Goal: Task Accomplishment & Management: Use online tool/utility

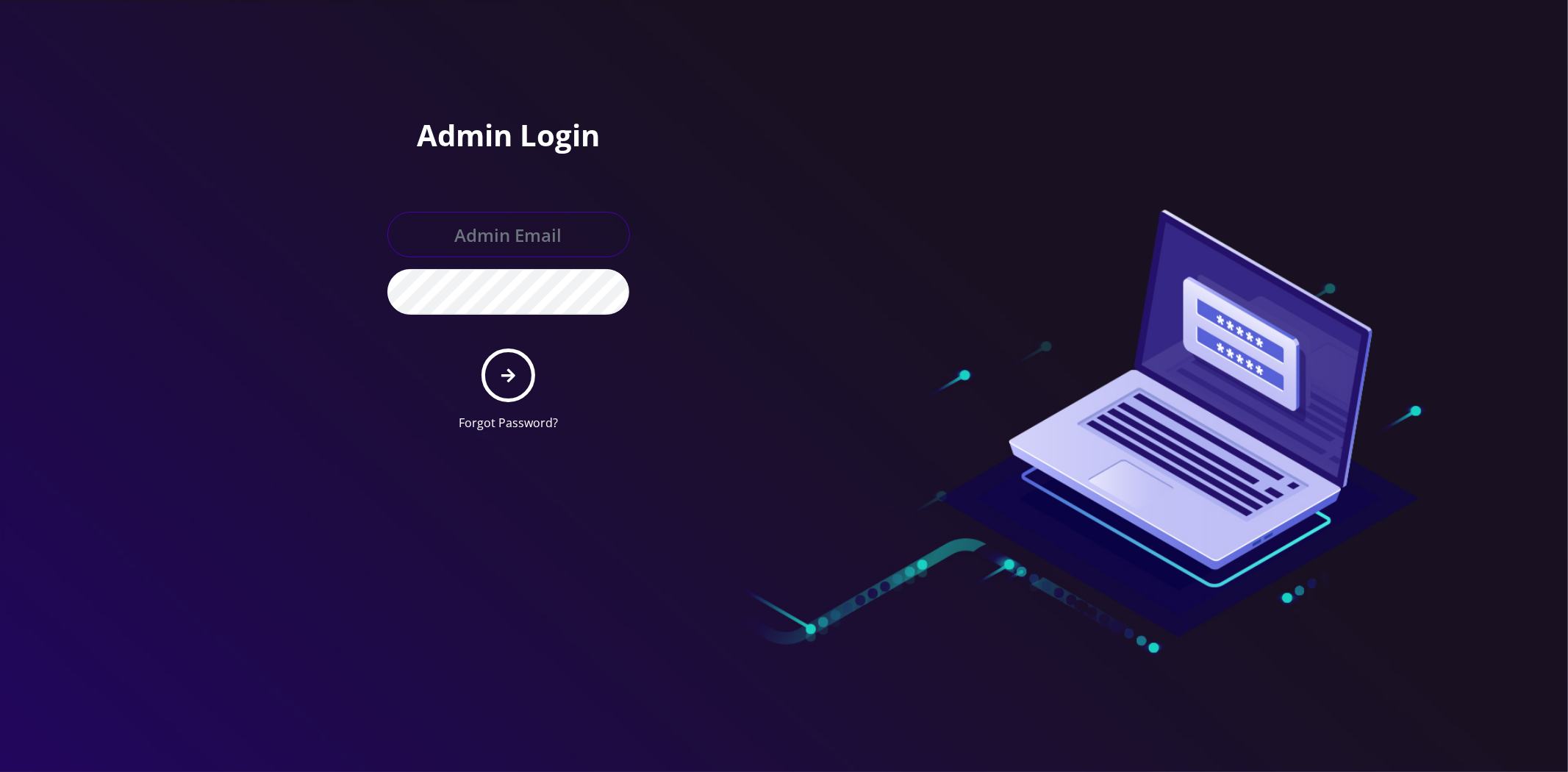
type input "master@britewireless.com"
click at [499, 371] on button "submit" at bounding box center [508, 375] width 53 height 53
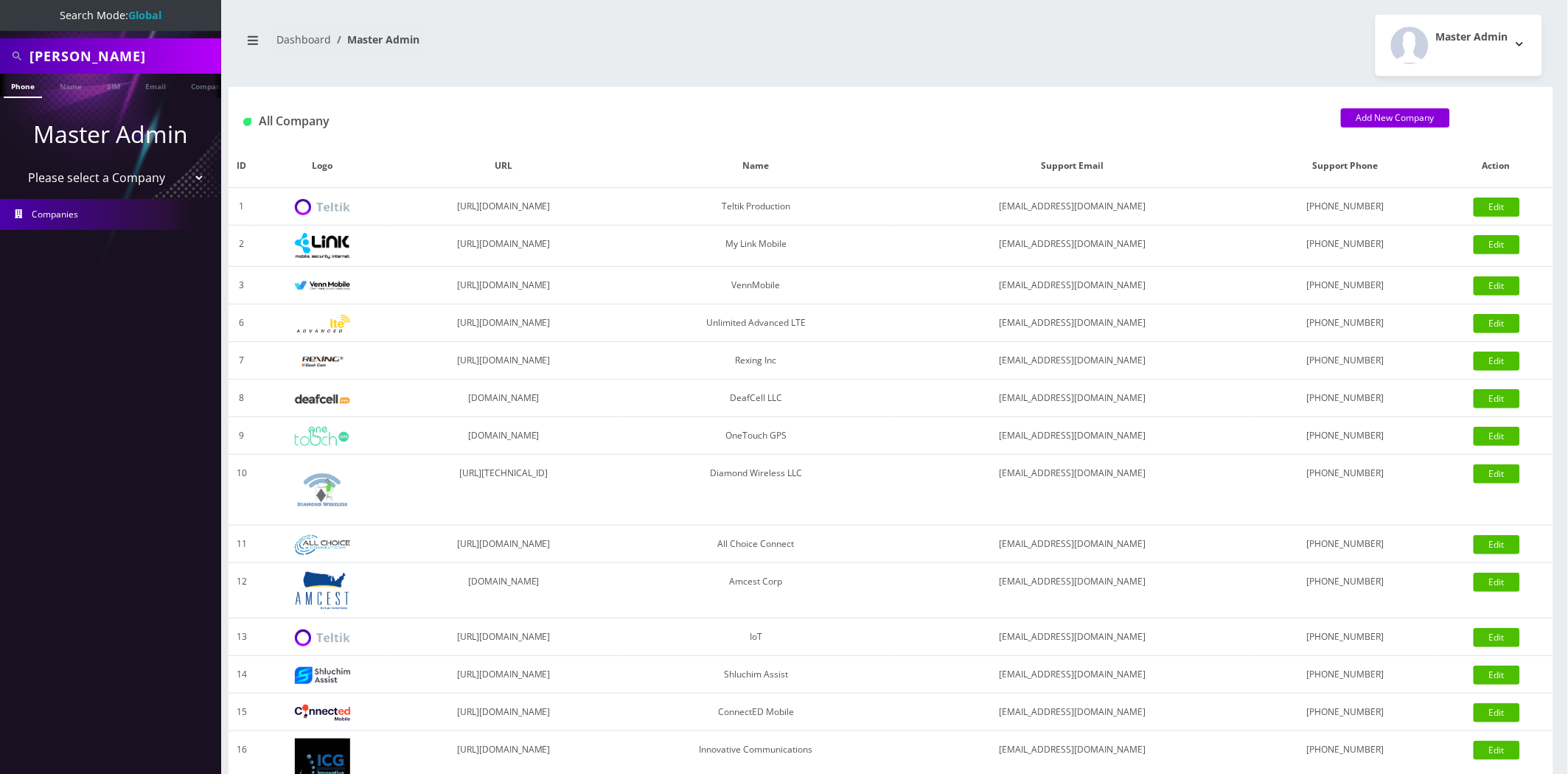
click at [126, 178] on select "Please select a Company Teltik Production My Link Mobile VennMobile Unlimited A…" at bounding box center [110, 177] width 188 height 28
select select "13"
click at [17, 164] on select "Please select a Company Teltik Production My Link Mobile VennMobile Unlimited A…" at bounding box center [110, 177] width 188 height 28
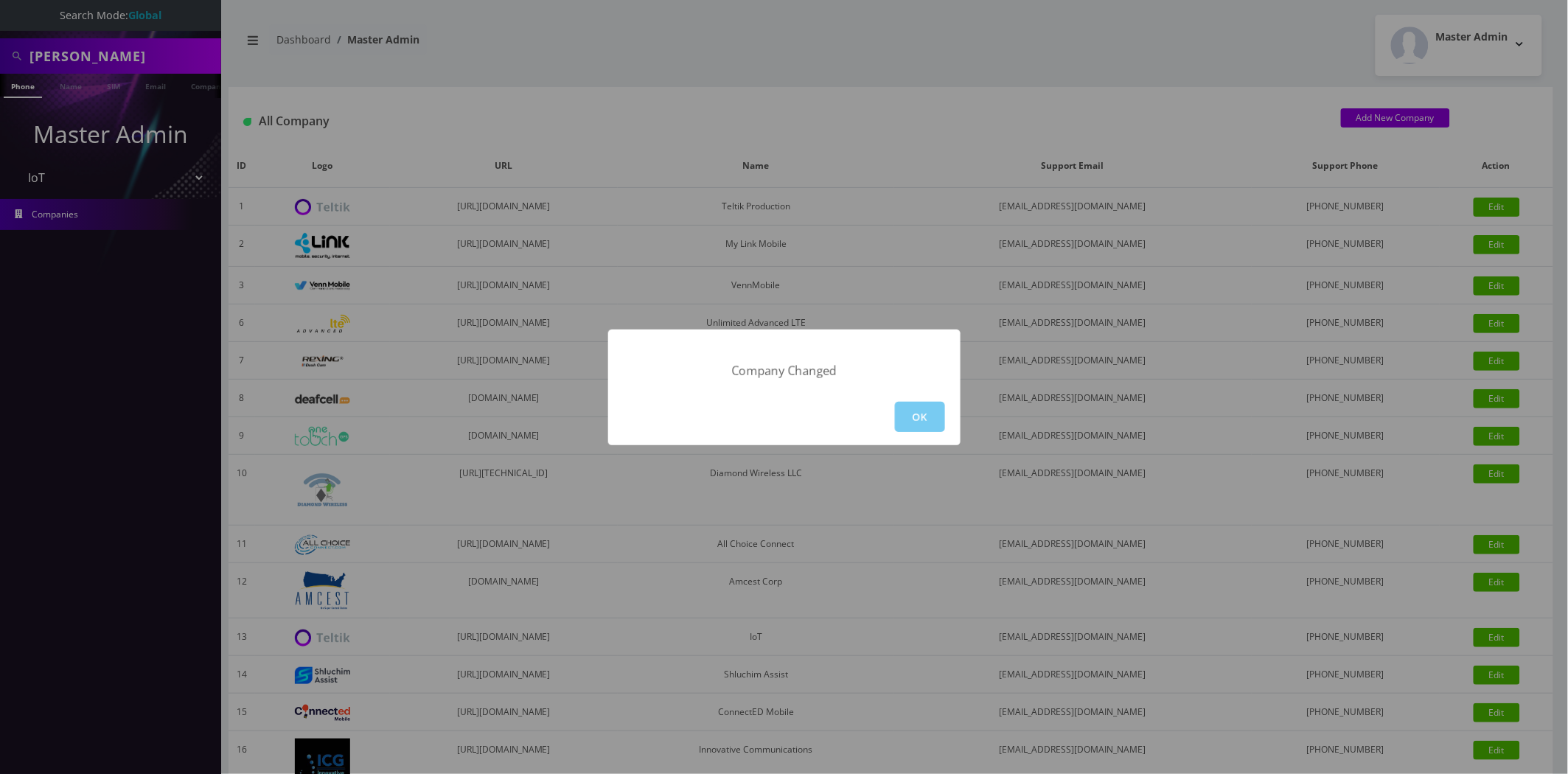
click at [926, 408] on button "OK" at bounding box center [920, 416] width 50 height 30
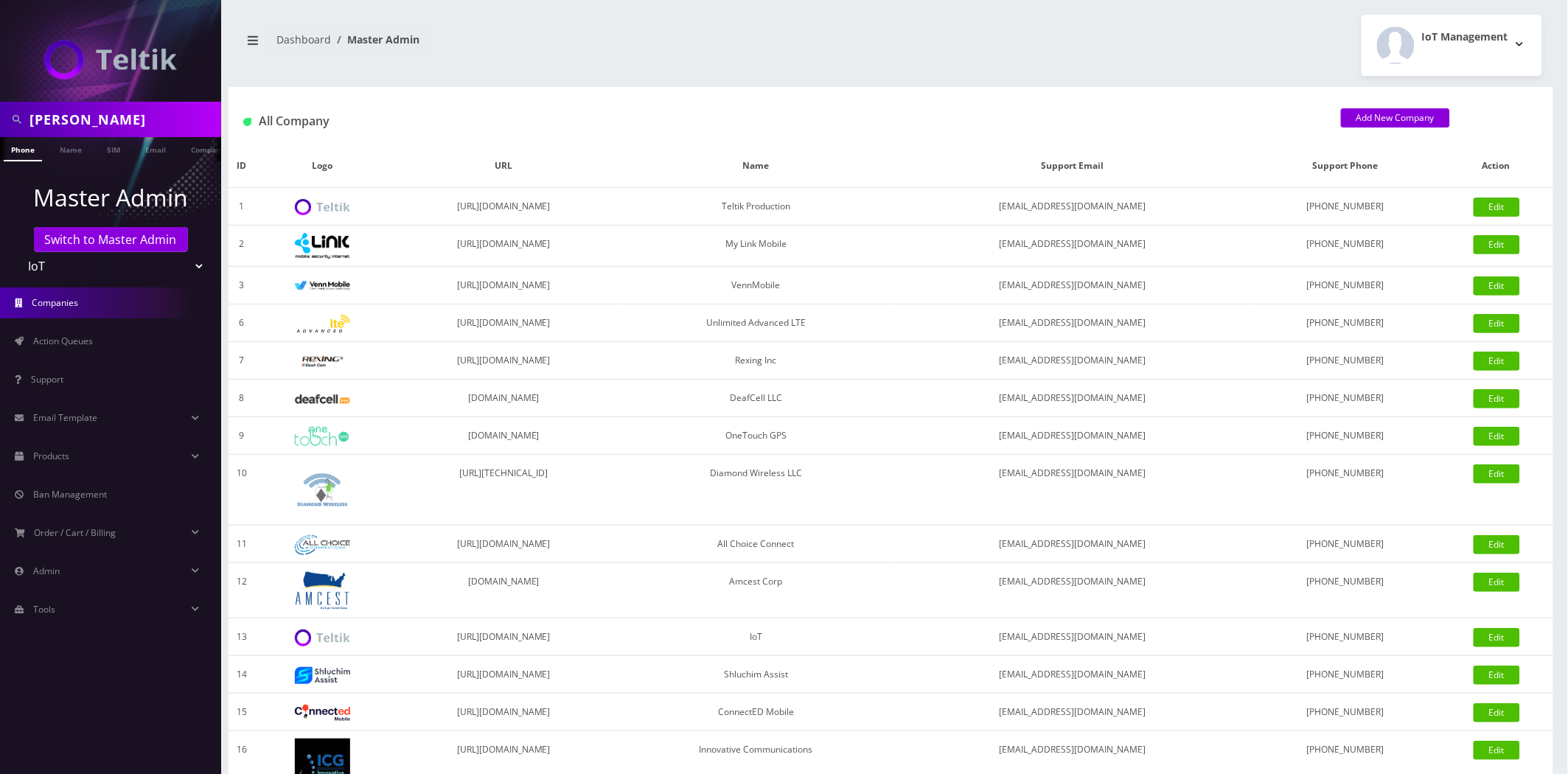
click at [74, 357] on li "Action Queues" at bounding box center [110, 341] width 222 height 38
click at [84, 343] on span "Action Queues" at bounding box center [62, 341] width 60 height 12
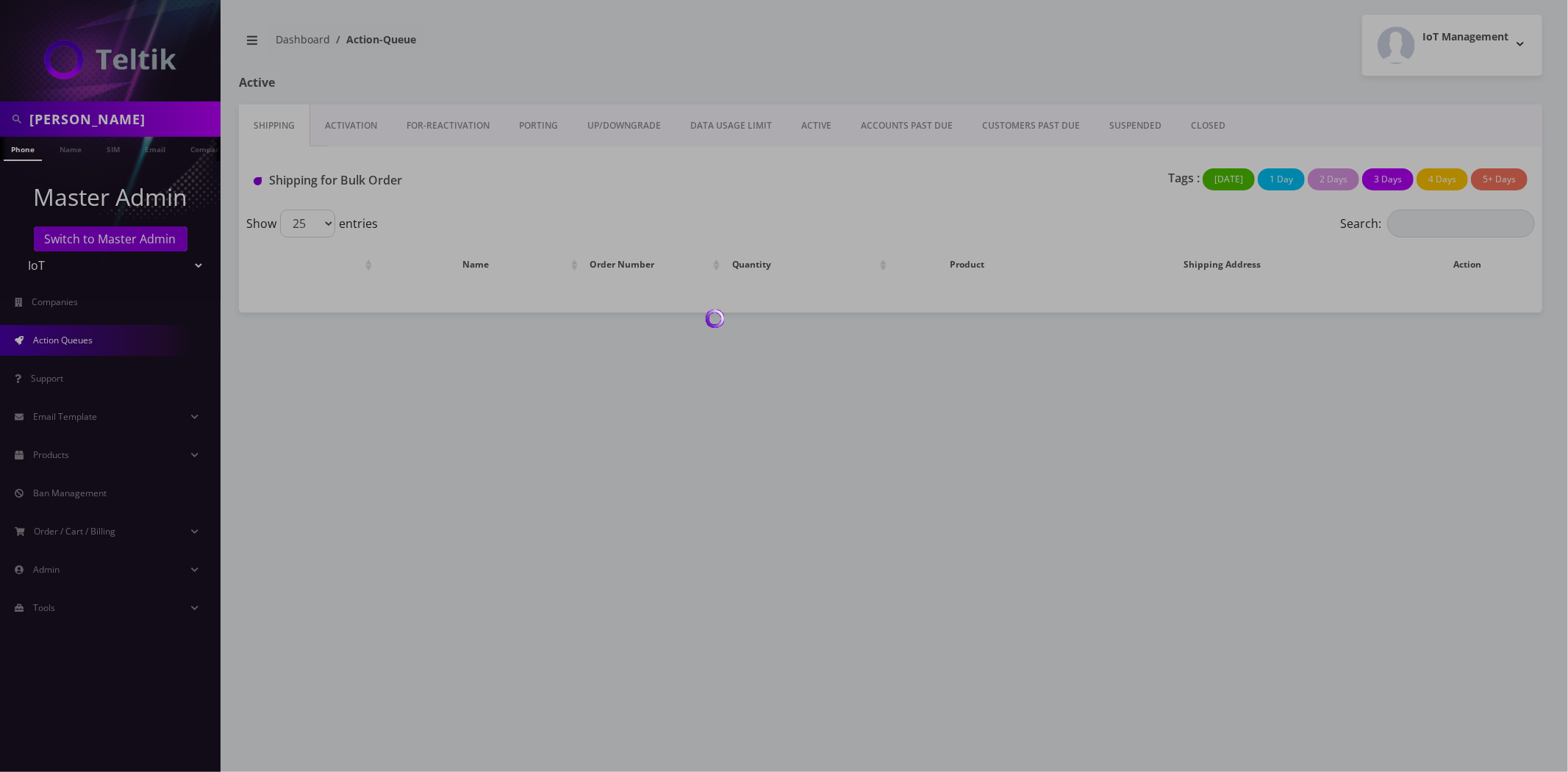
click at [349, 125] on div at bounding box center [784, 386] width 1568 height 772
click at [348, 125] on div at bounding box center [784, 386] width 1568 height 772
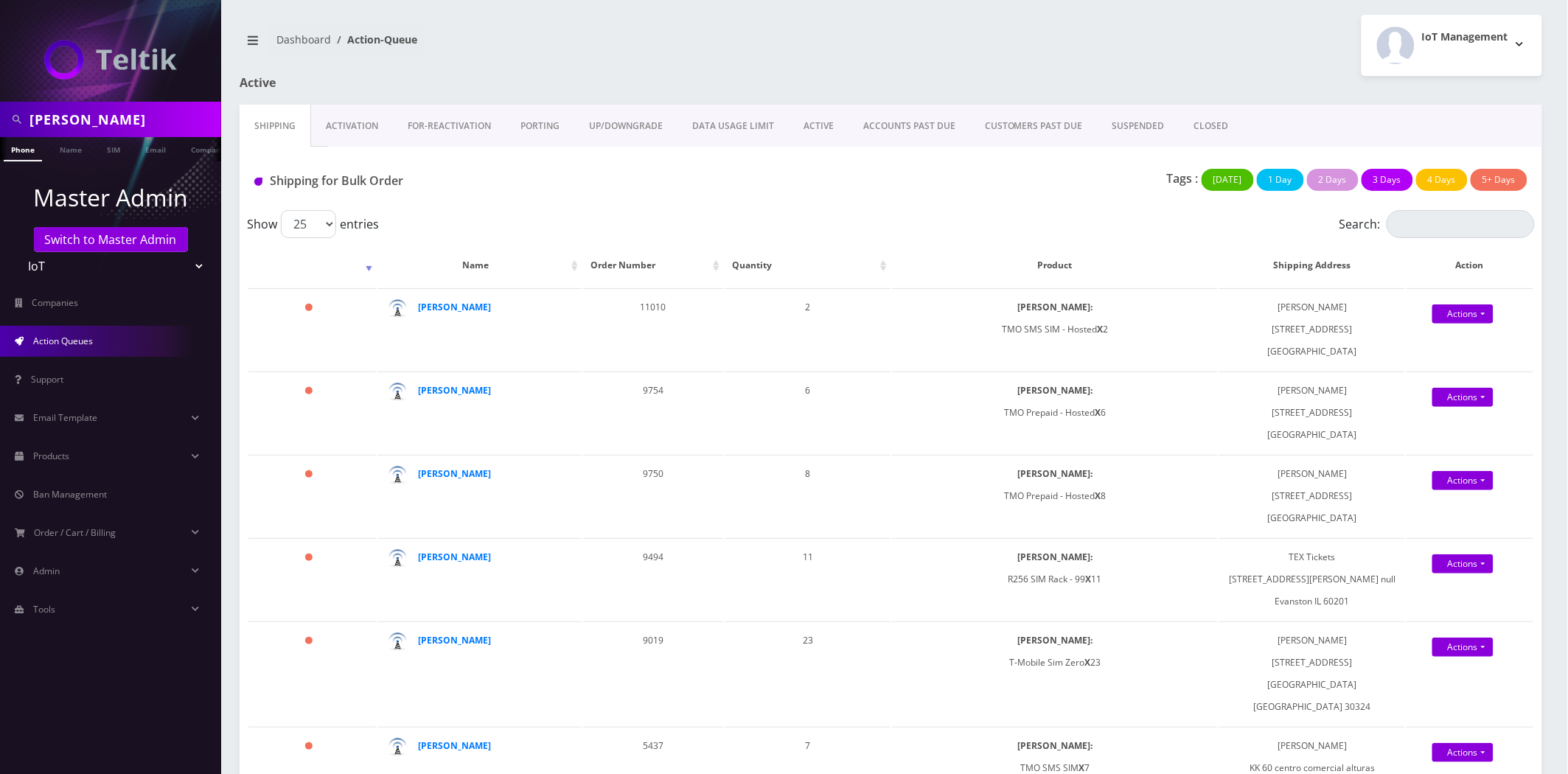
click at [349, 125] on link "Activation" at bounding box center [352, 126] width 82 height 43
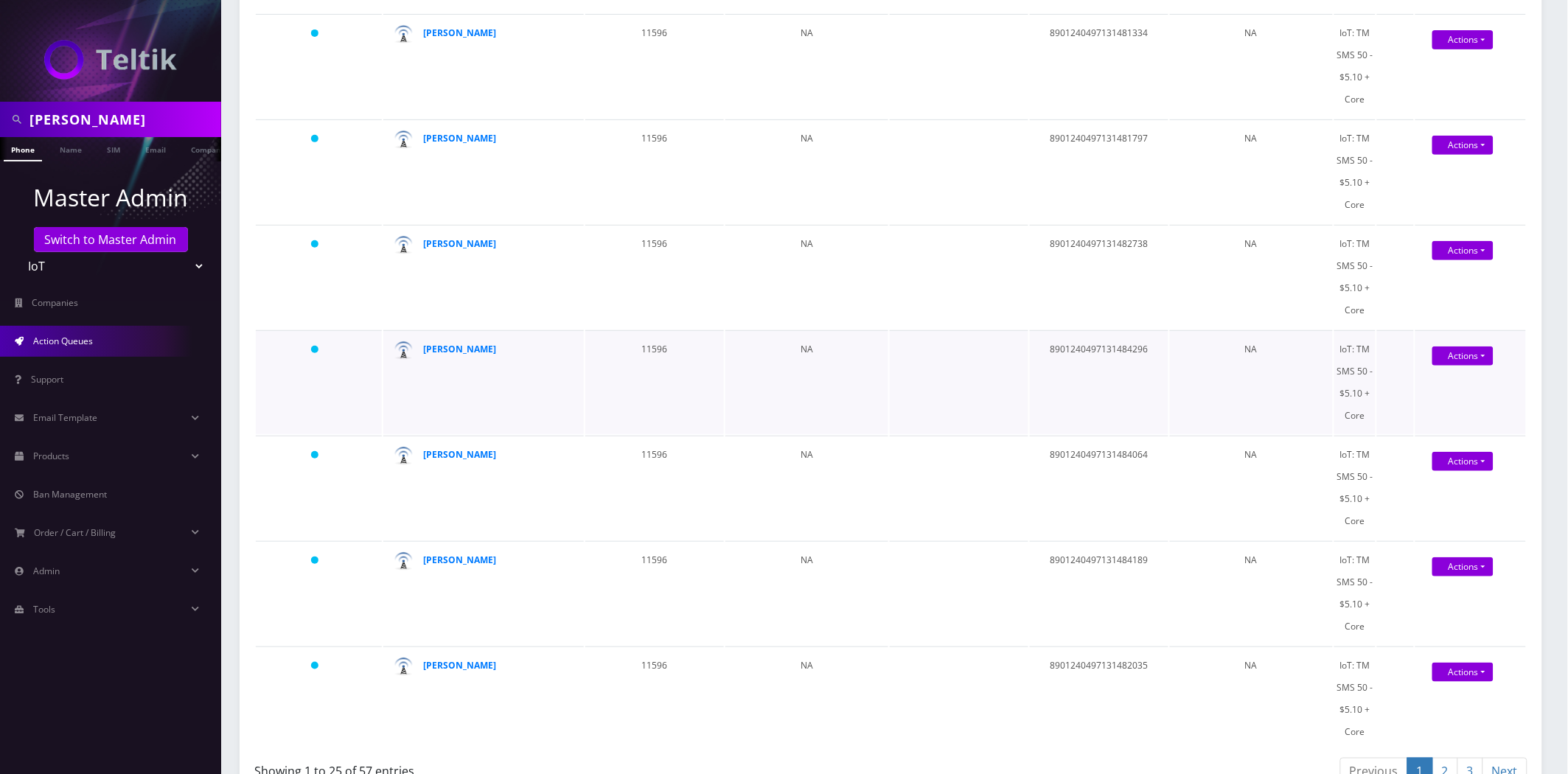
scroll to position [2201, 0]
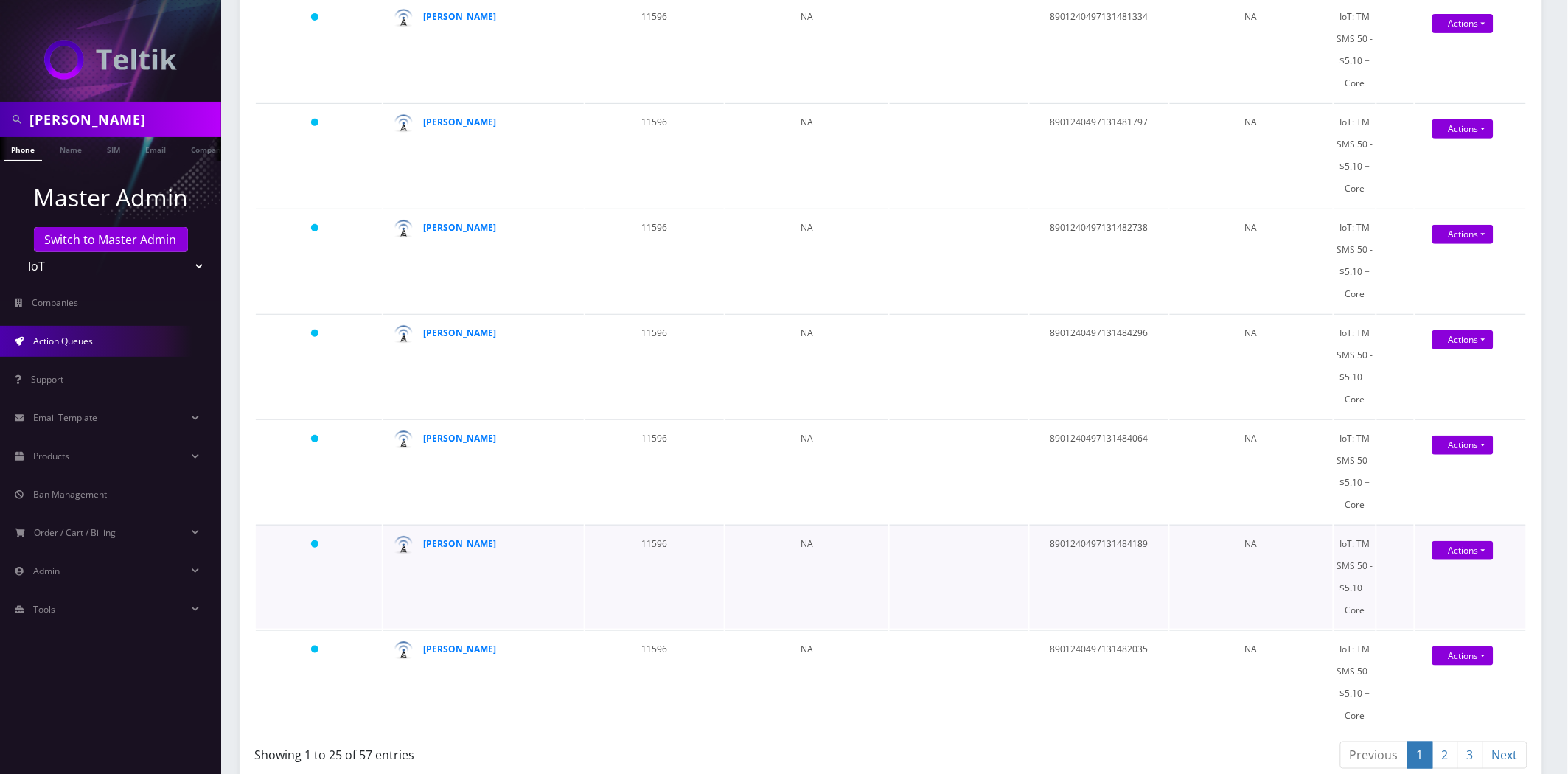
click at [1119, 534] on td "8901240497131484189" at bounding box center [1099, 576] width 139 height 104
copy td "8901240497131484189"
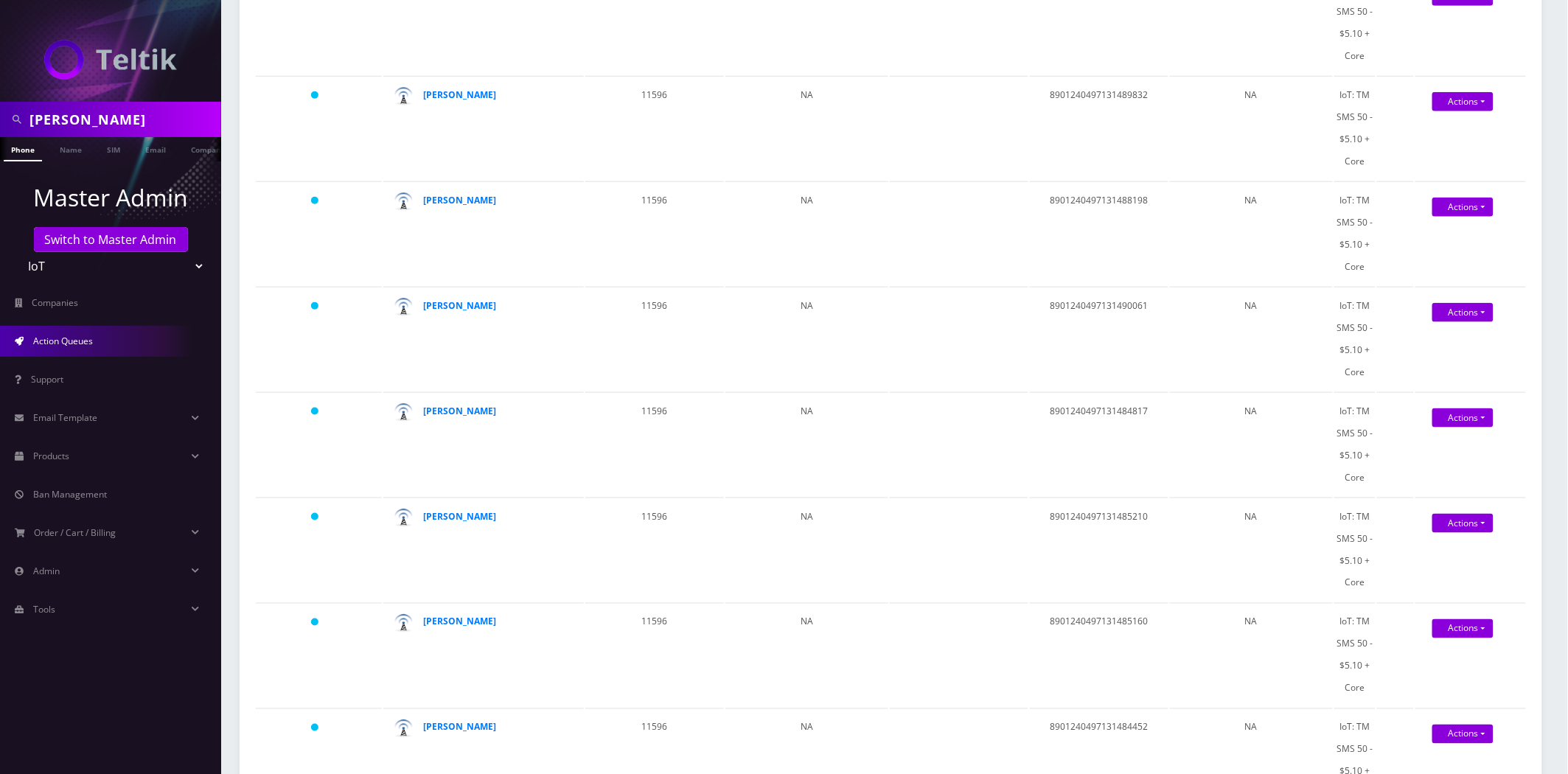
scroll to position [0, 0]
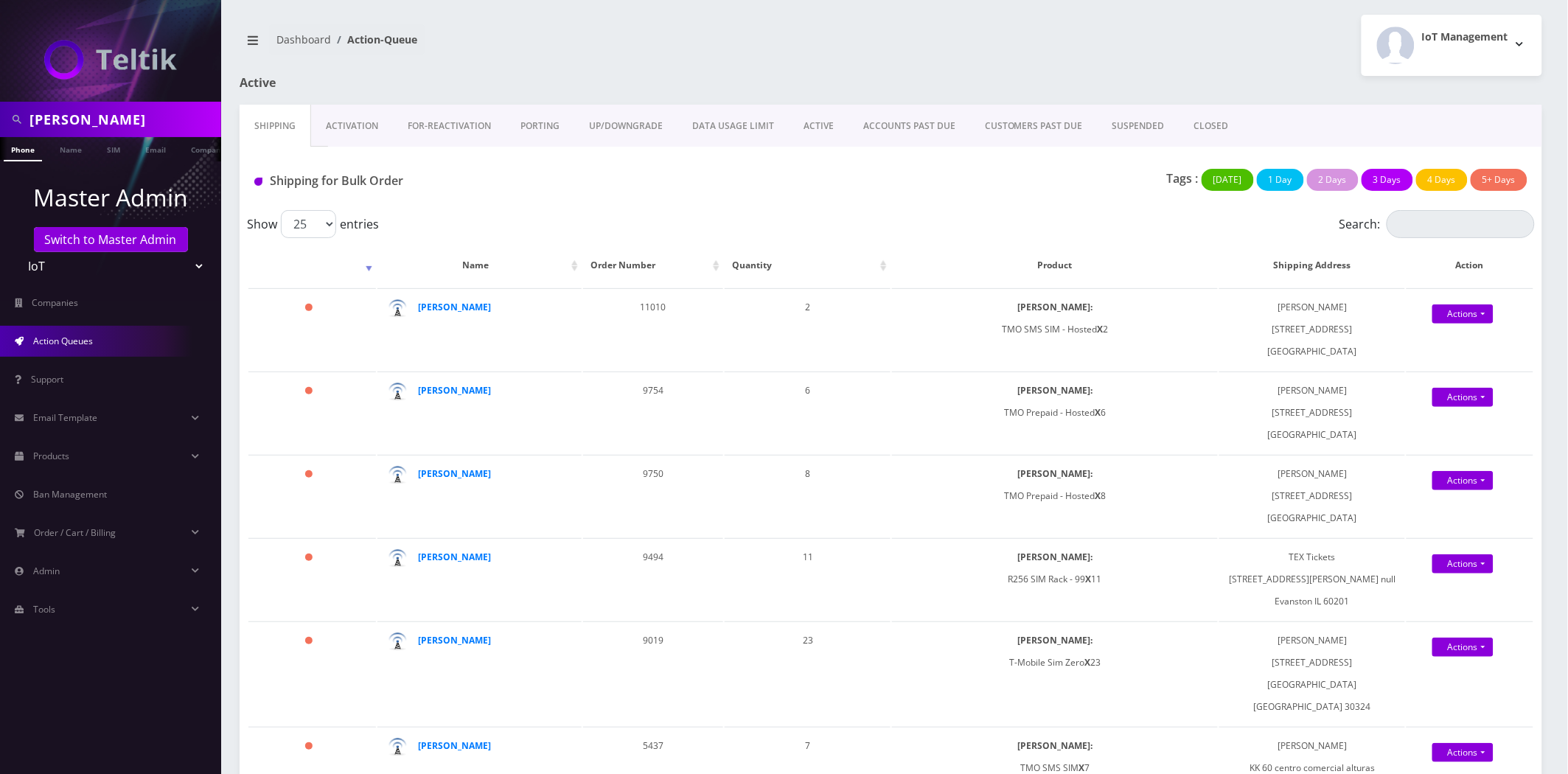
click at [327, 98] on div "Active" at bounding box center [449, 90] width 441 height 28
click at [359, 136] on link "Activation" at bounding box center [352, 126] width 82 height 43
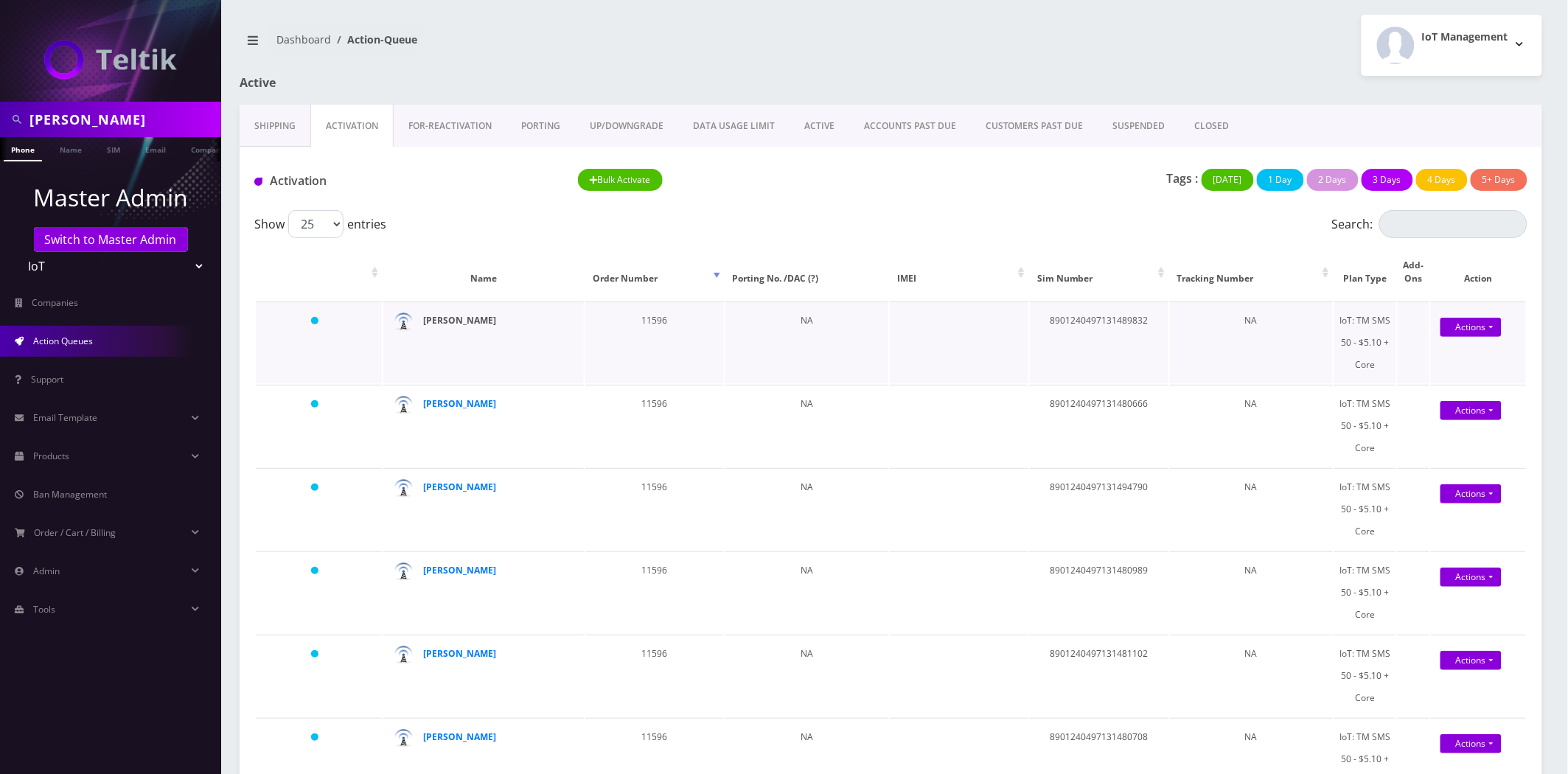
click at [457, 320] on strong "Steve Grimes" at bounding box center [460, 320] width 73 height 12
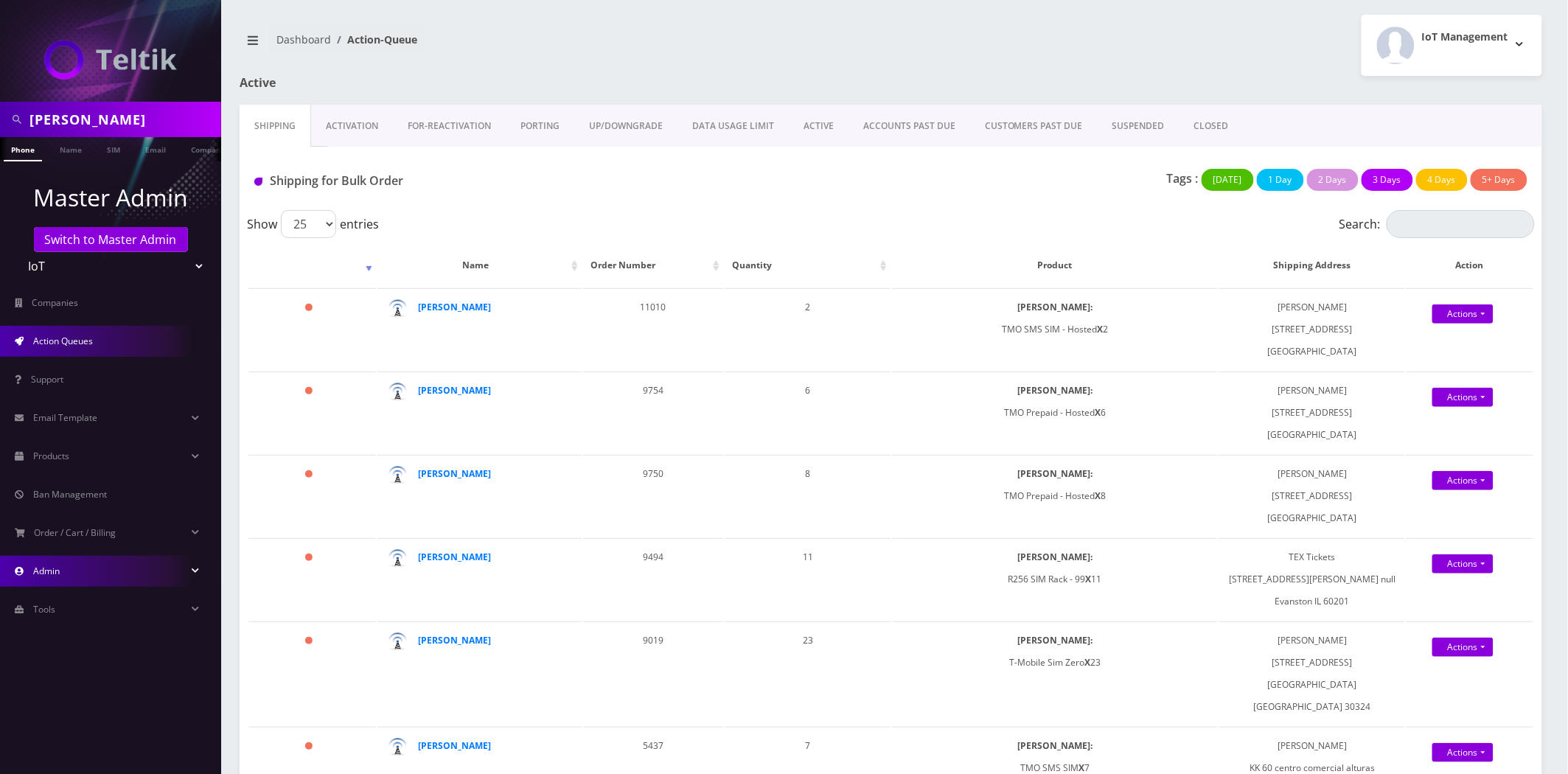
click at [85, 562] on link "Admin" at bounding box center [110, 571] width 222 height 31
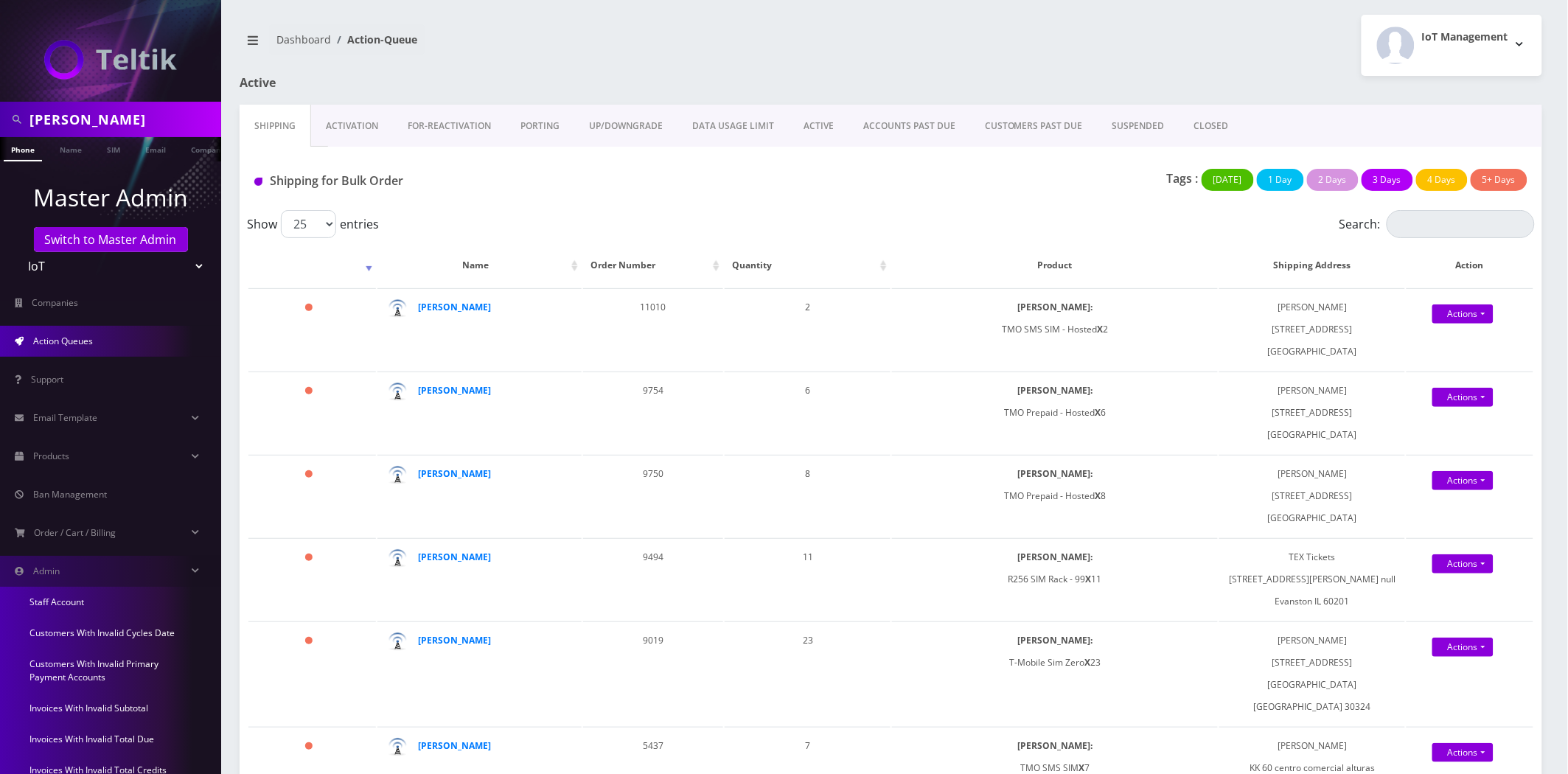
click at [89, 700] on link "Invoices With Invalid Subtotal" at bounding box center [110, 708] width 222 height 31
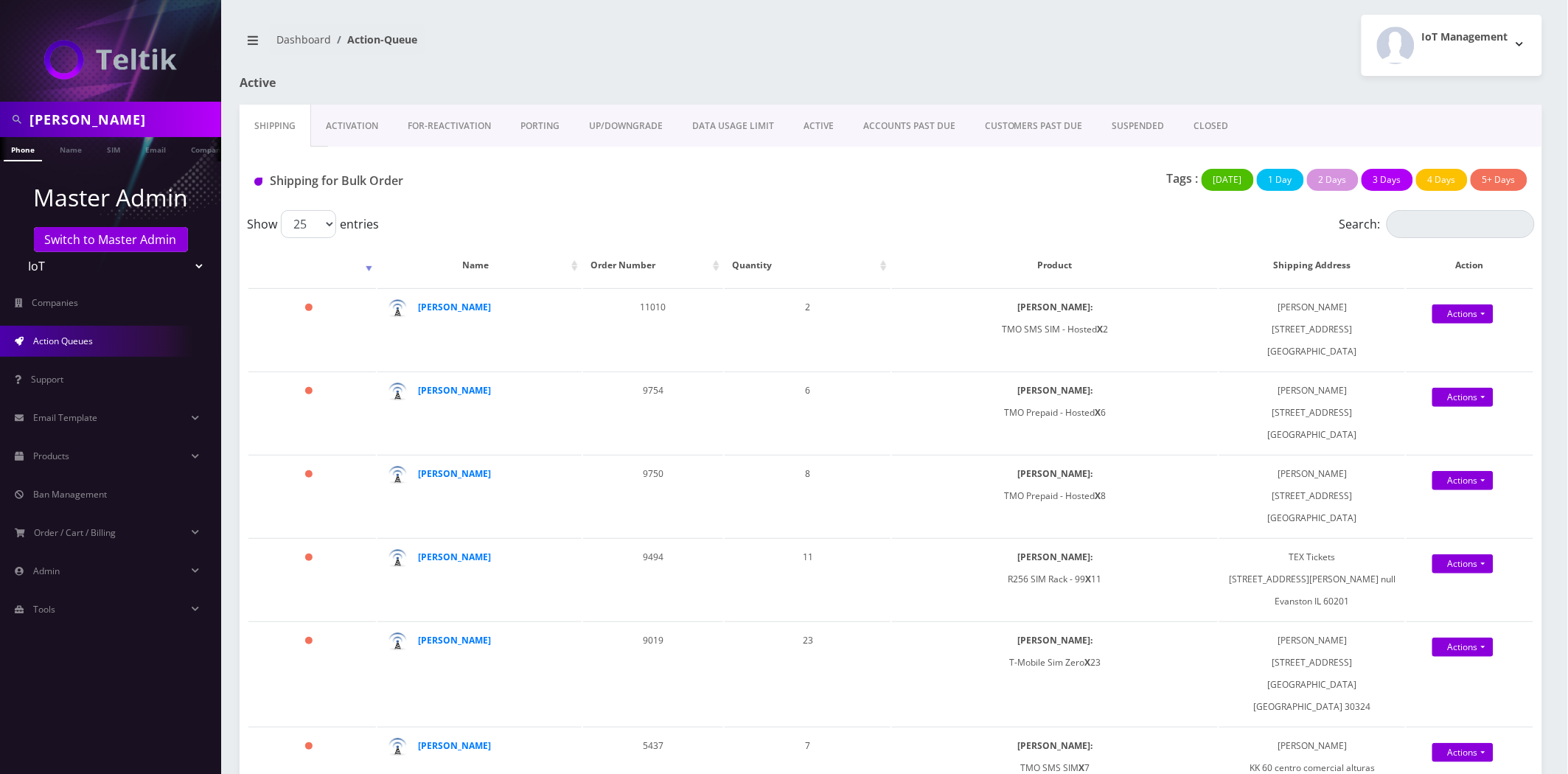
click at [346, 118] on link "Activation" at bounding box center [352, 126] width 82 height 43
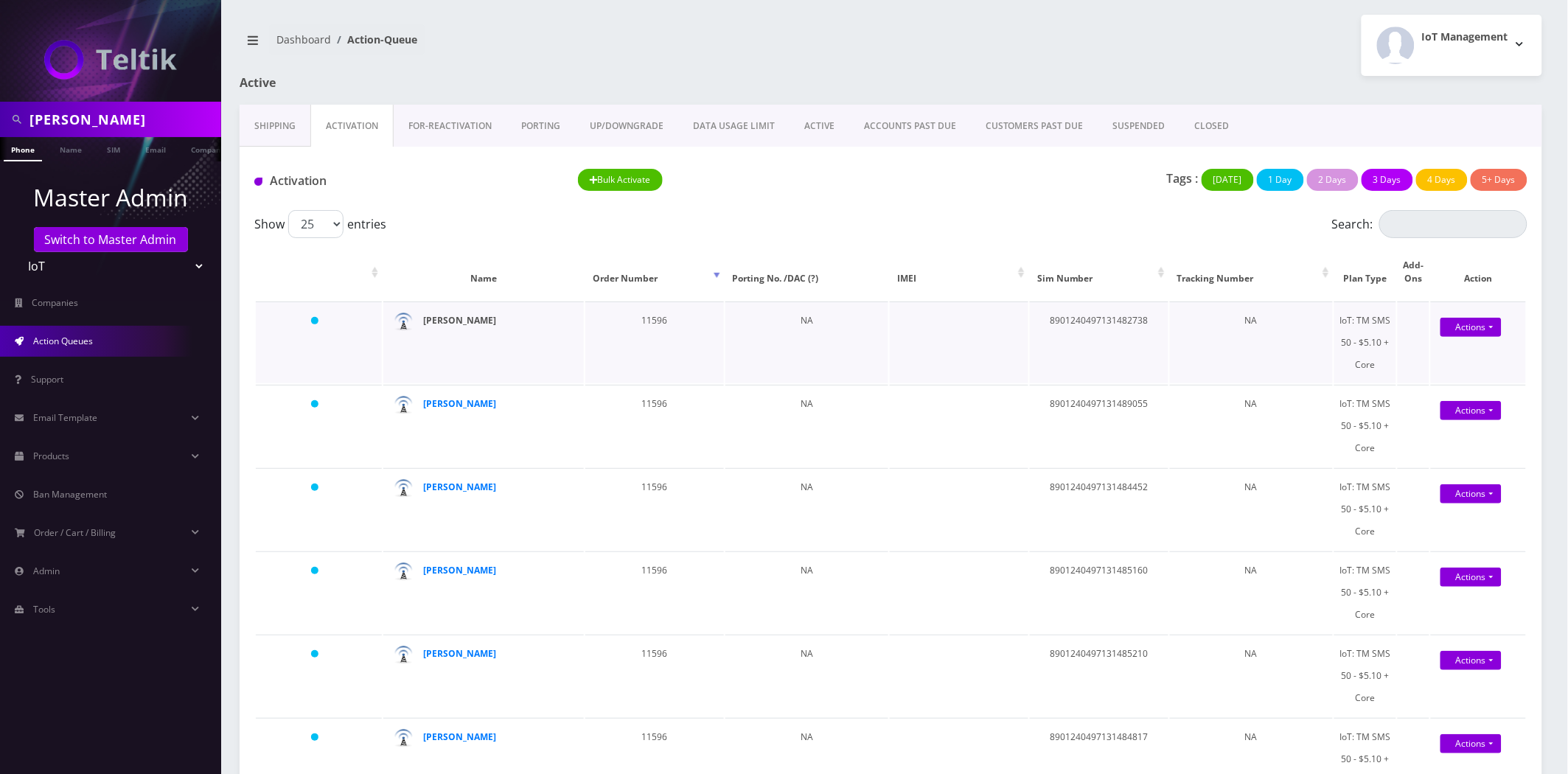
click at [437, 315] on strong "[PERSON_NAME]" at bounding box center [460, 320] width 73 height 12
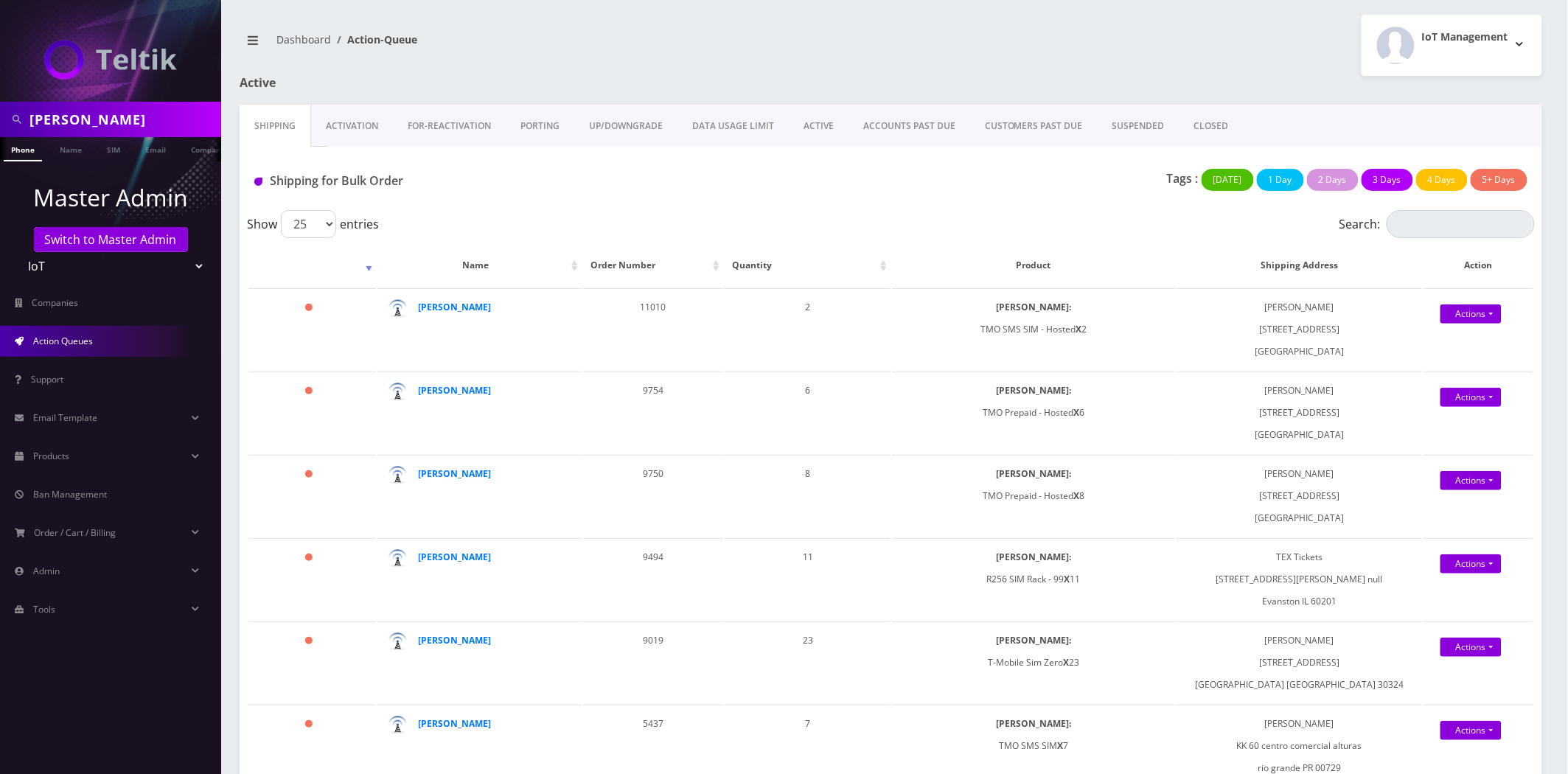
click at [358, 135] on link "Activation" at bounding box center [352, 126] width 82 height 43
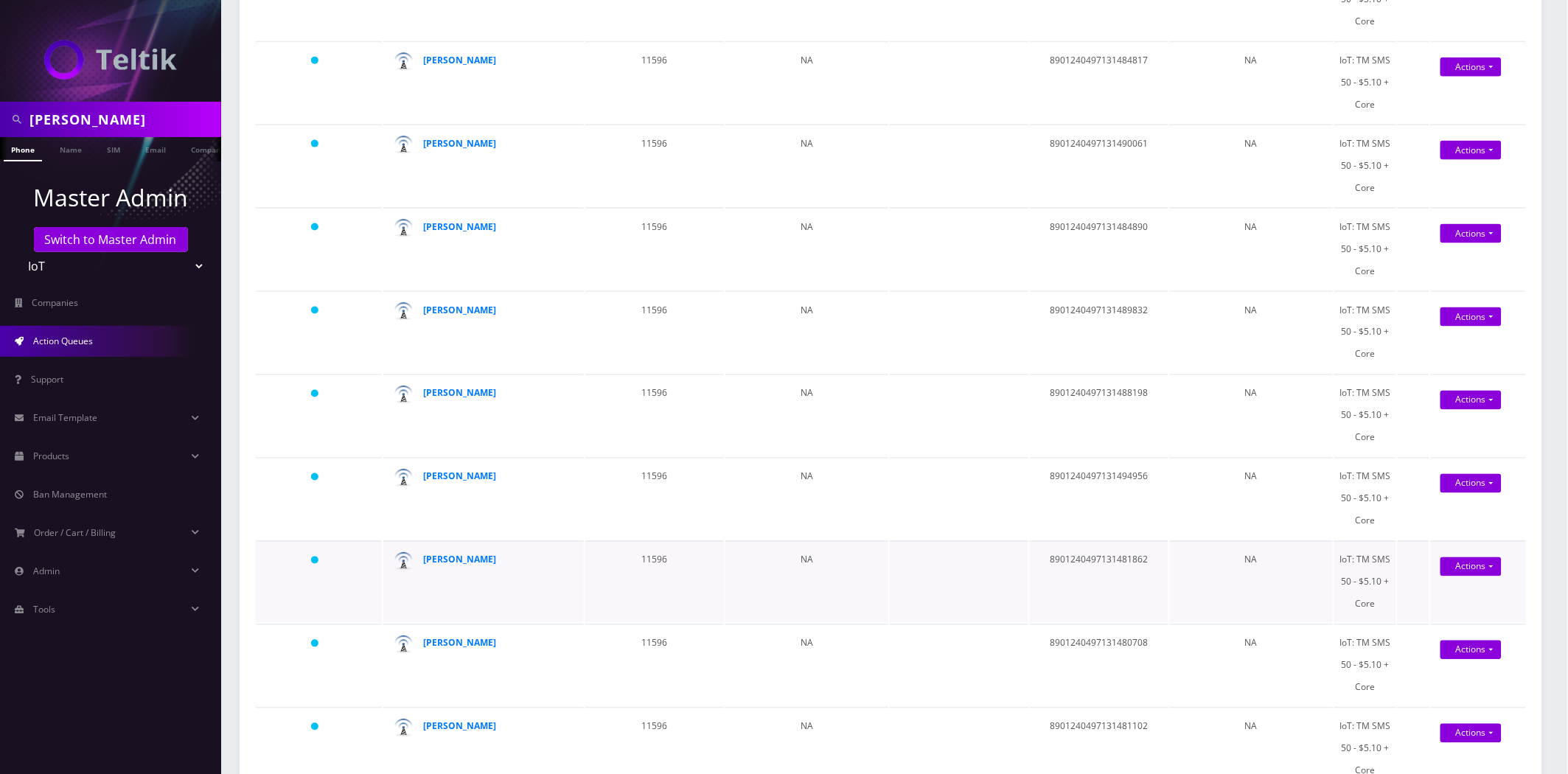
scroll to position [671, 0]
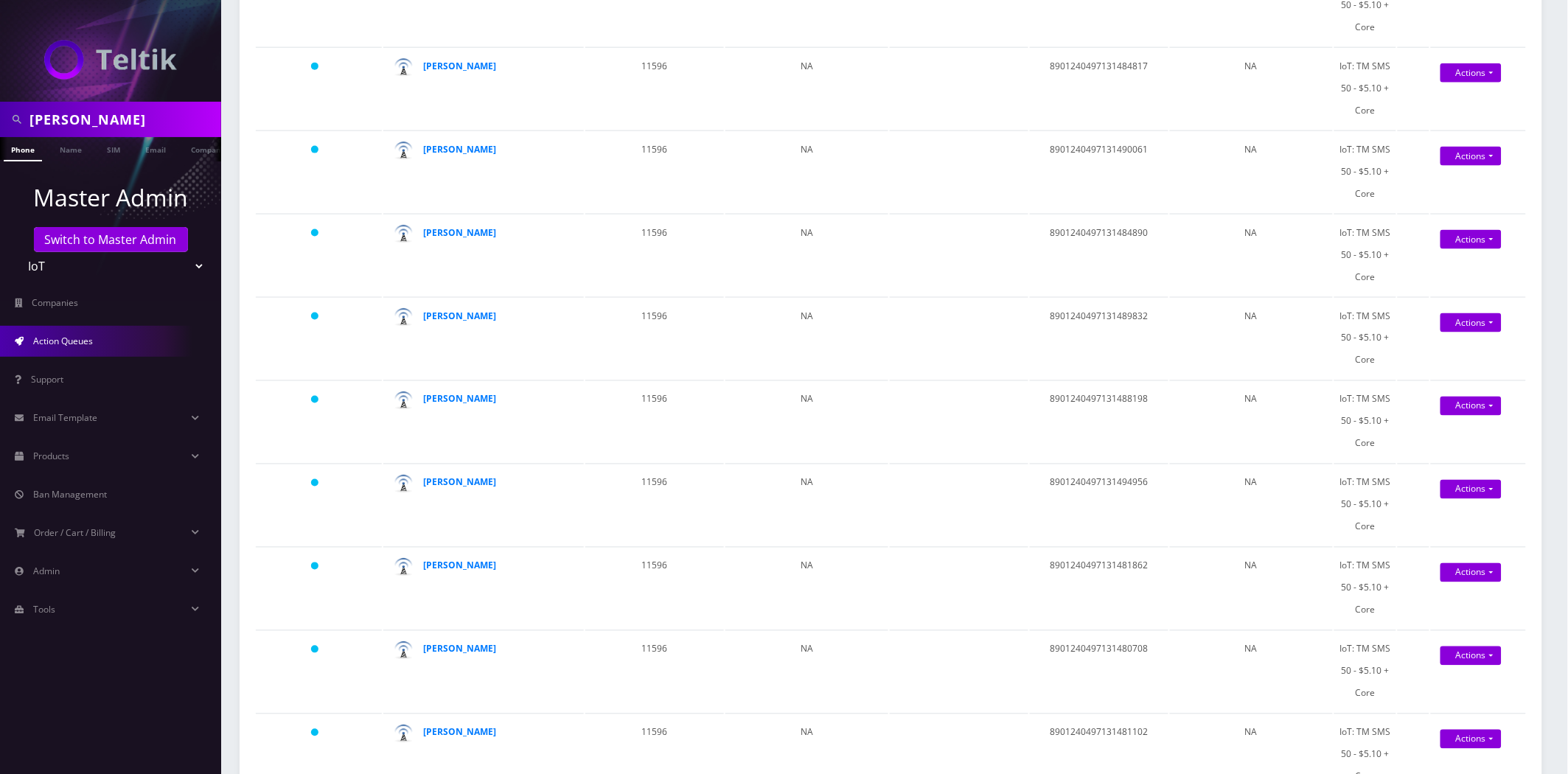
copy td "8901240497131480666"
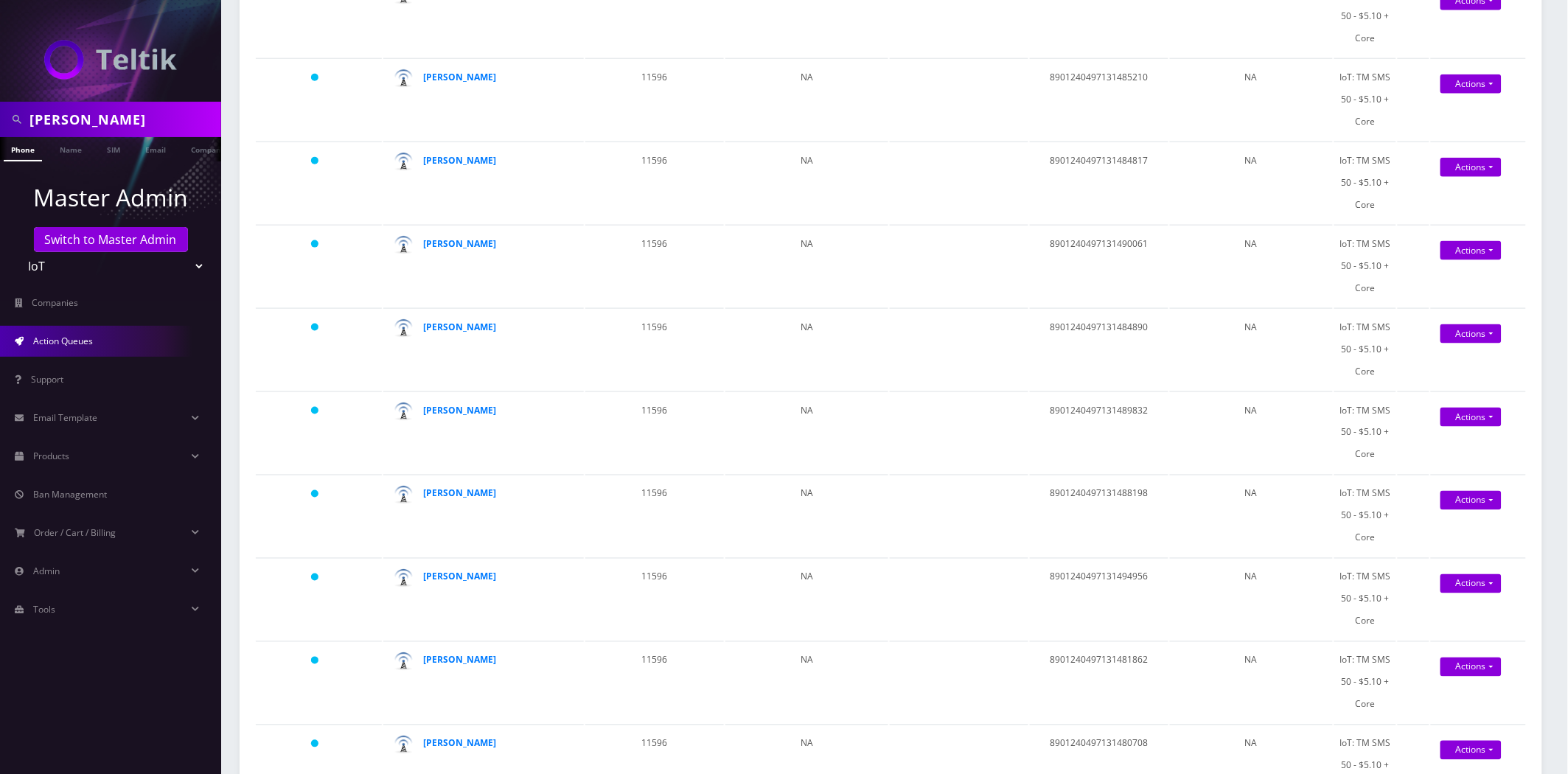
scroll to position [818, 0]
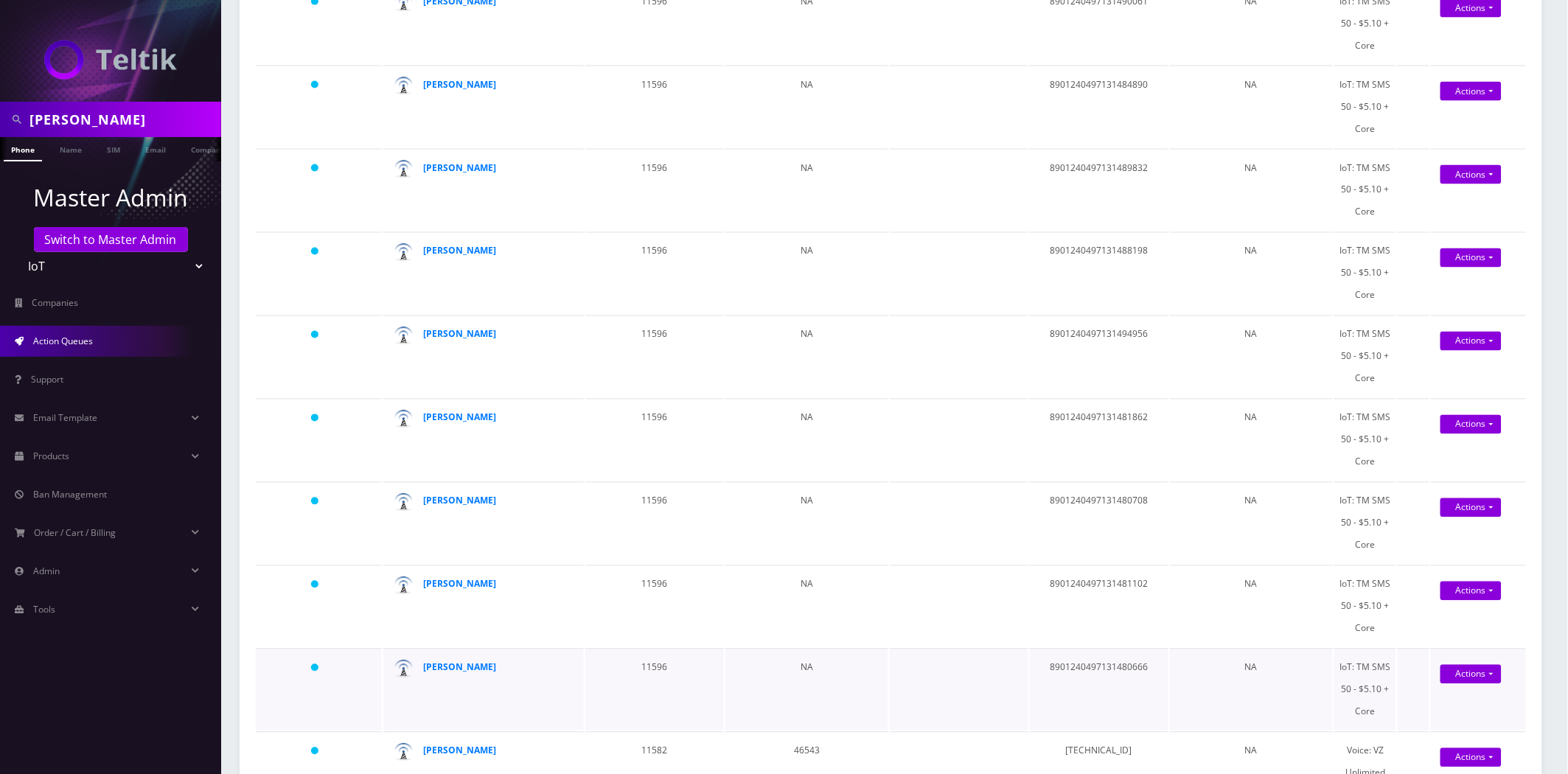
click at [1111, 649] on td "8901240497131480666" at bounding box center [1099, 689] width 139 height 82
copy td "8901240497131480666"
copy div "[PERSON_NAME]"
drag, startPoint x: 505, startPoint y: 109, endPoint x: 478, endPoint y: 1, distance: 111.3
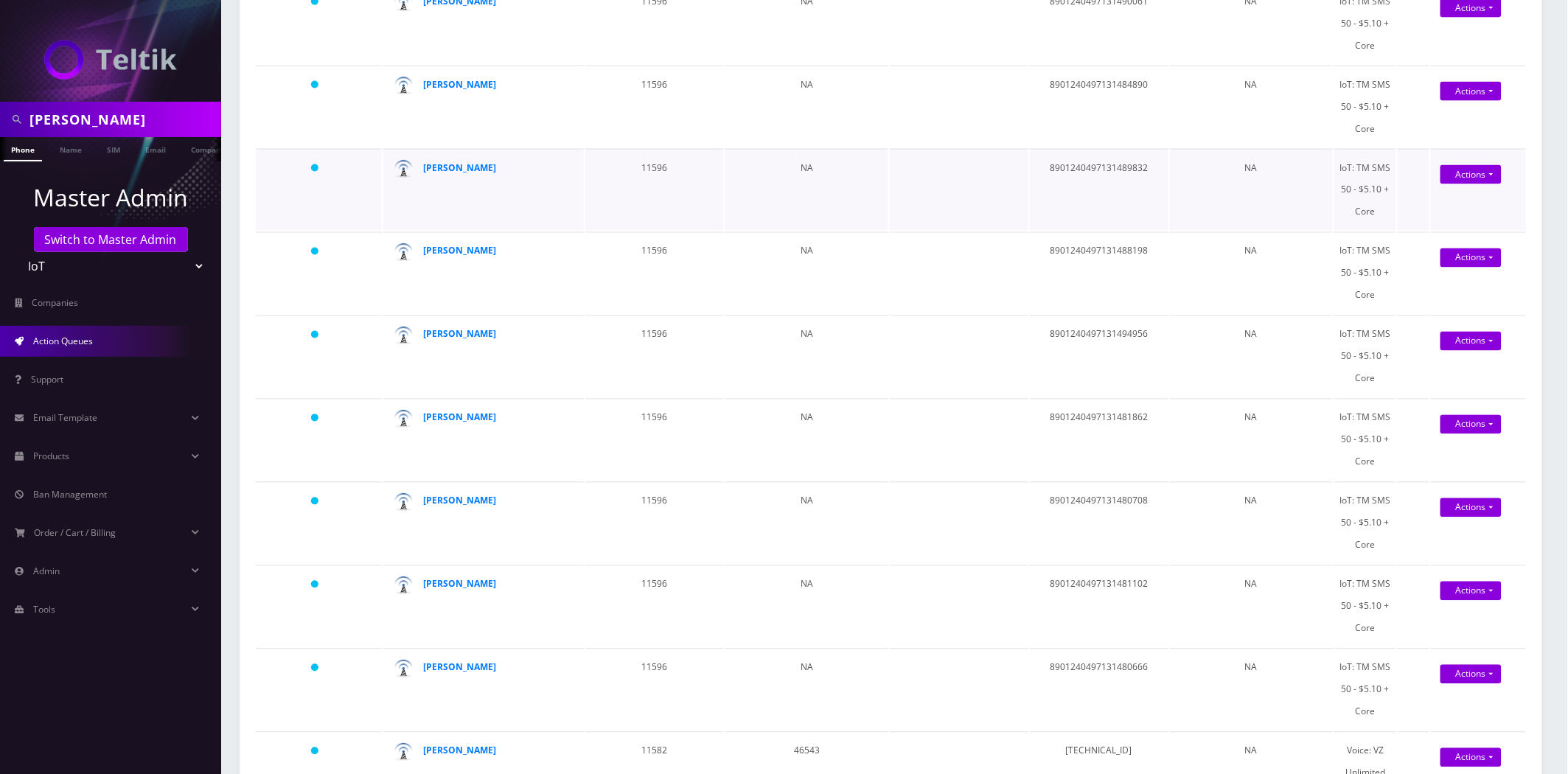
click at [482, 43] on tbody "Yesterday Steve Grimes 11596 NA 8901240497131482738 NA IoT: TM SMS 50 - $5.10 +…" at bounding box center [890, 445] width 1270 height 1926
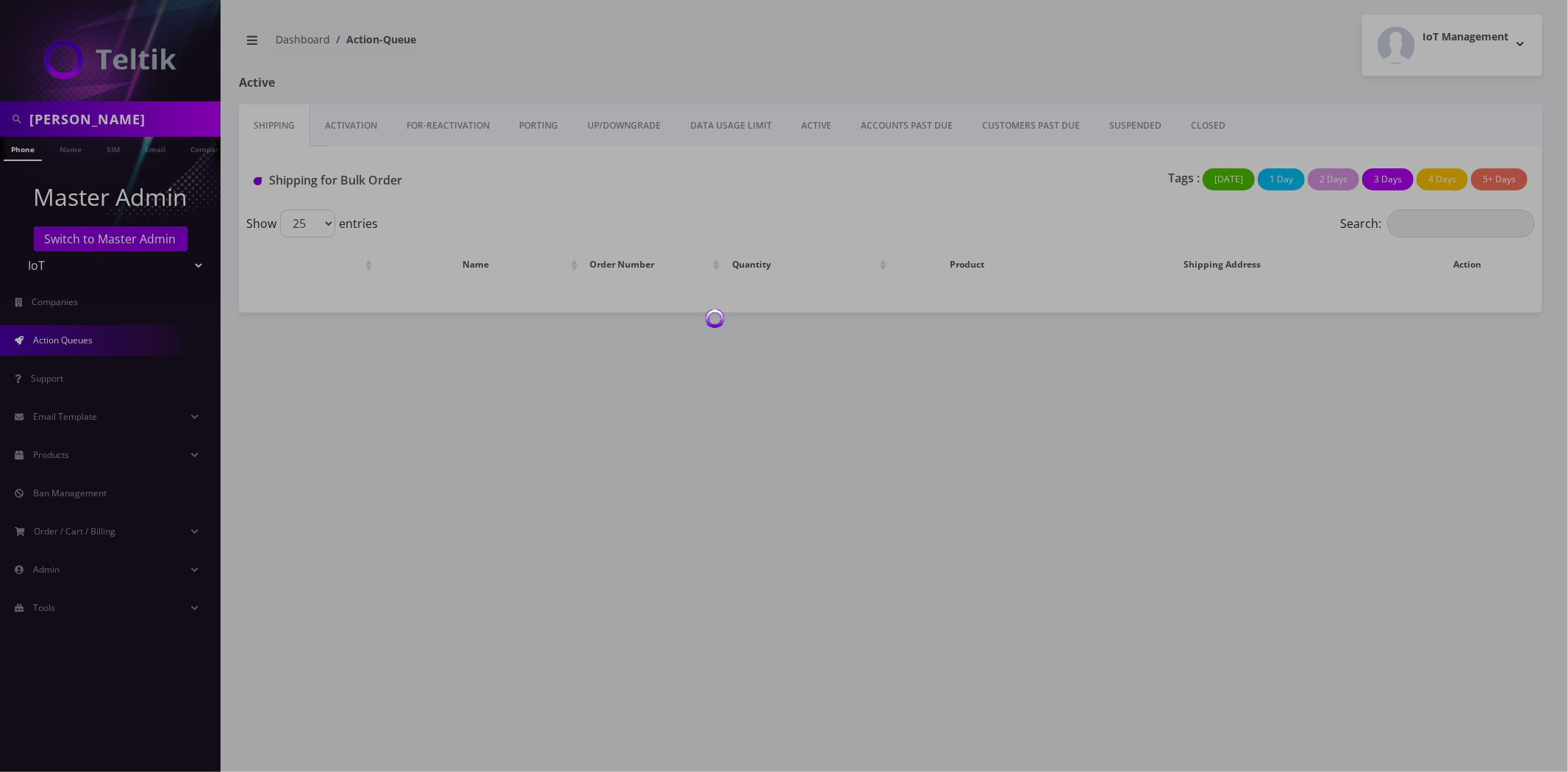
click at [341, 126] on div at bounding box center [784, 386] width 1568 height 772
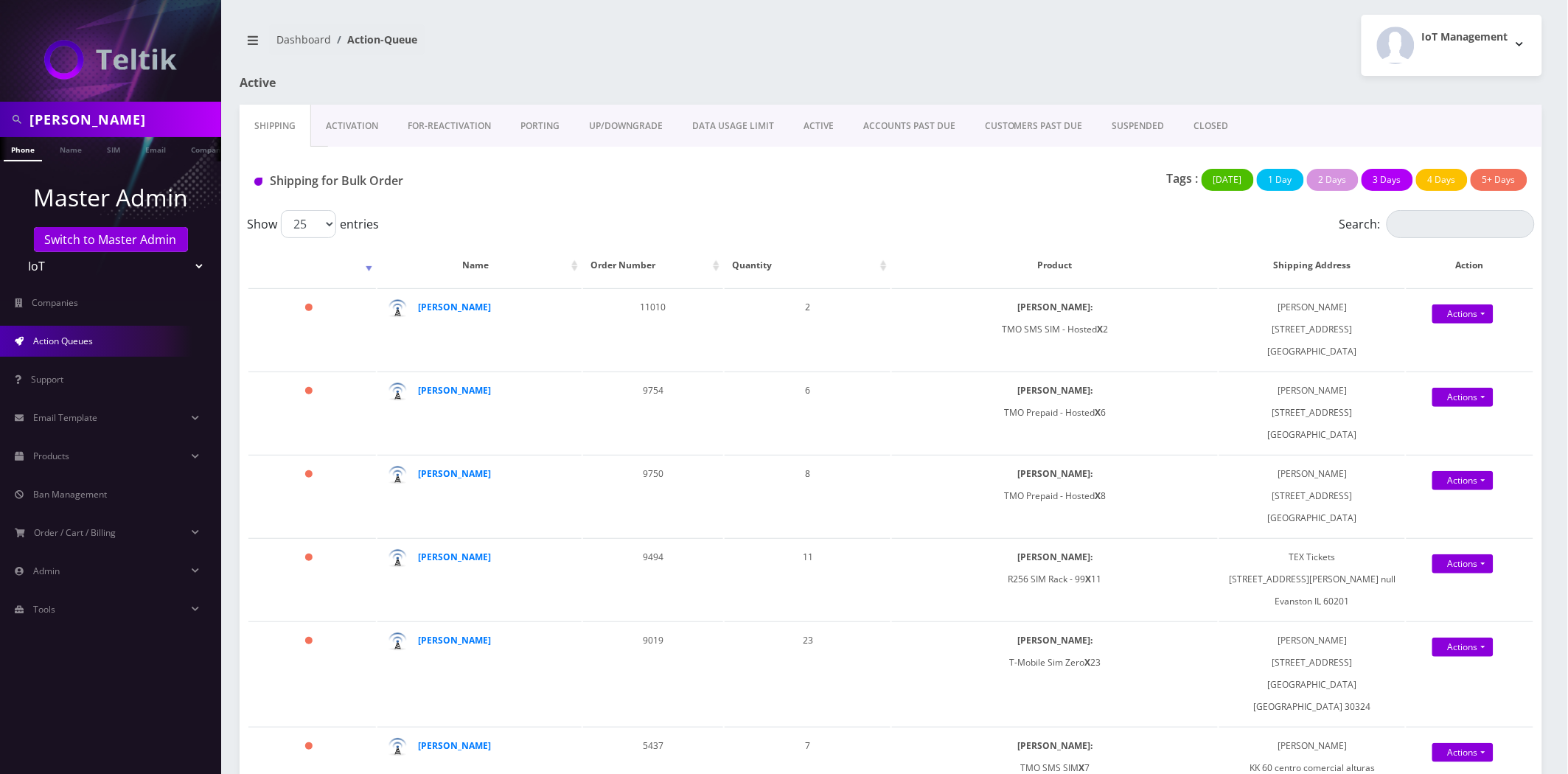
click at [342, 126] on link "Activation" at bounding box center [352, 126] width 82 height 43
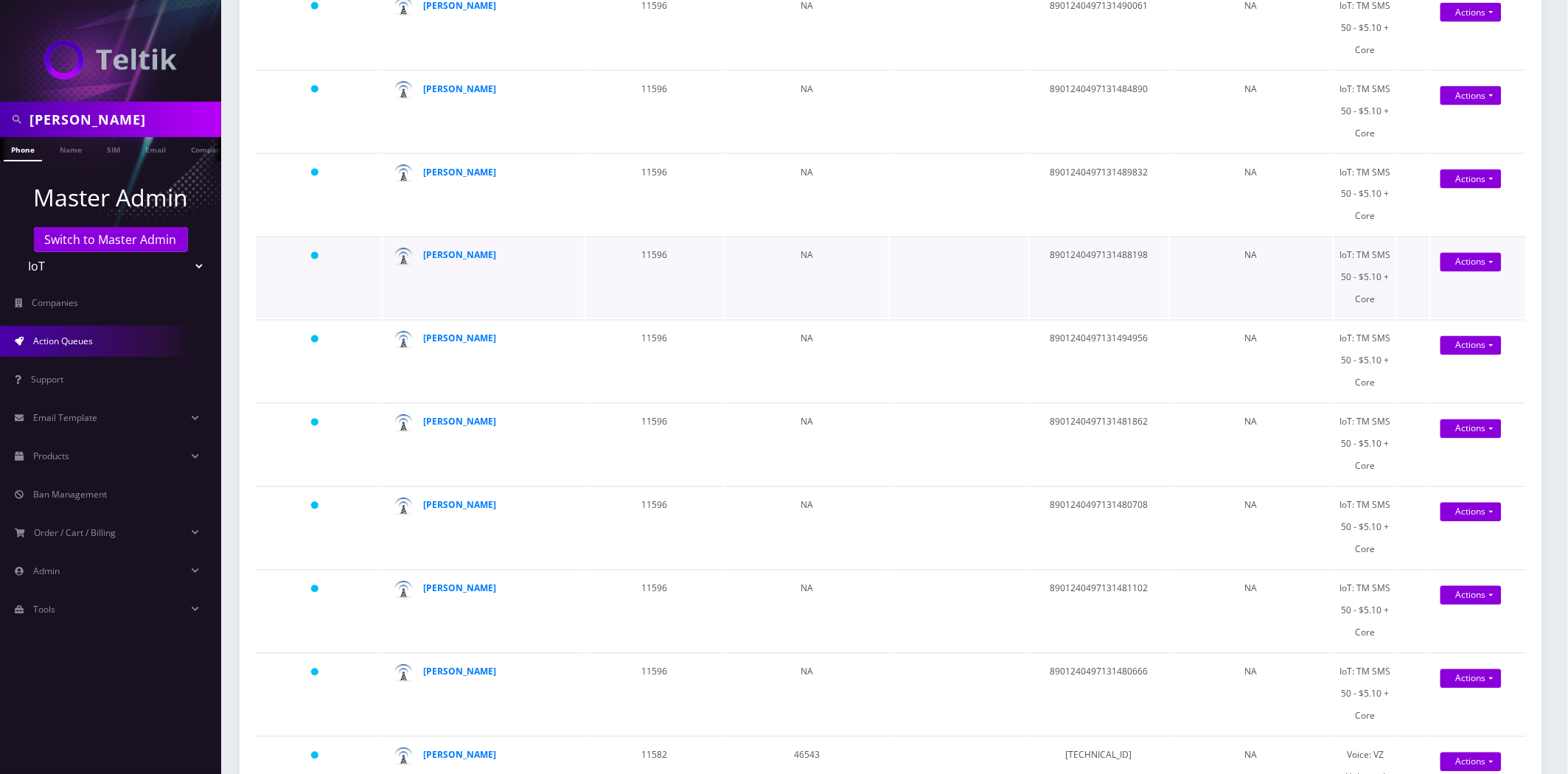
scroll to position [818, 0]
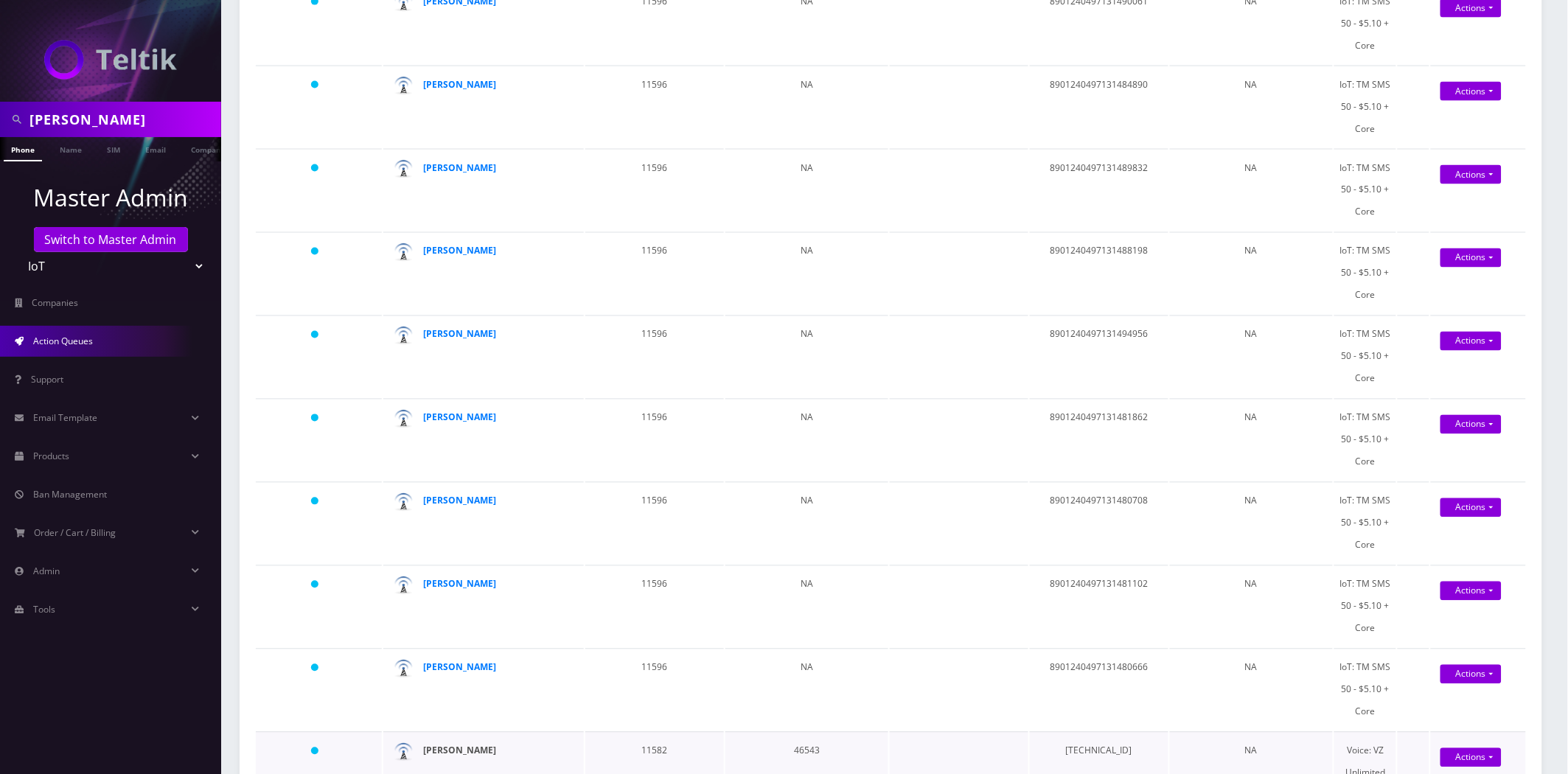
click at [463, 745] on strong "Brian Bauer" at bounding box center [460, 751] width 73 height 12
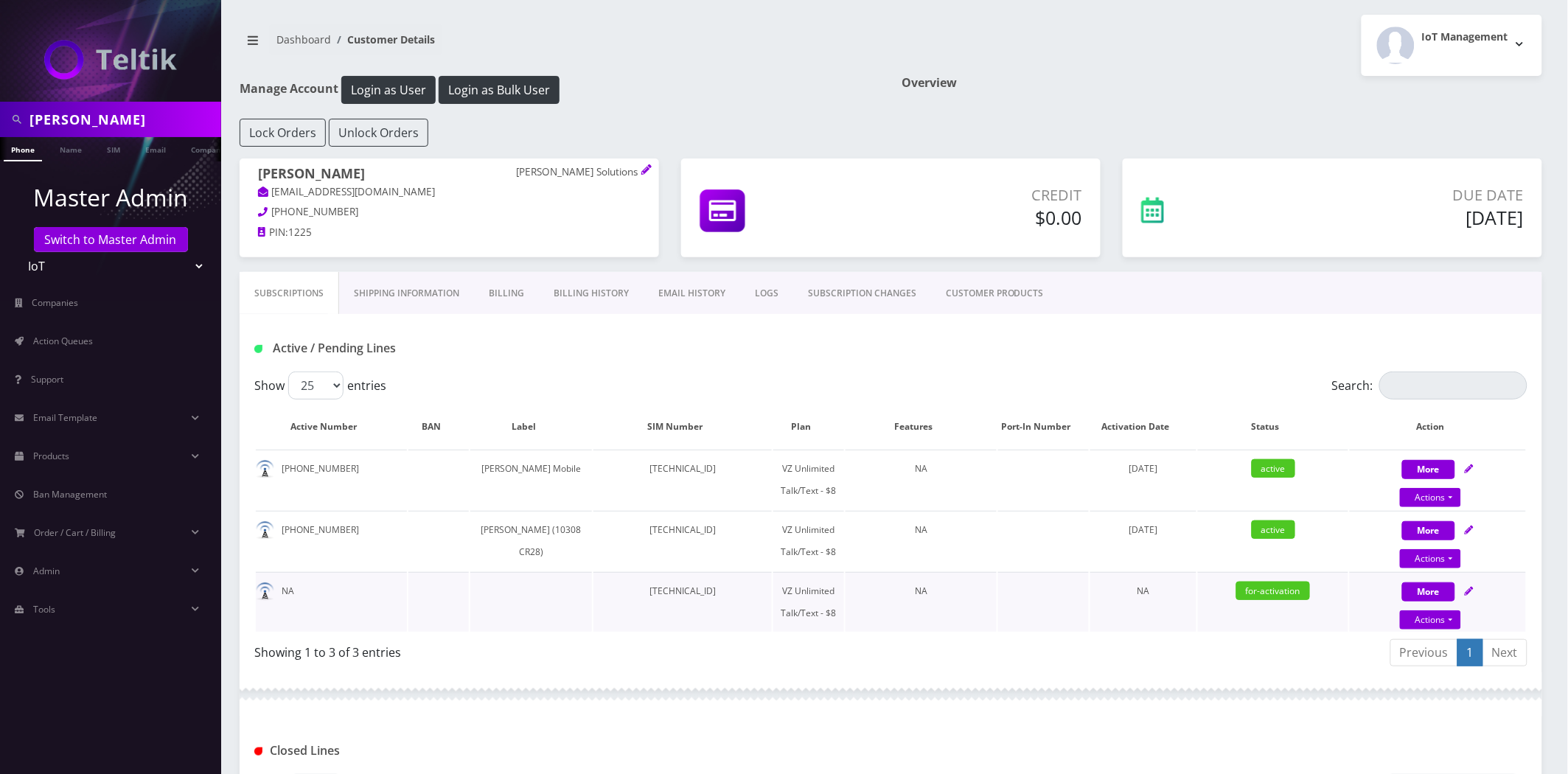
click at [1470, 586] on icon at bounding box center [1469, 591] width 9 height 9
select select "VZ SIM"
select select "520"
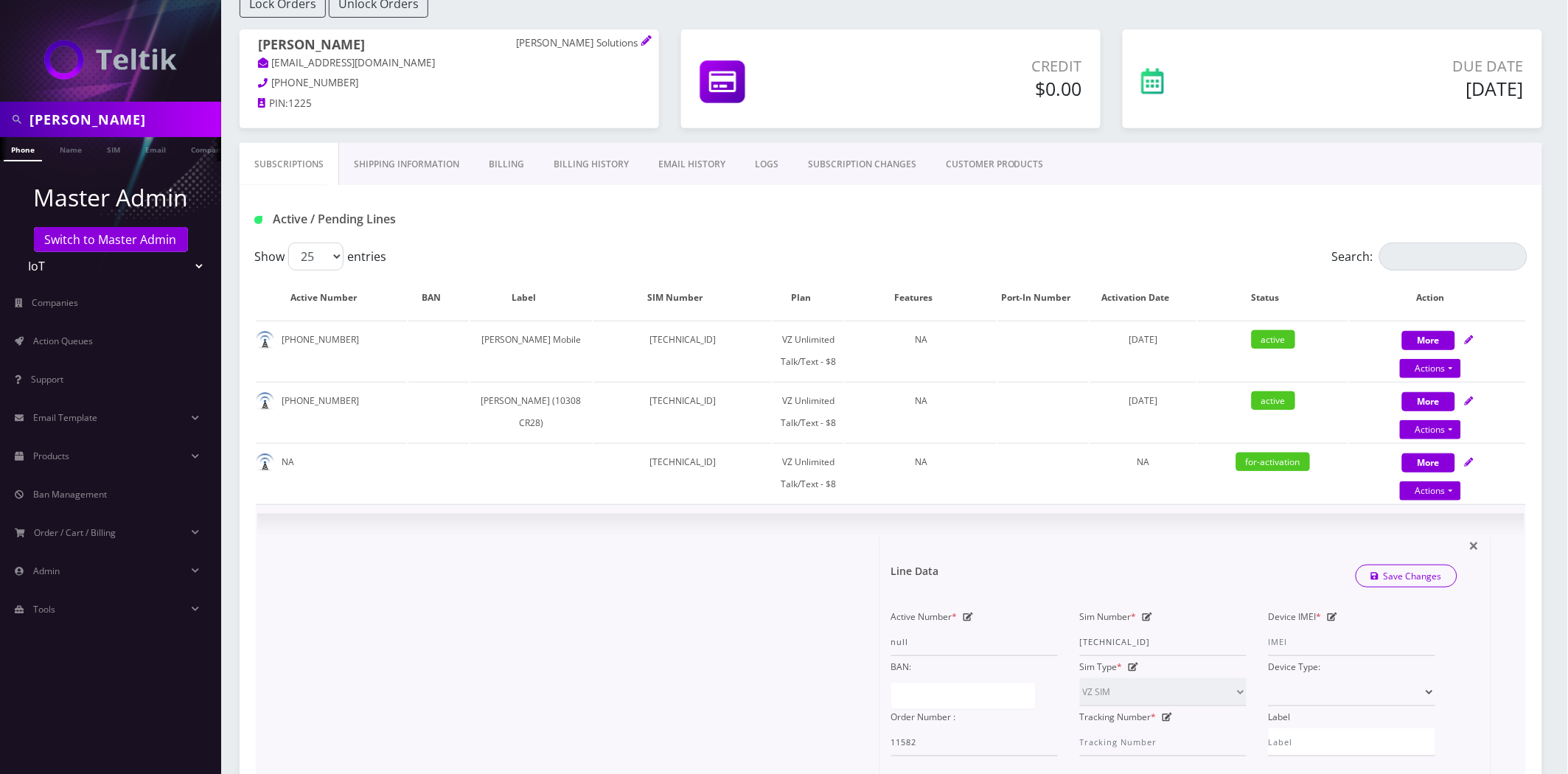
scroll to position [164, 0]
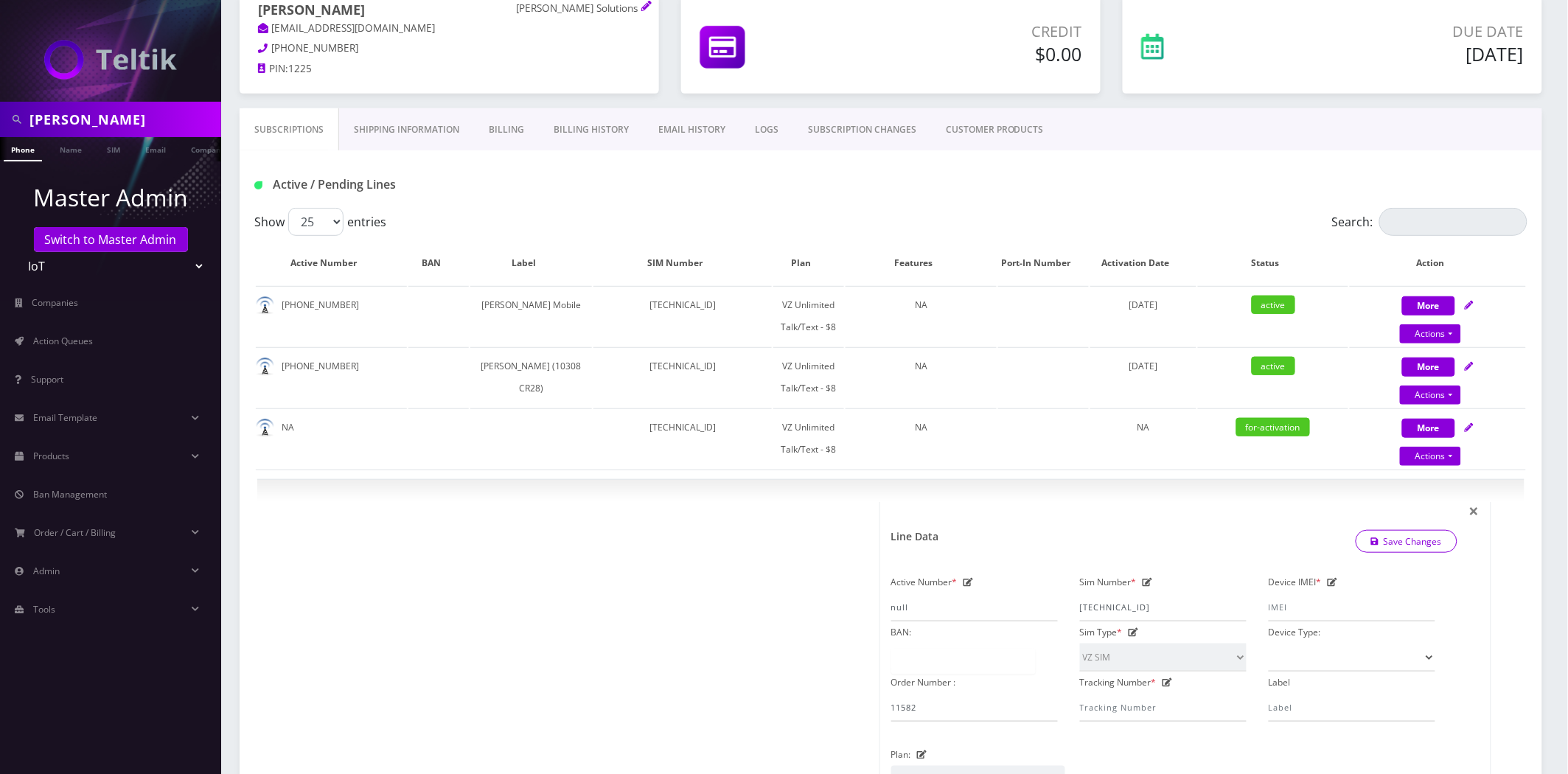
click at [230, 712] on div "Subscriptions Shipping Information Billing Billing History EMAIL HISTORY LOGS S…" at bounding box center [891, 727] width 1325 height 1238
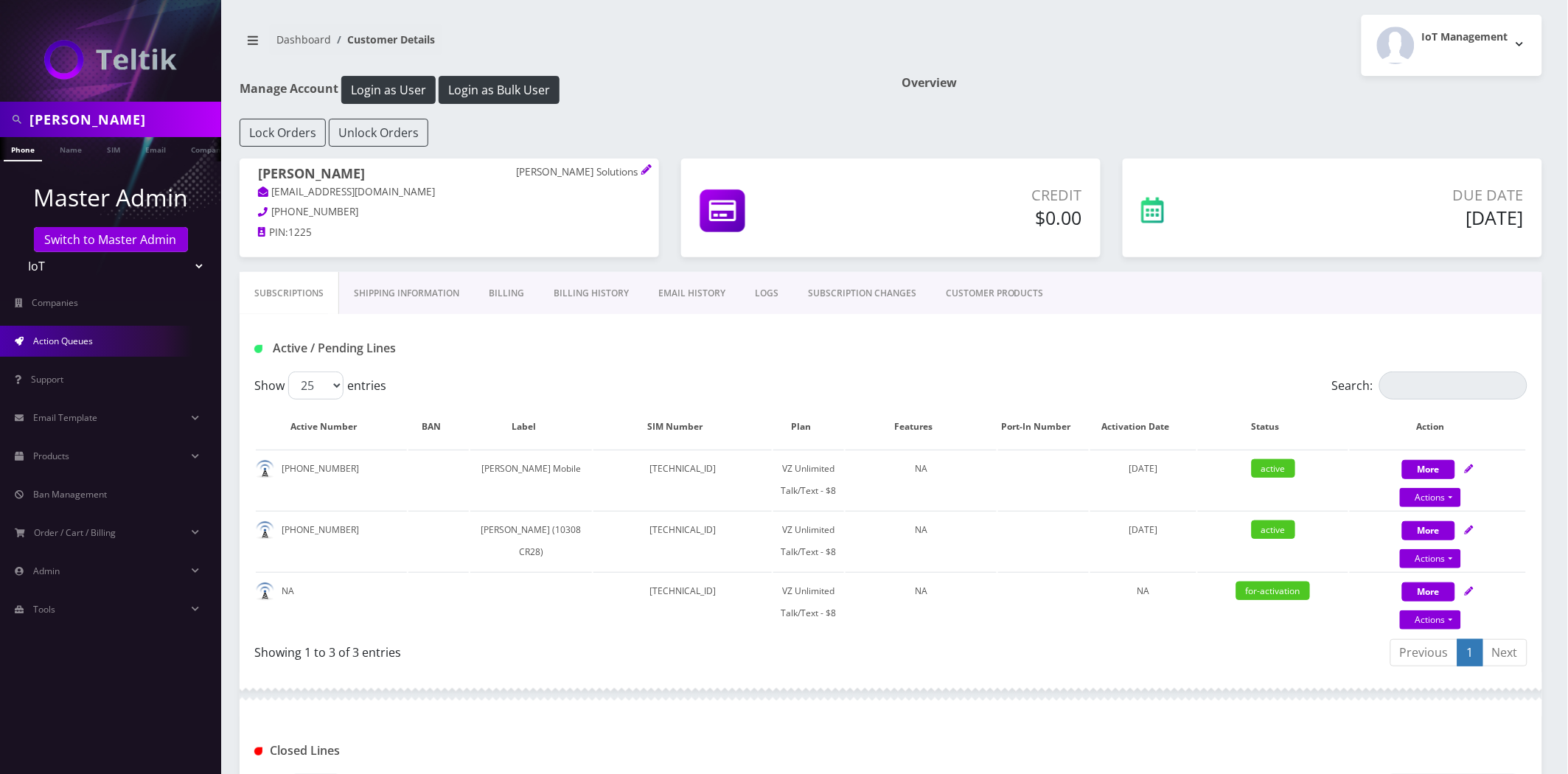
click at [50, 335] on span "Action Queues" at bounding box center [62, 341] width 60 height 12
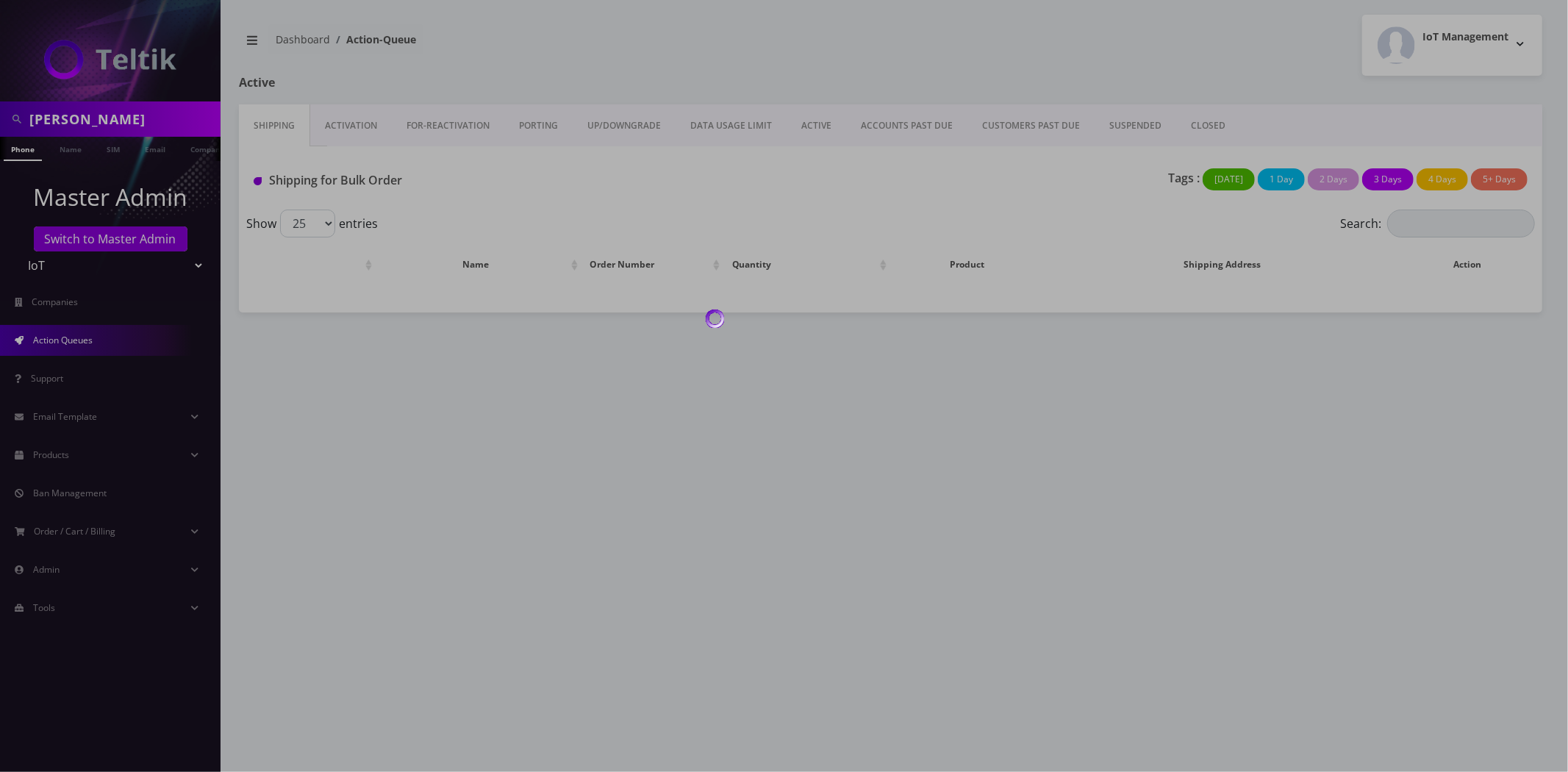
click at [344, 128] on div at bounding box center [784, 386] width 1568 height 772
click at [341, 129] on div at bounding box center [784, 386] width 1568 height 772
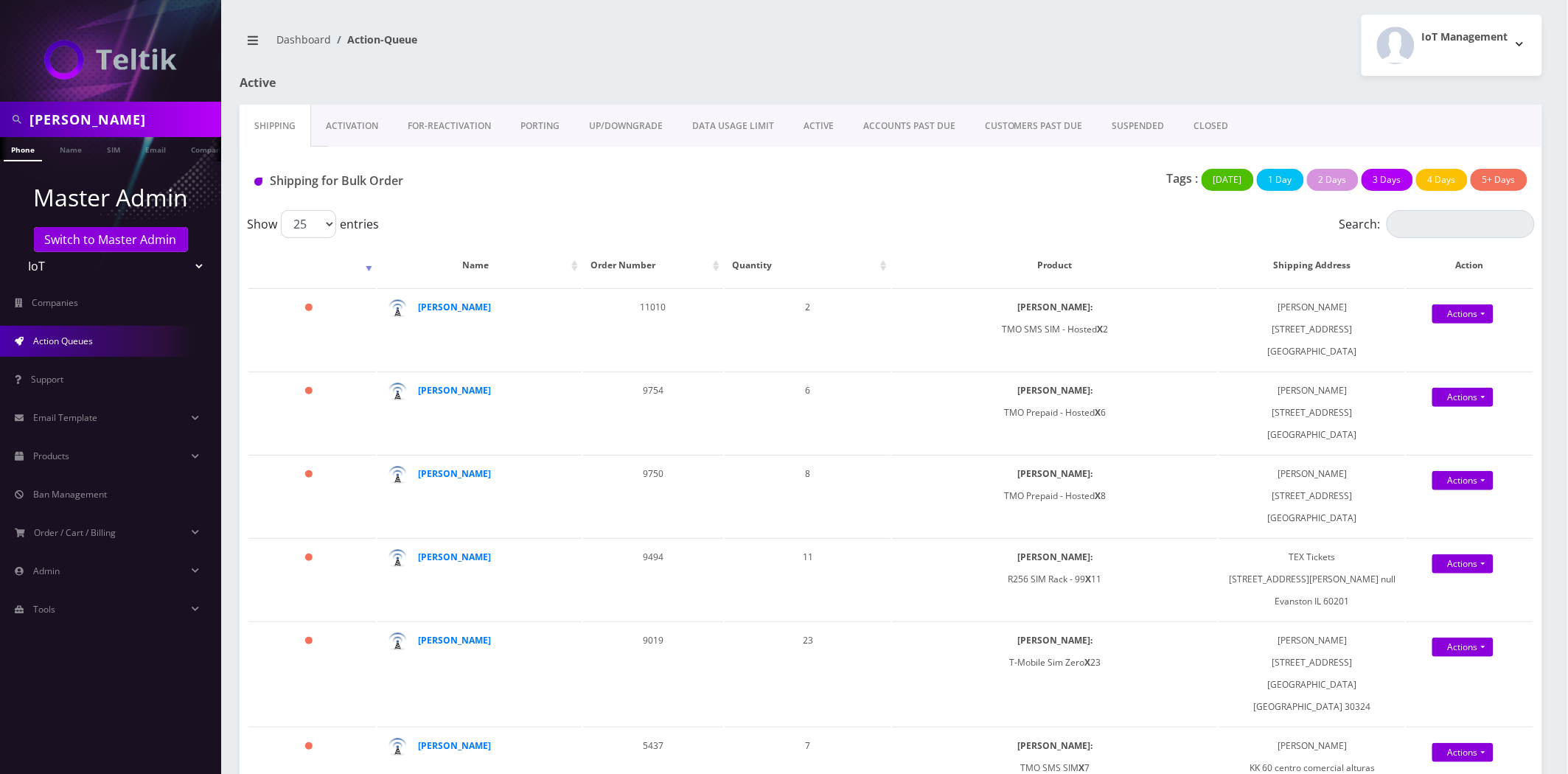
click at [342, 130] on link "Activation" at bounding box center [352, 126] width 82 height 43
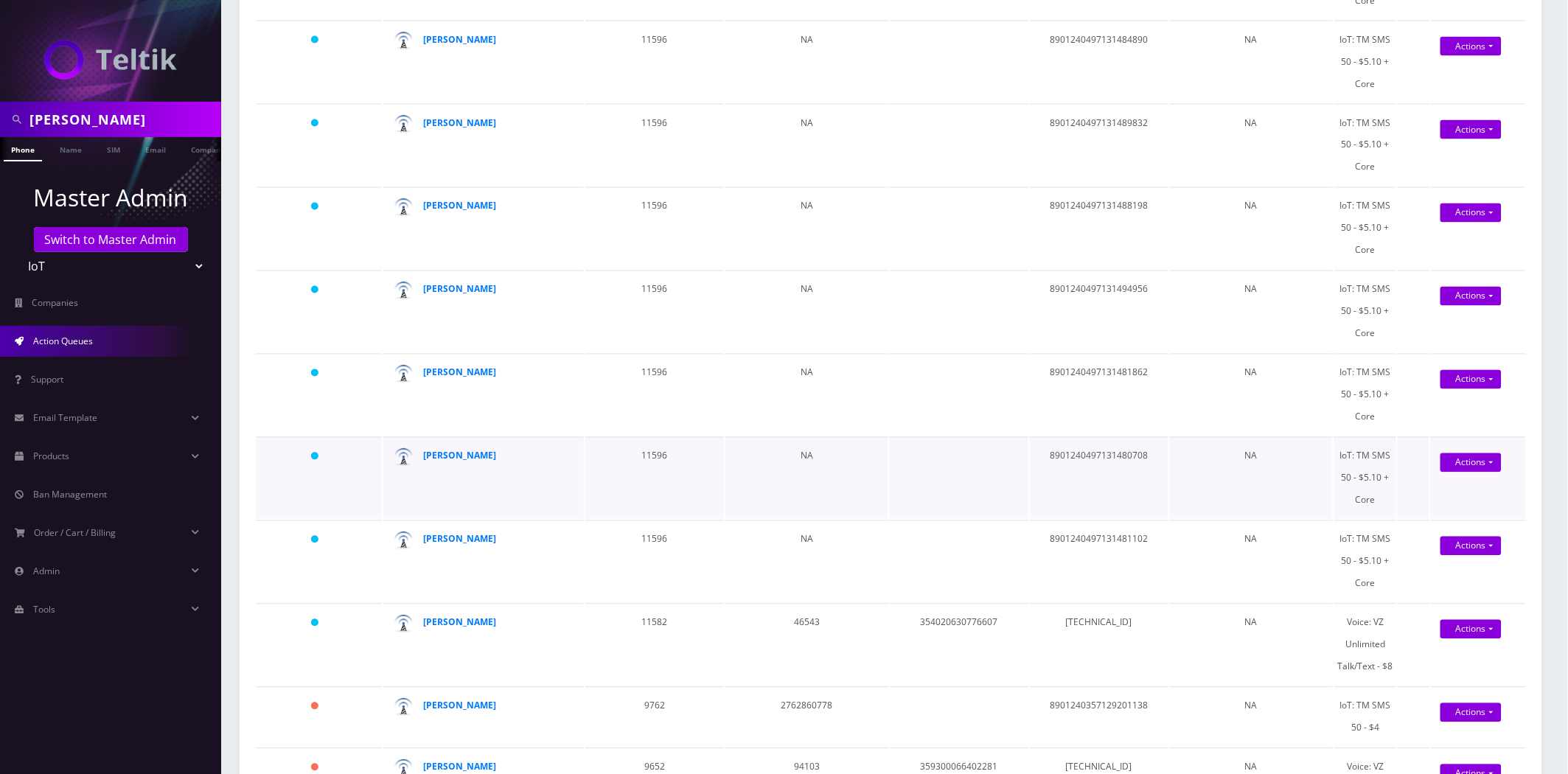
scroll to position [900, 0]
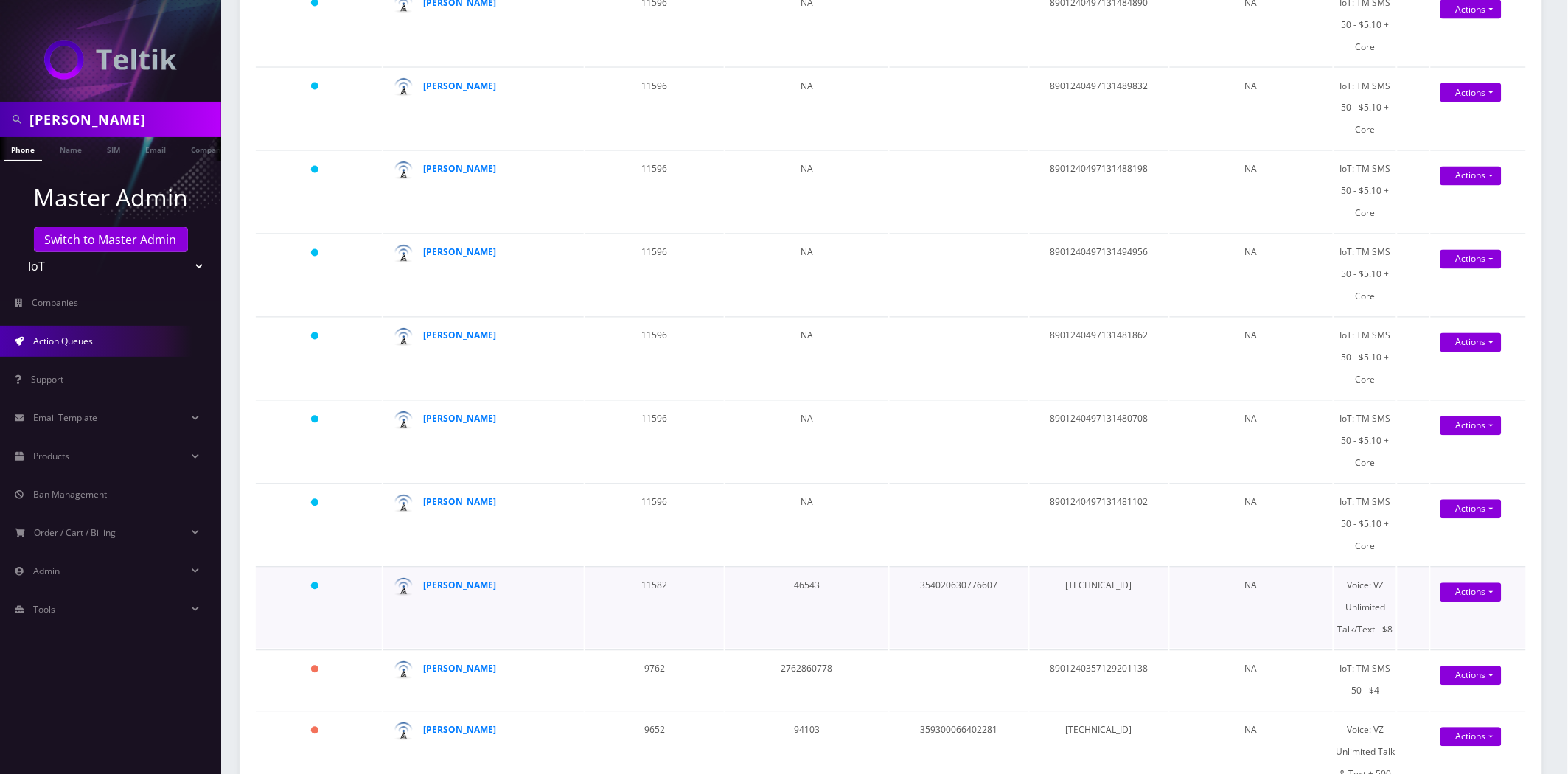
click at [969, 567] on td "354020630776607" at bounding box center [959, 608] width 139 height 82
copy td "354020630776607"
click at [1119, 567] on td "89148000011835957778" at bounding box center [1099, 608] width 139 height 82
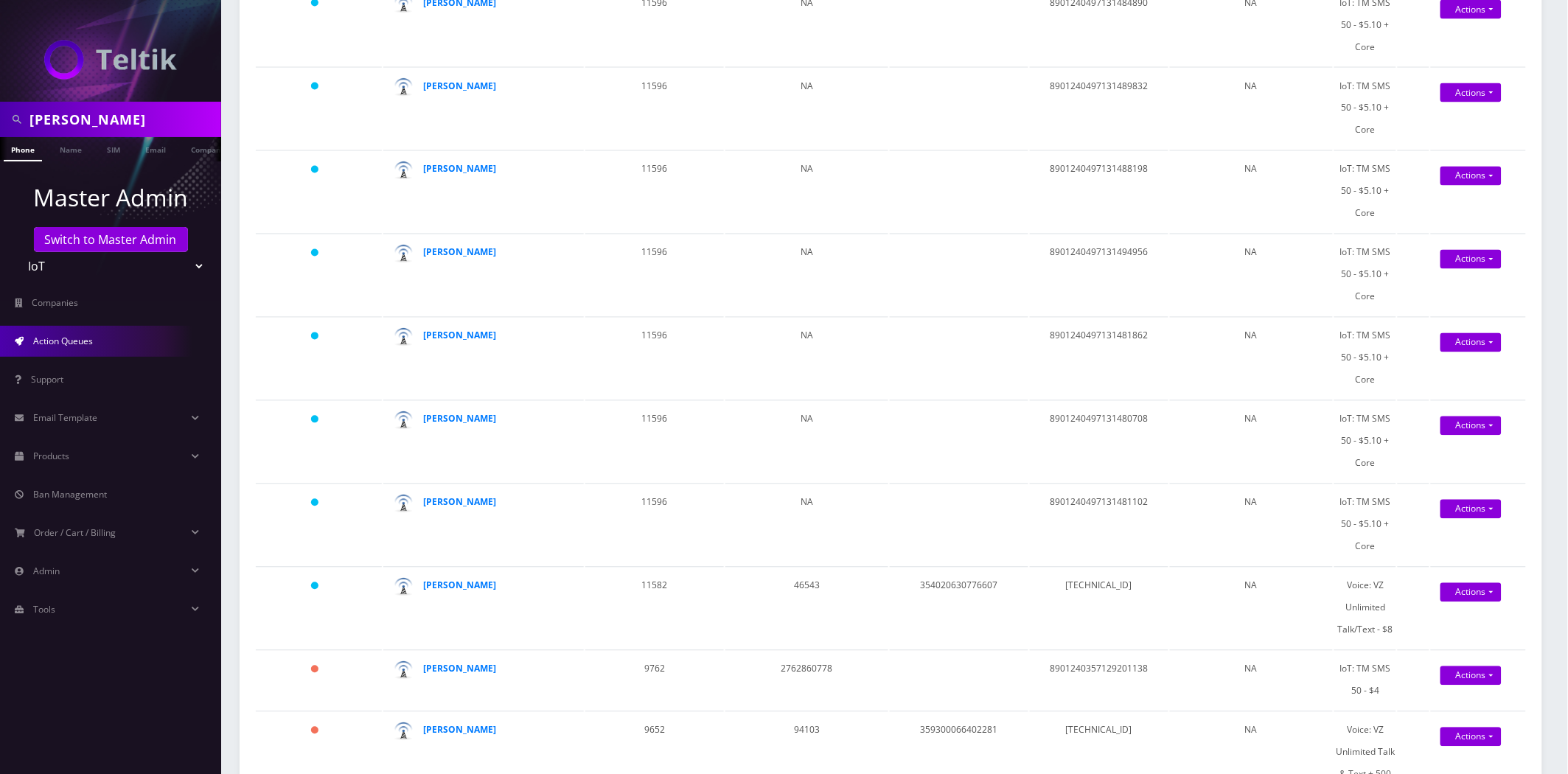
copy td "89148000011835957778"
click at [91, 237] on link "Switch to Master Admin" at bounding box center [110, 239] width 154 height 25
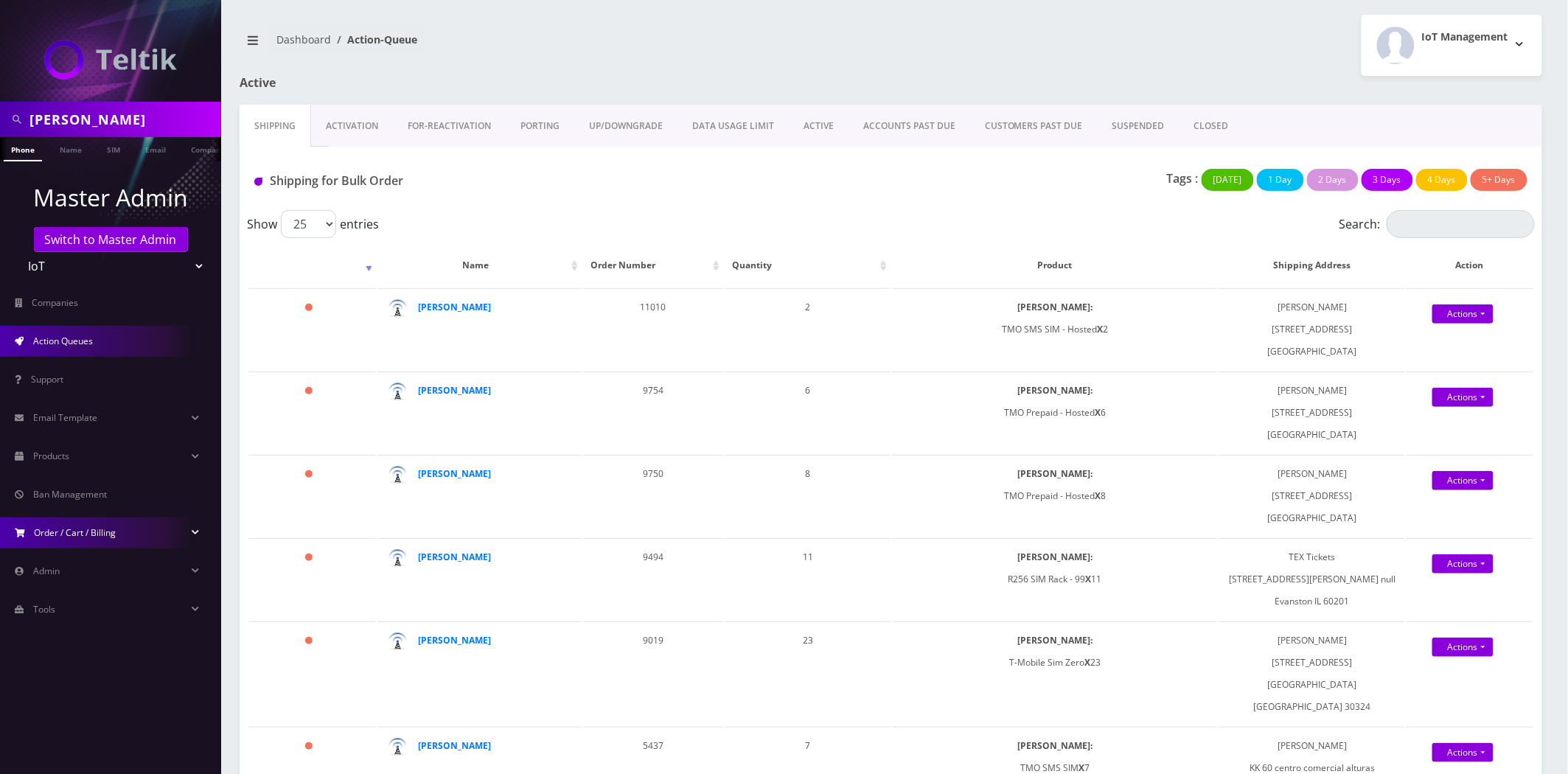
click at [84, 532] on span "Order / Cart / Billing" at bounding box center [76, 533] width 82 height 12
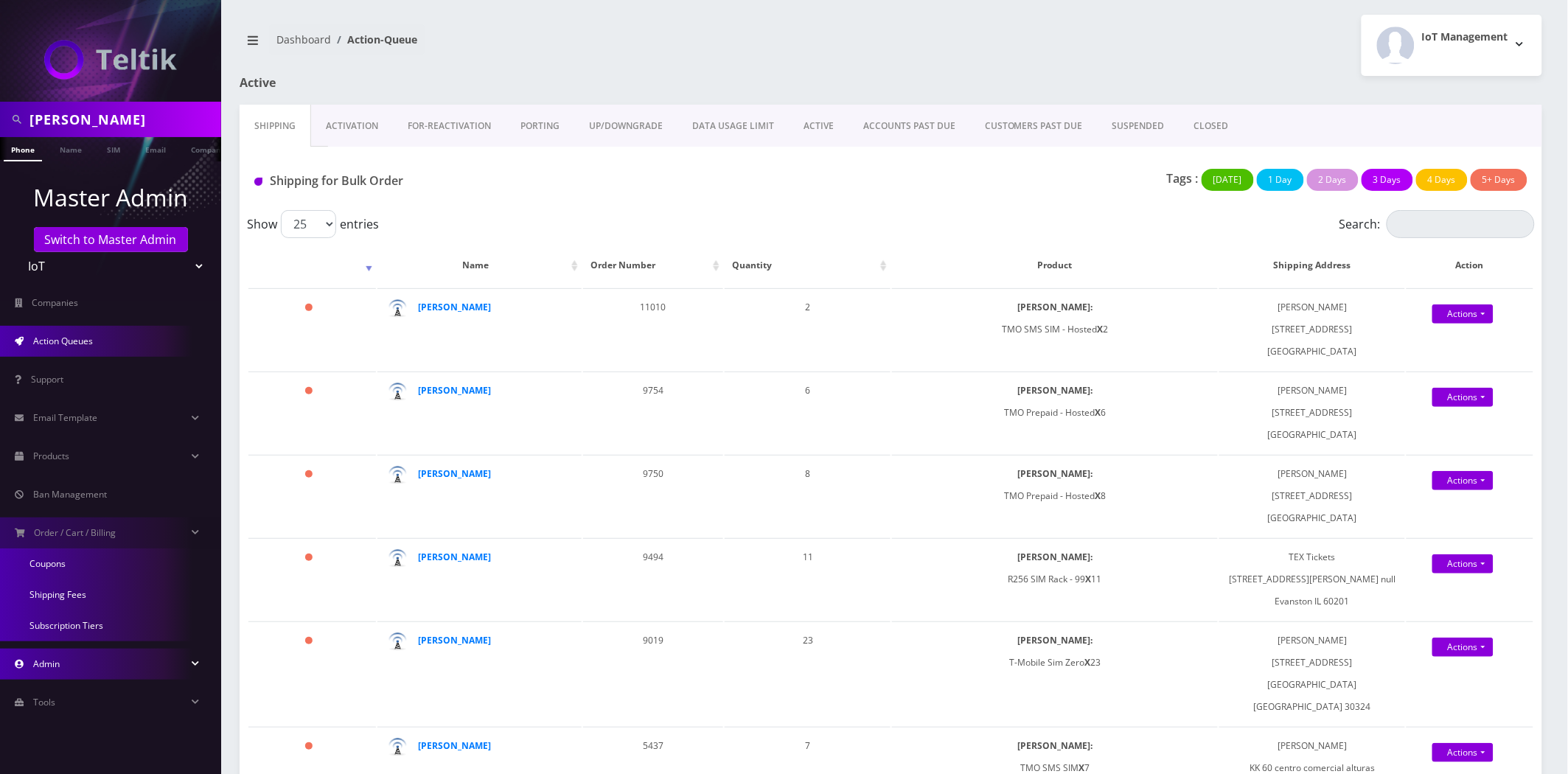
click at [67, 673] on link "Admin" at bounding box center [110, 664] width 222 height 31
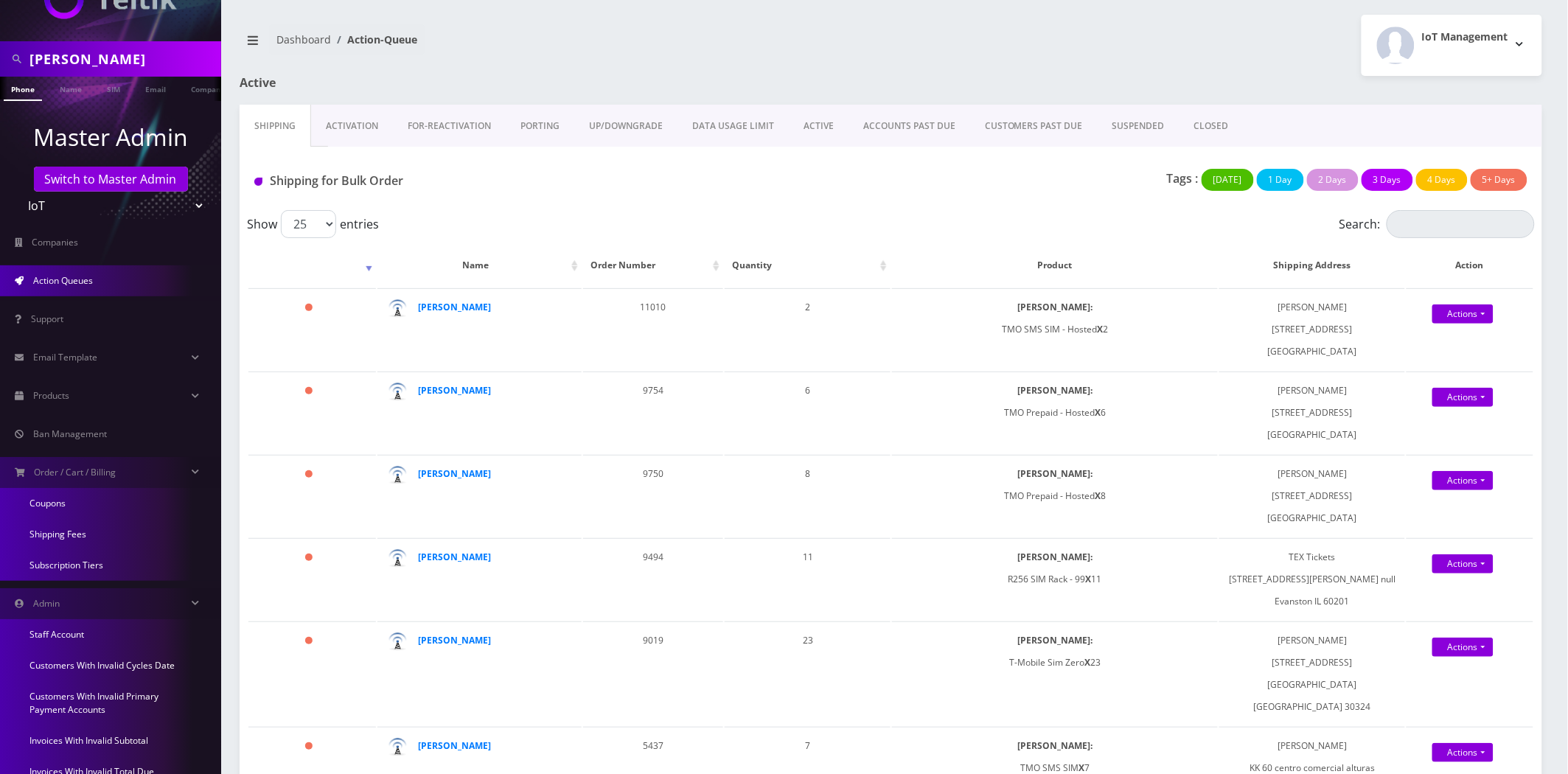
scroll to position [234, 0]
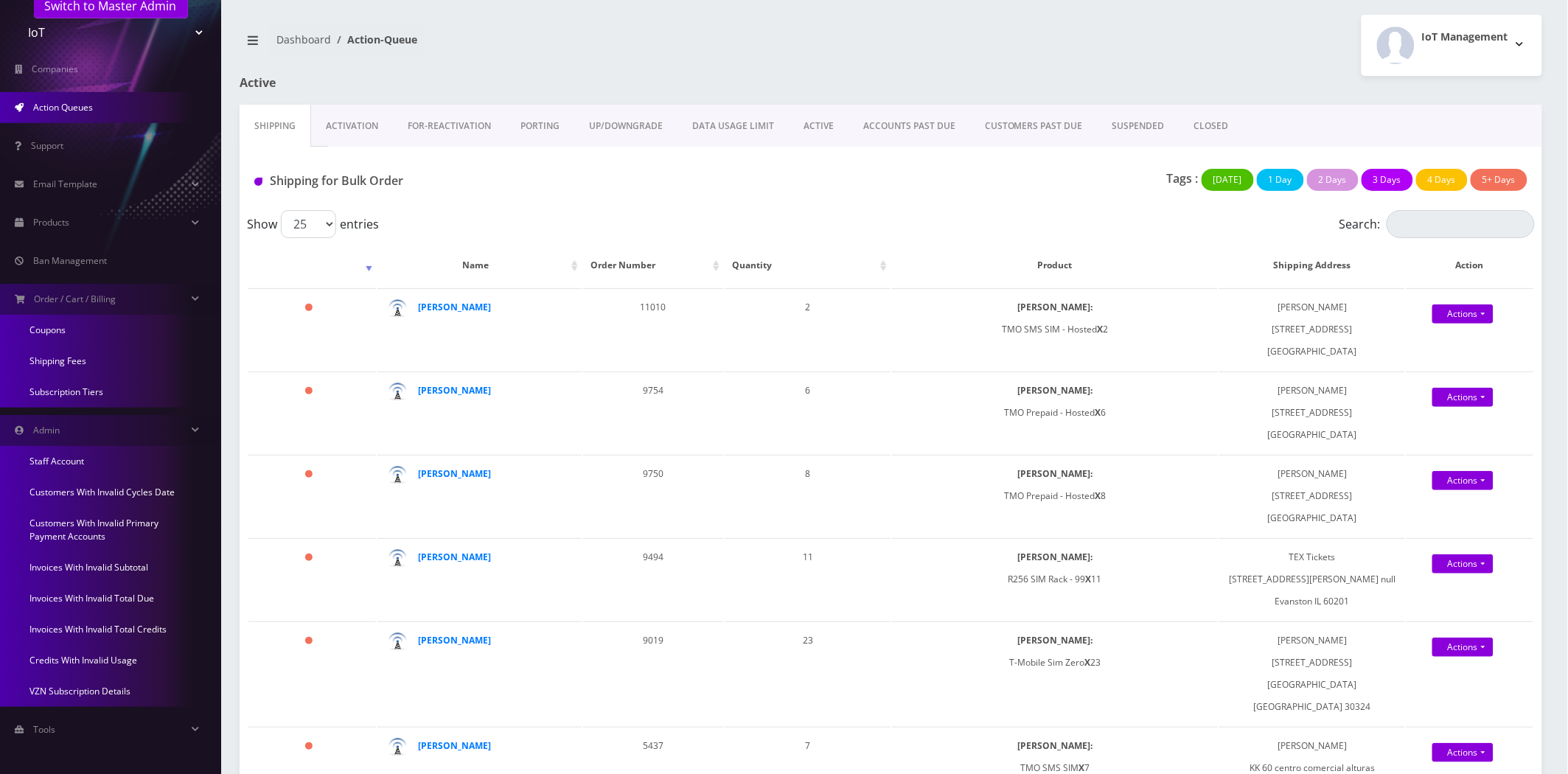
click at [134, 565] on link "Invoices With Invalid Subtotal" at bounding box center [110, 567] width 222 height 31
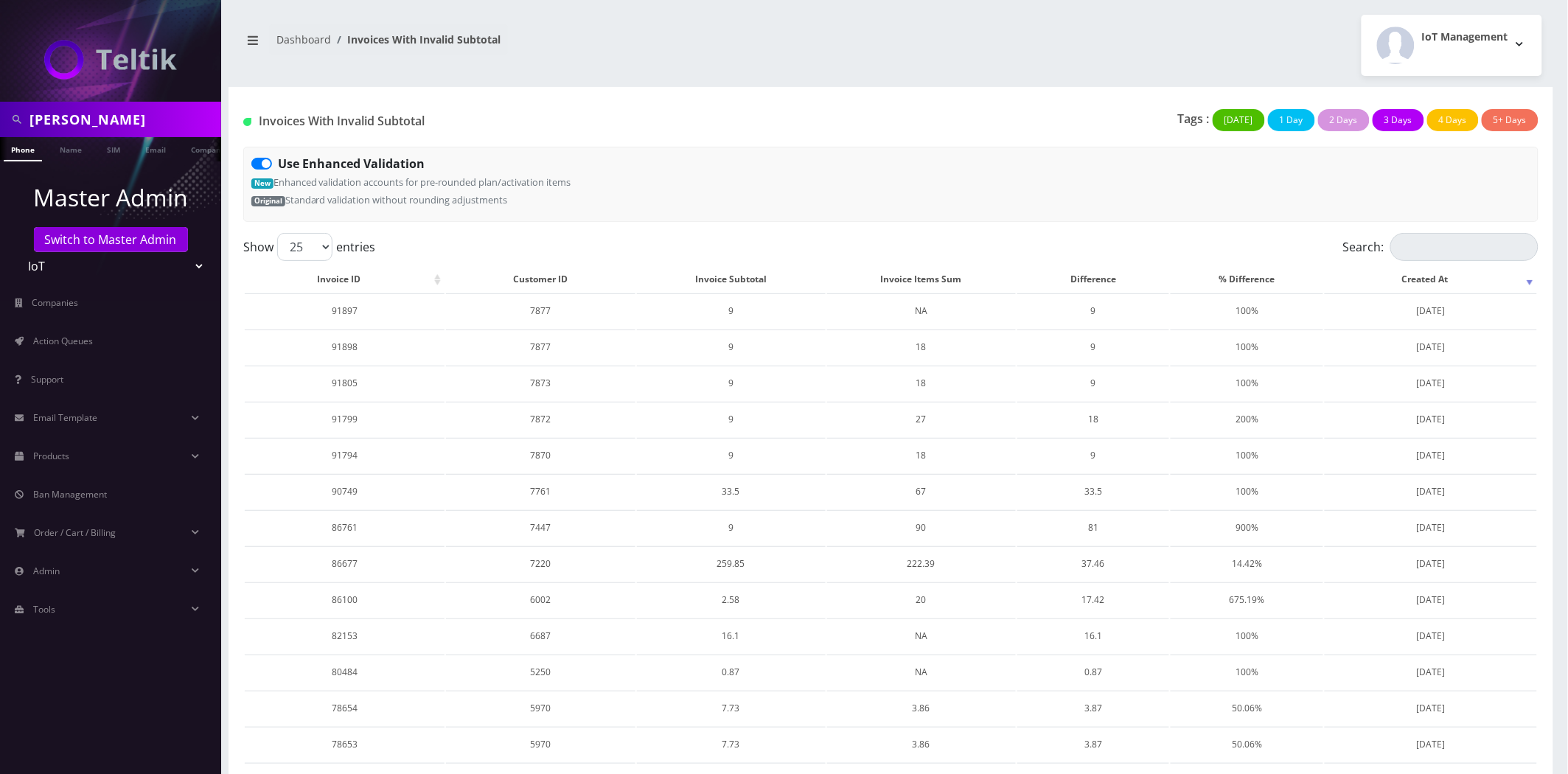
click at [861, 173] on div "Use Enhanced Validation" at bounding box center [890, 164] width 1279 height 18
click at [278, 165] on label "Use Enhanced Validation" at bounding box center [351, 164] width 147 height 18
click at [278, 165] on input "Use Enhanced Validation" at bounding box center [282, 159] width 10 height 10
checkbox input "false"
click at [395, 69] on div "Dashboard Invoices With Invalid Subtotal IoT Management Logout" at bounding box center [891, 45] width 1325 height 61
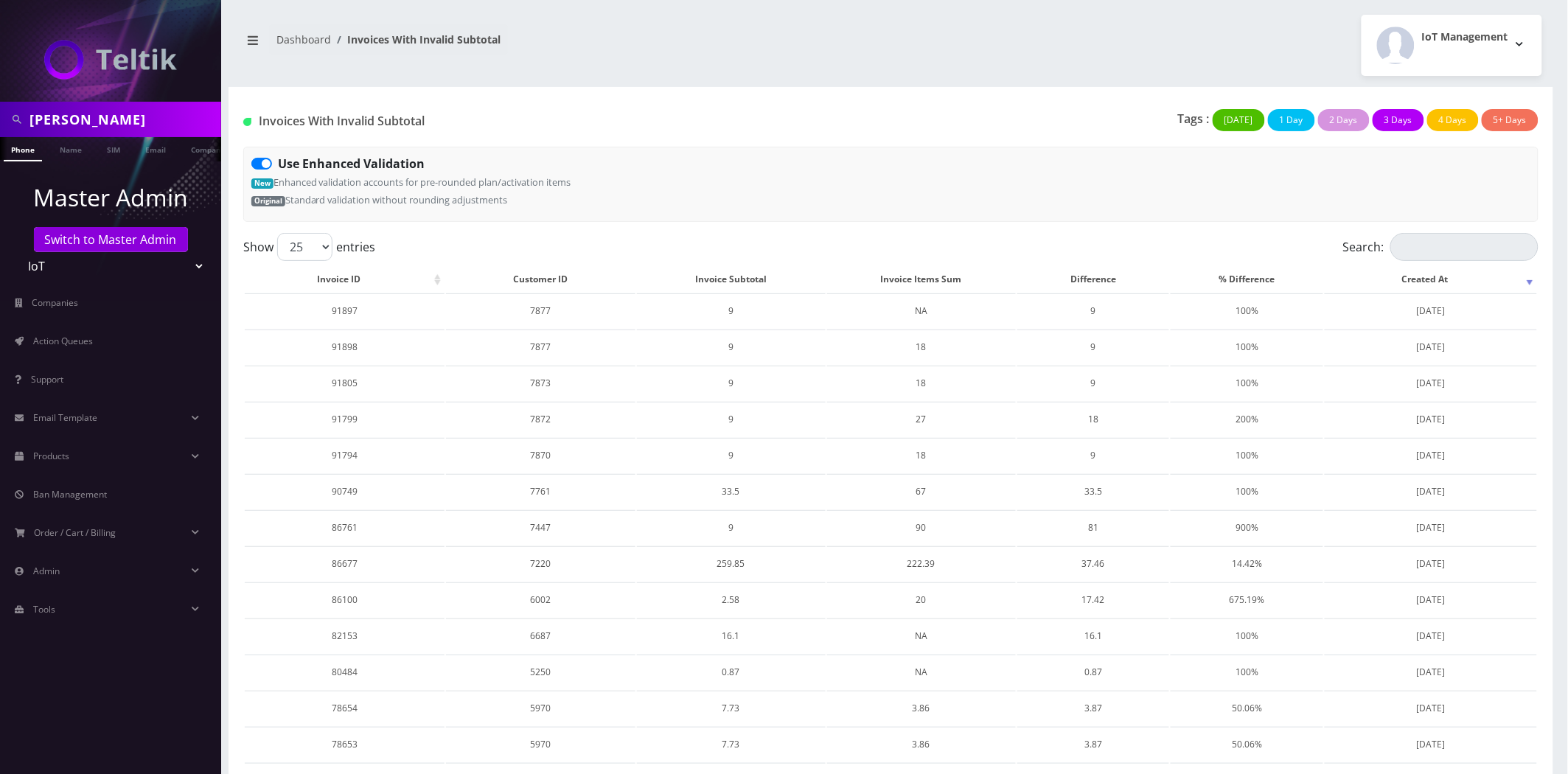
drag, startPoint x: 562, startPoint y: 42, endPoint x: 350, endPoint y: 41, distance: 212.0
click at [350, 41] on nav "Dashboard Invoices With Invalid Subtotal" at bounding box center [560, 44] width 641 height 42
click at [368, 69] on div "Dashboard Invoices With Invalid Subtotal IoT Management Logout" at bounding box center [891, 45] width 1325 height 61
click at [538, 129] on div "Invoices With Invalid Subtotal" at bounding box center [452, 125] width 440 height 30
click at [357, 92] on div "Invoices With Invalid Subtotal Tags : [DATE] 1 Day 2 Days 3 Days 4 Days 5+ Days…" at bounding box center [891, 160] width 1325 height 146
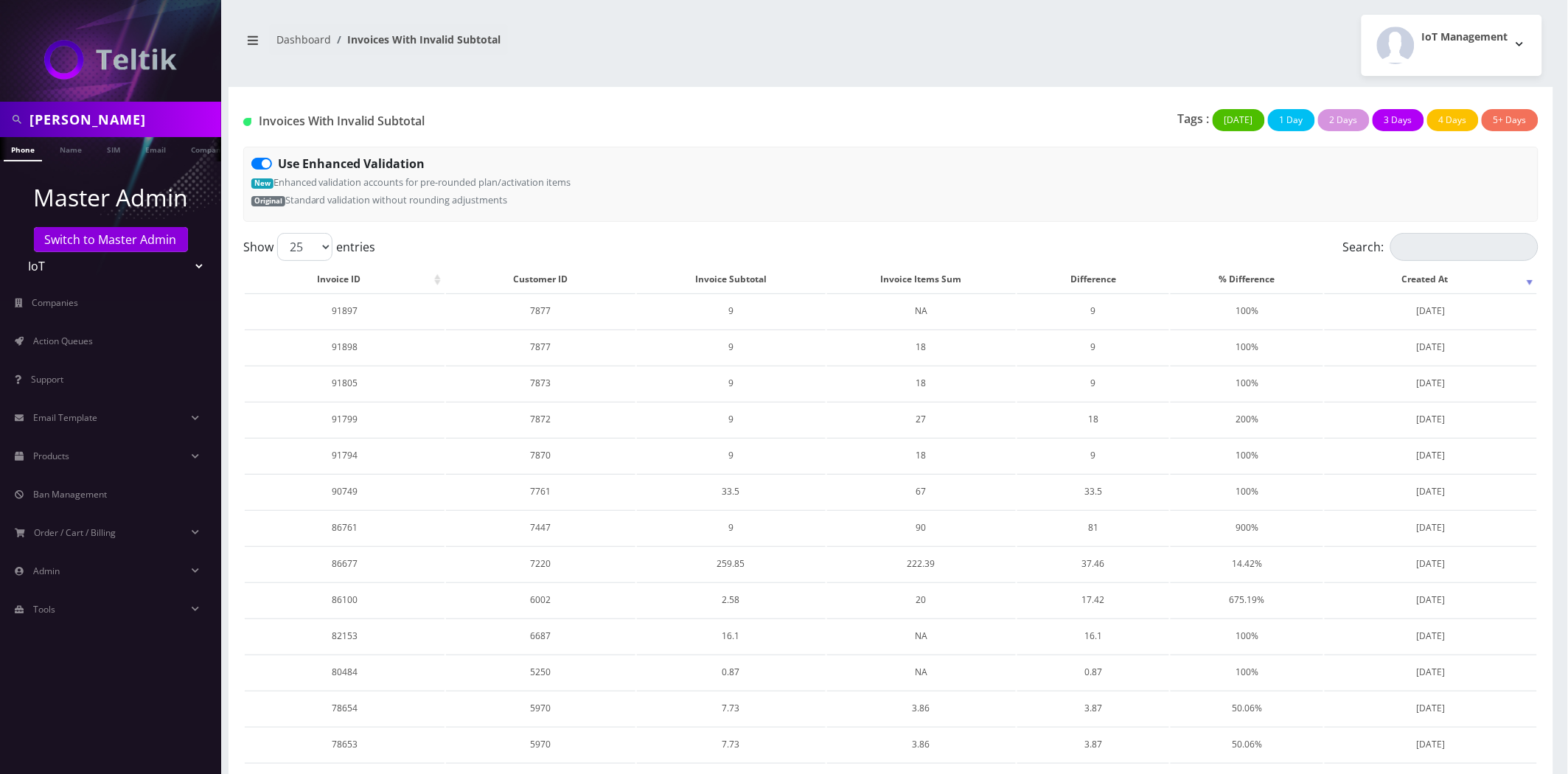
click at [367, 79] on div "[PERSON_NAME] Phone Name SIM Email Company Customer Dashboard Invoices With Inv…" at bounding box center [891, 623] width 1354 height 1246
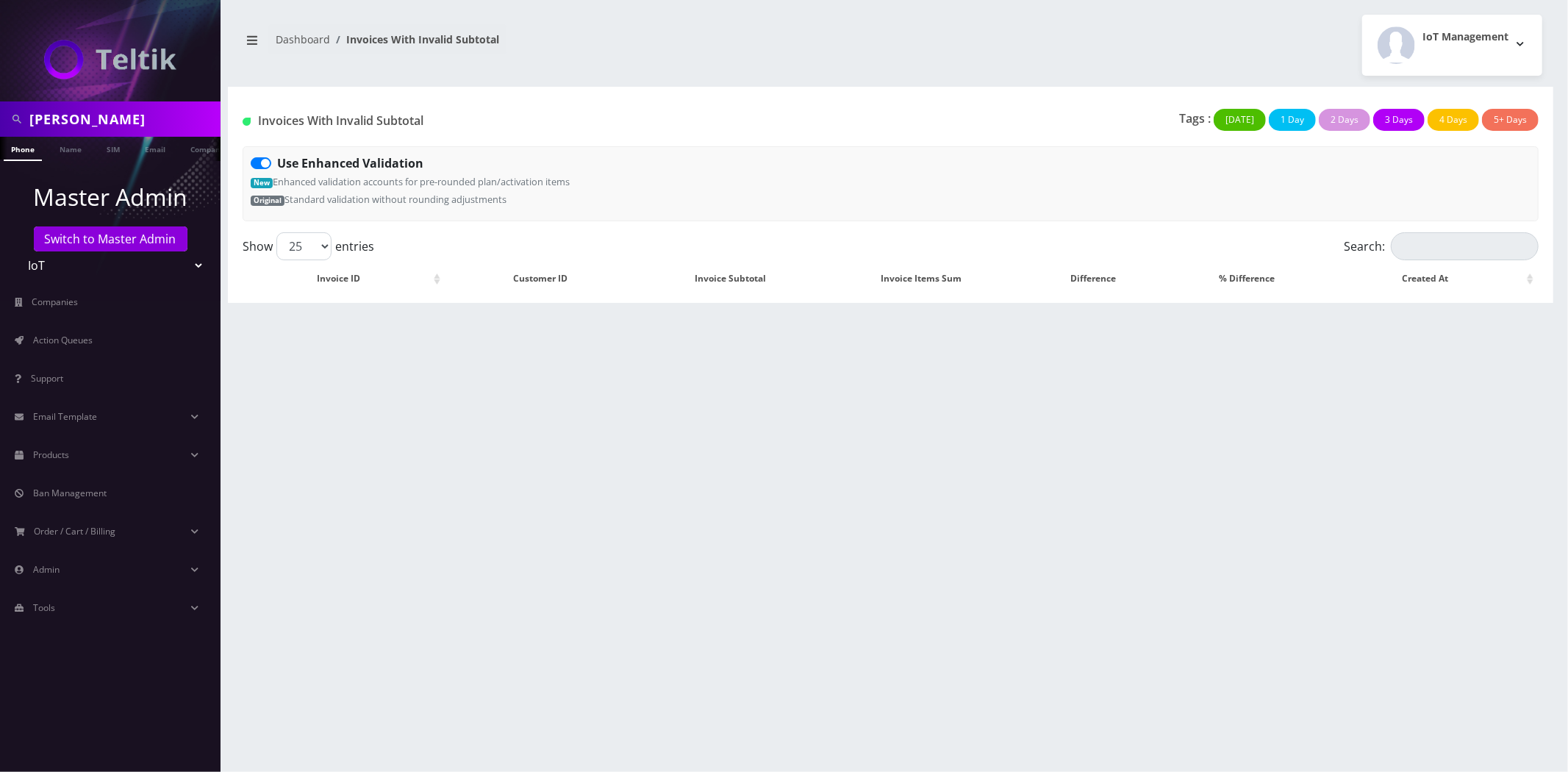
click at [651, 108] on div "Invoices With Invalid Subtotal Tags : [DATE] 1 Day 2 Days 3 Days 4 Days 5+ Days…" at bounding box center [891, 160] width 1326 height 146
click at [123, 576] on link "Admin" at bounding box center [110, 570] width 221 height 31
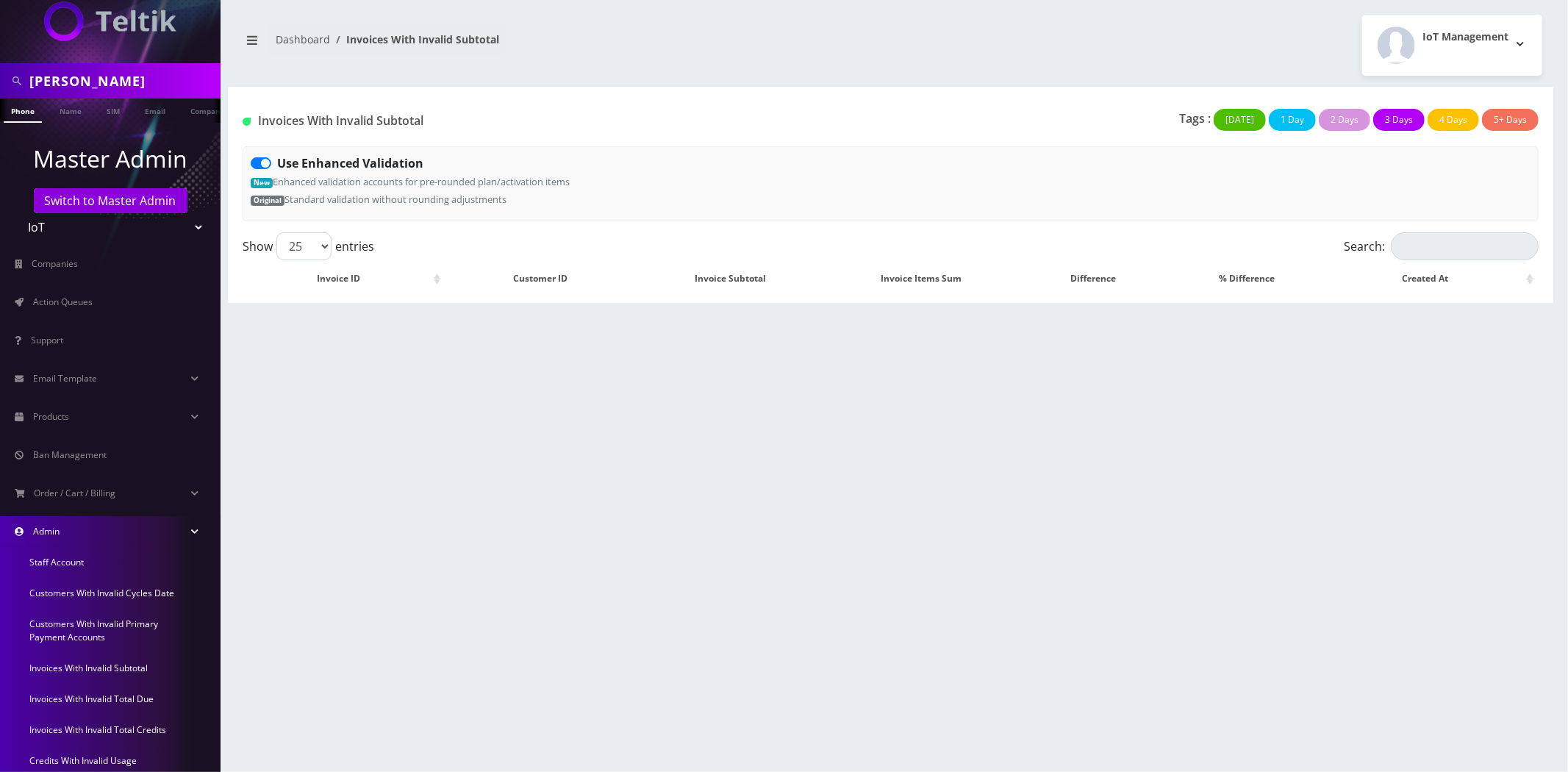
scroll to position [82, 0]
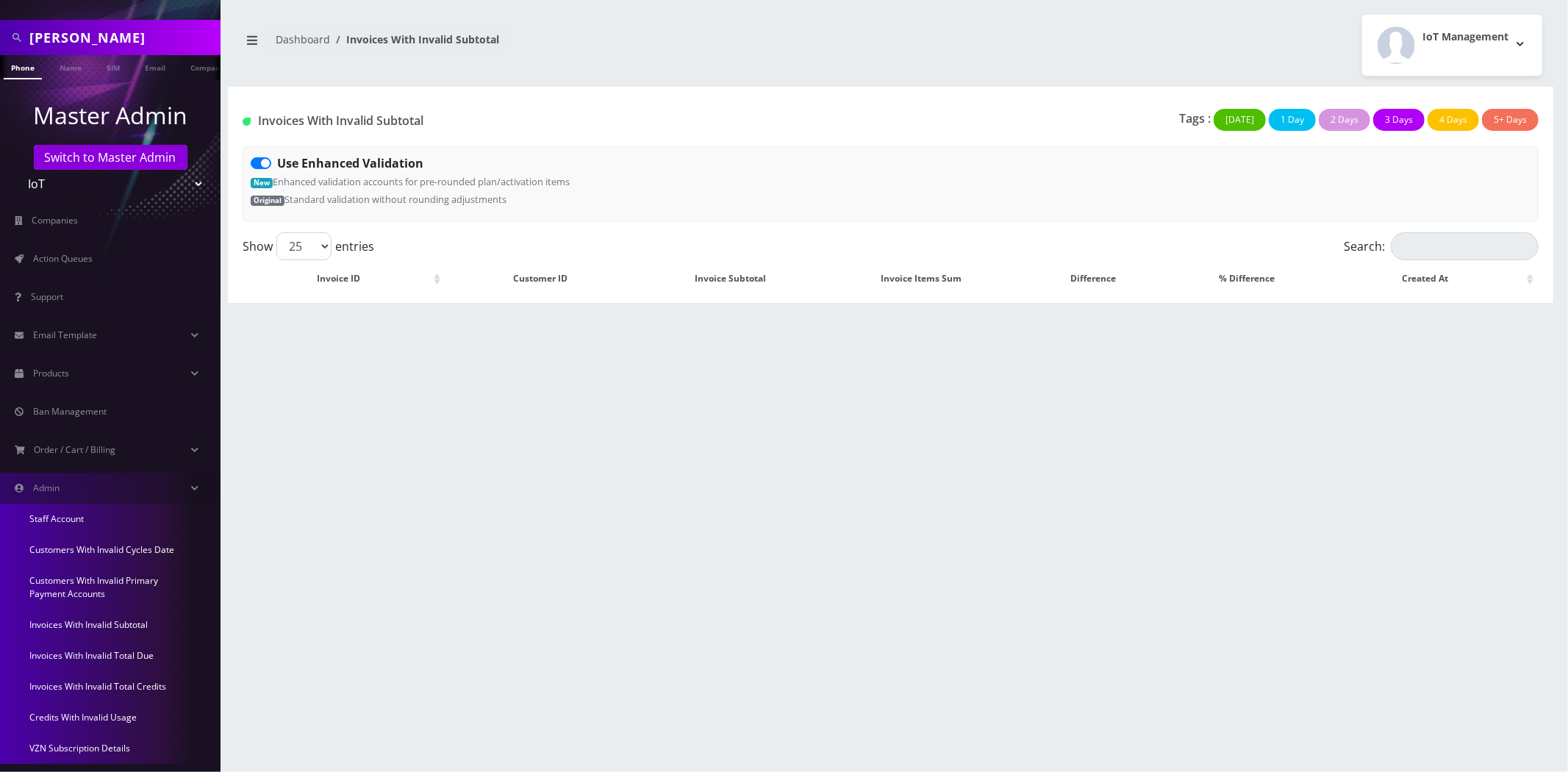
click at [542, 97] on div "Invoices With Invalid Subtotal Tags : [DATE] 1 Day 2 Days 3 Days 4 Days 5+ Days…" at bounding box center [891, 160] width 1326 height 146
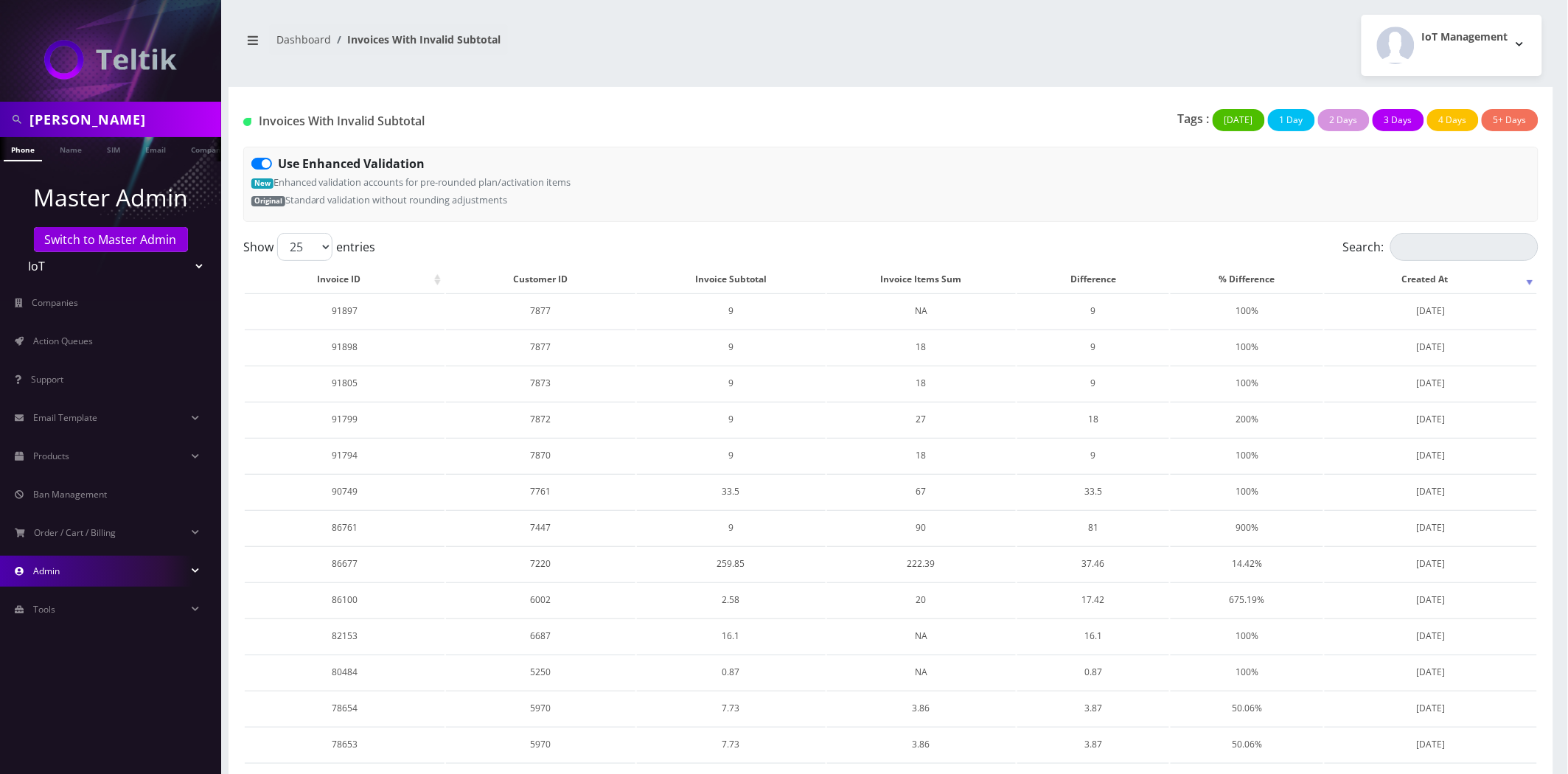
click at [86, 581] on link "Admin" at bounding box center [110, 571] width 222 height 31
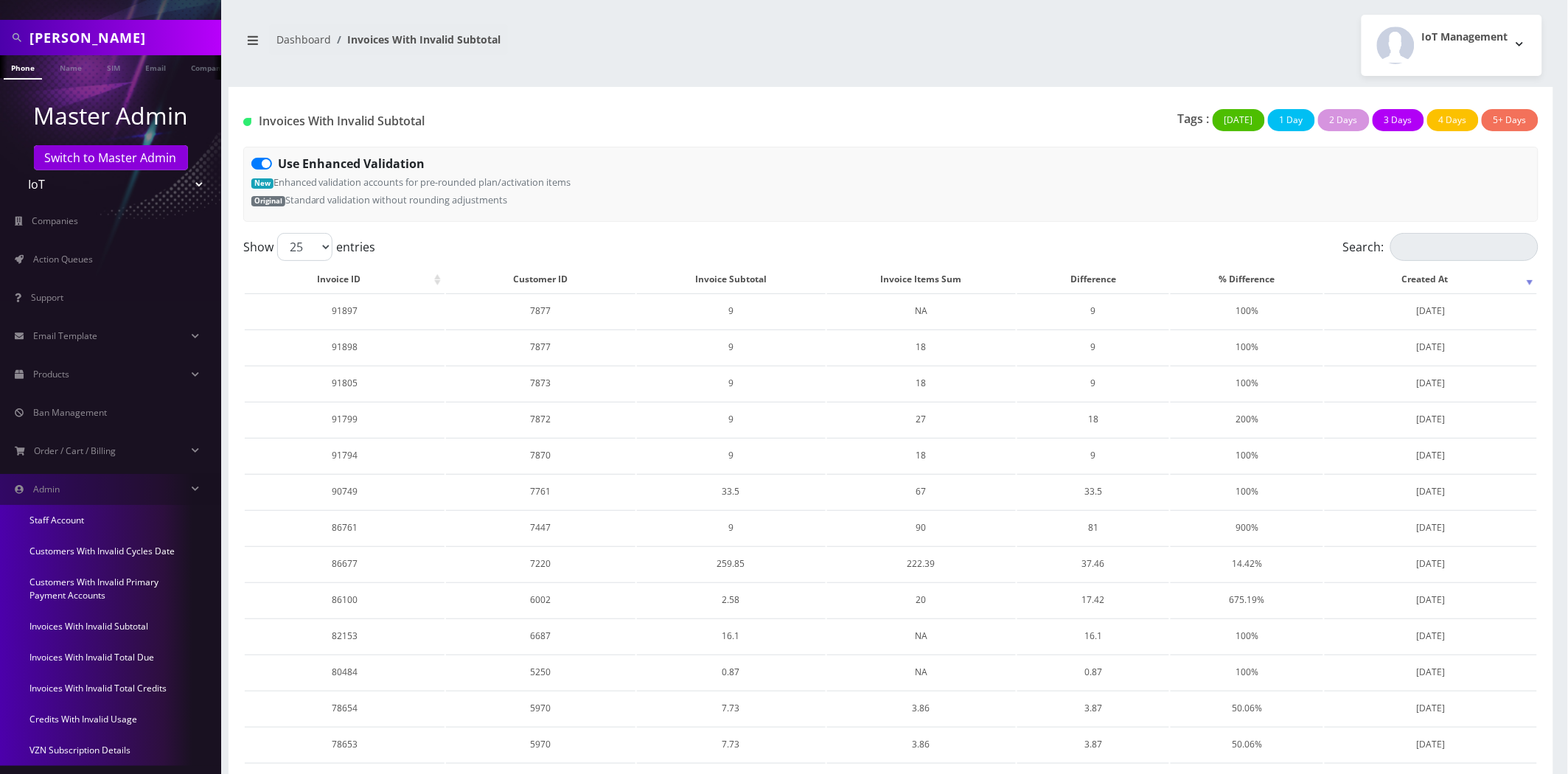
scroll to position [141, 0]
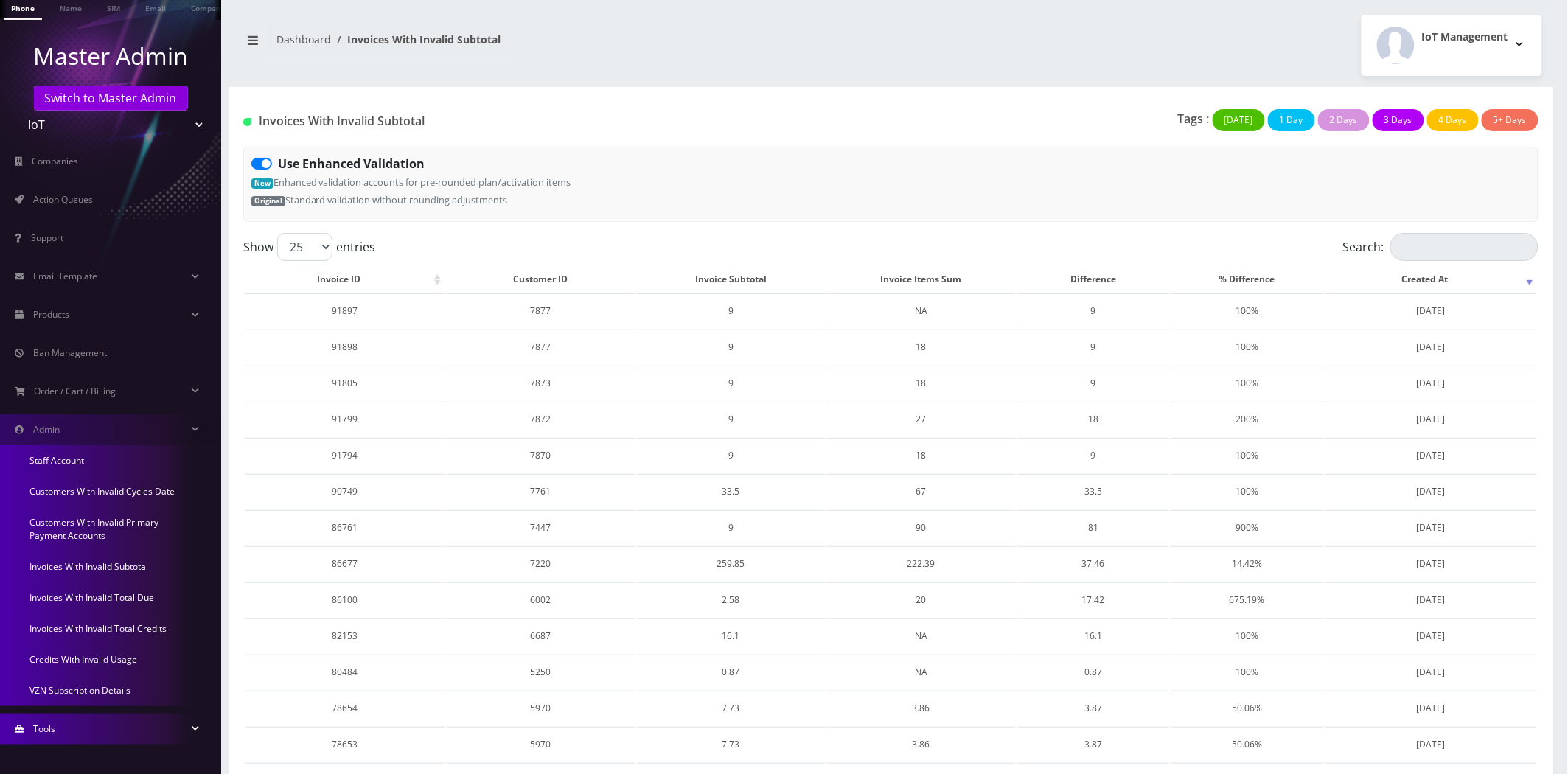
click at [71, 730] on link "Tools" at bounding box center [110, 729] width 222 height 31
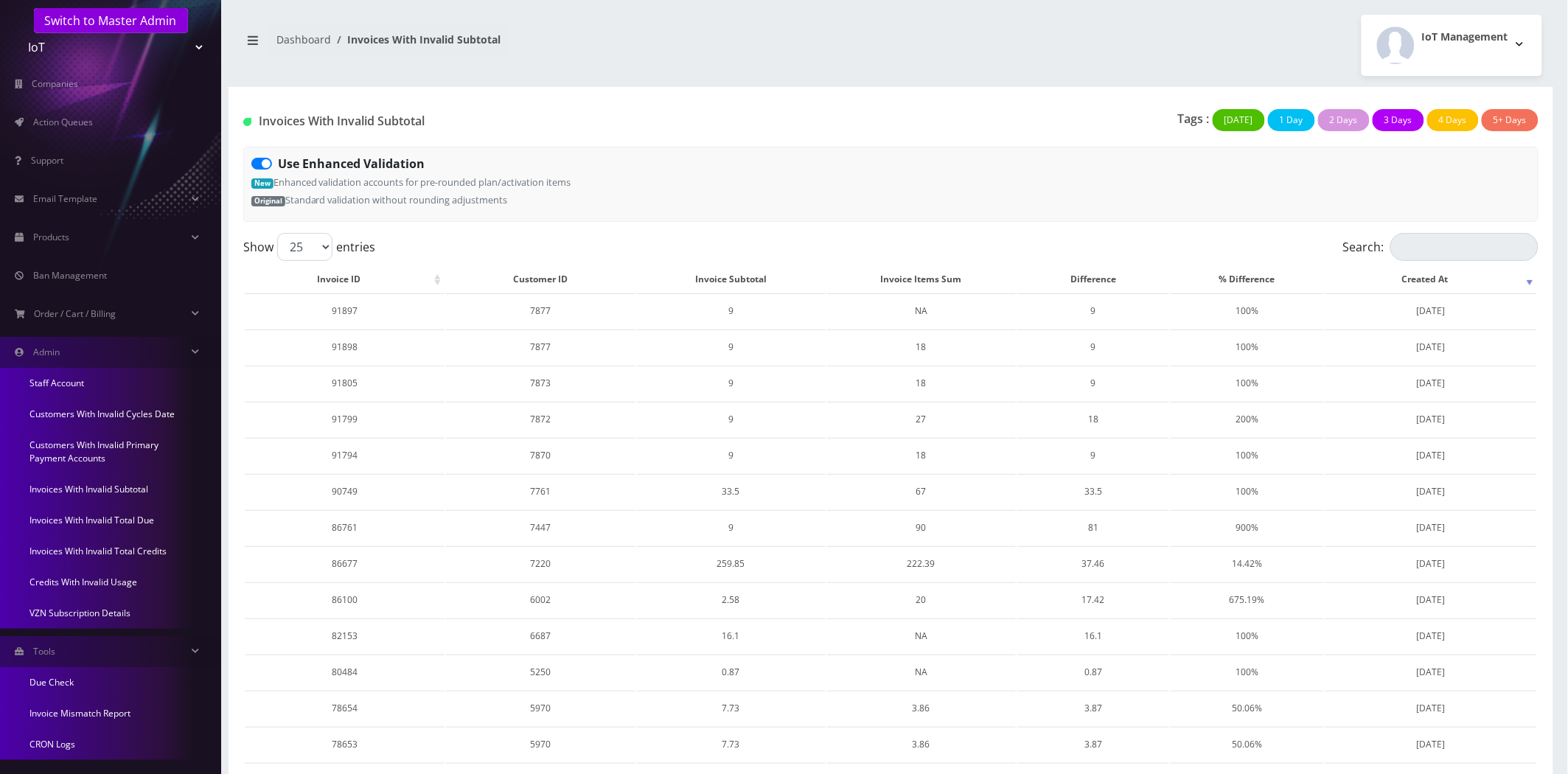
scroll to position [232, 0]
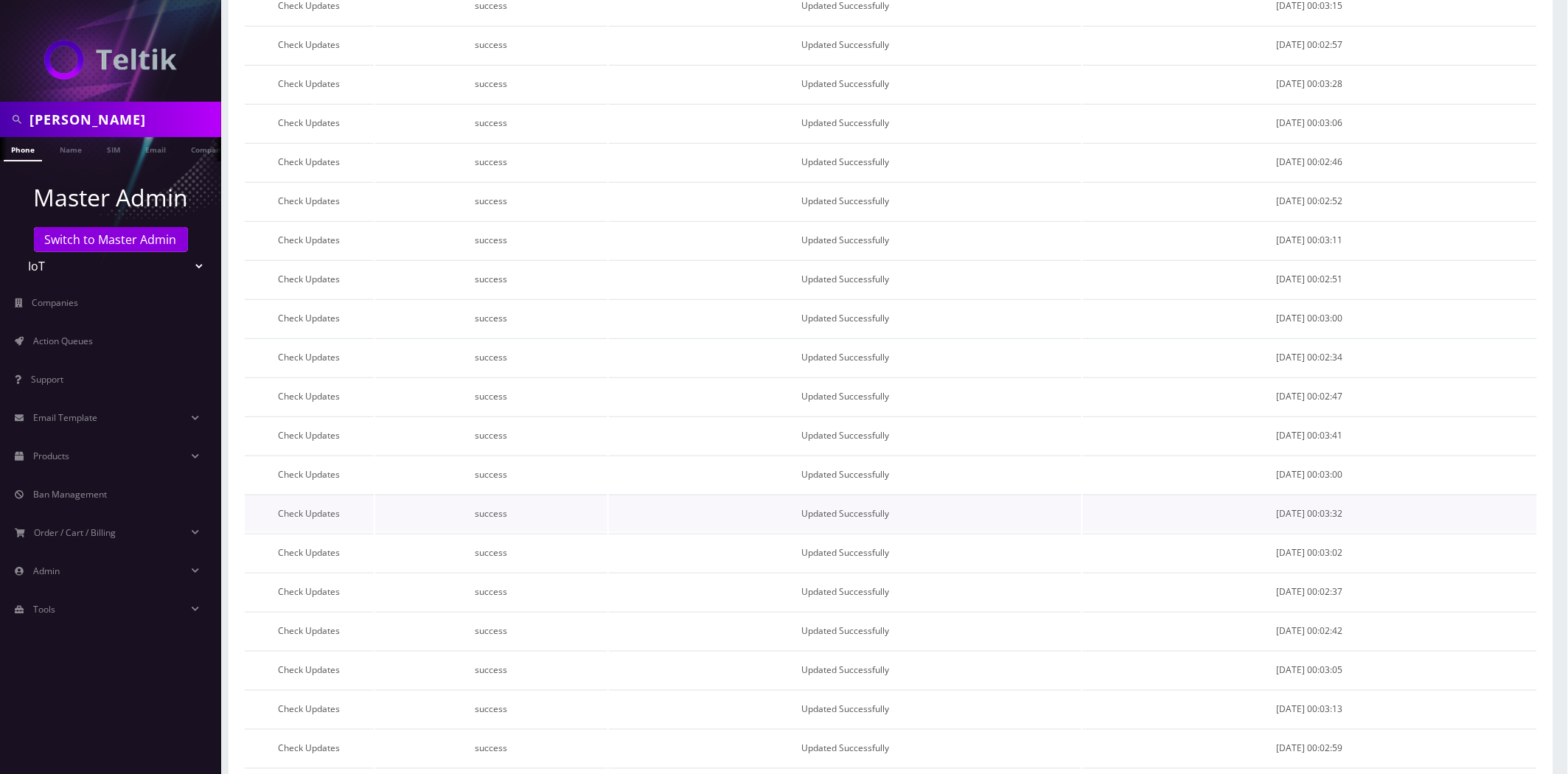
scroll to position [460, 0]
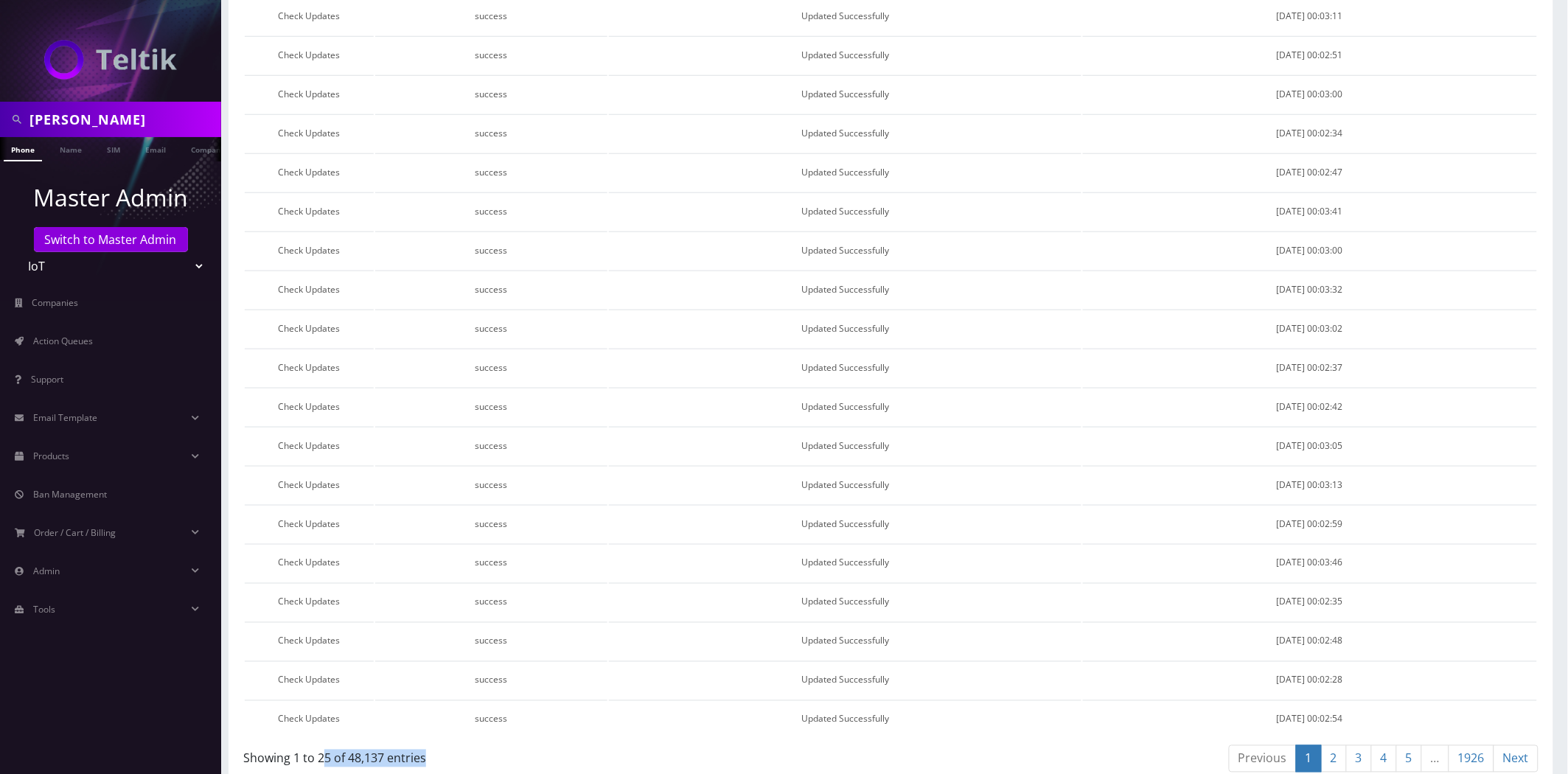
drag, startPoint x: 424, startPoint y: 746, endPoint x: 396, endPoint y: 743, distance: 28.2
click at [323, 744] on div "Showing 1 to 25 of 48,137 entries" at bounding box center [562, 755] width 637 height 24
click at [402, 744] on div "Showing 1 to 25 of 48,137 entries" at bounding box center [562, 755] width 637 height 24
drag, startPoint x: 382, startPoint y: 743, endPoint x: 350, endPoint y: 746, distance: 32.1
click at [350, 746] on div "Showing 1 to 25 of 48,137 entries" at bounding box center [562, 755] width 637 height 24
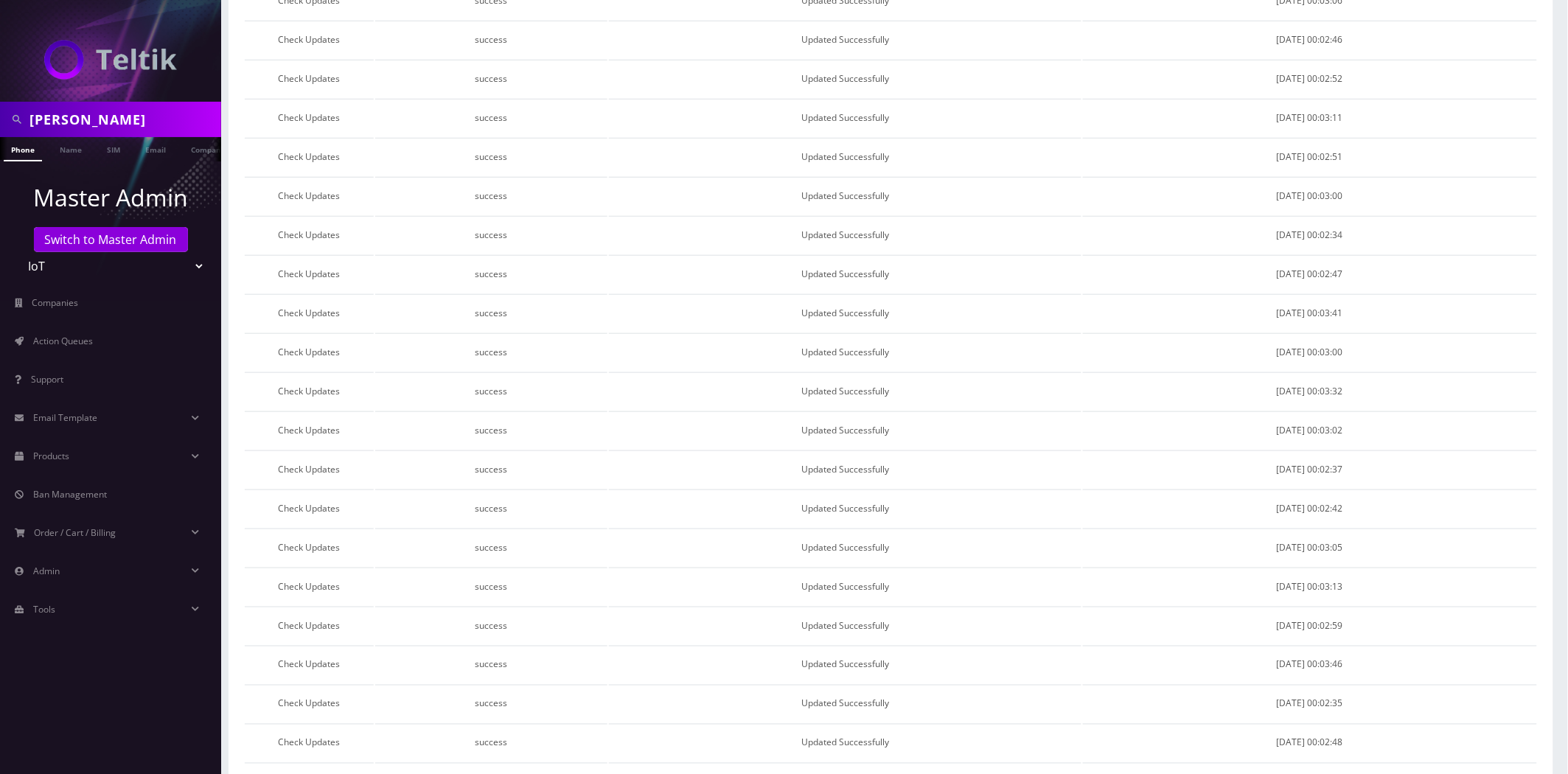
scroll to position [0, 0]
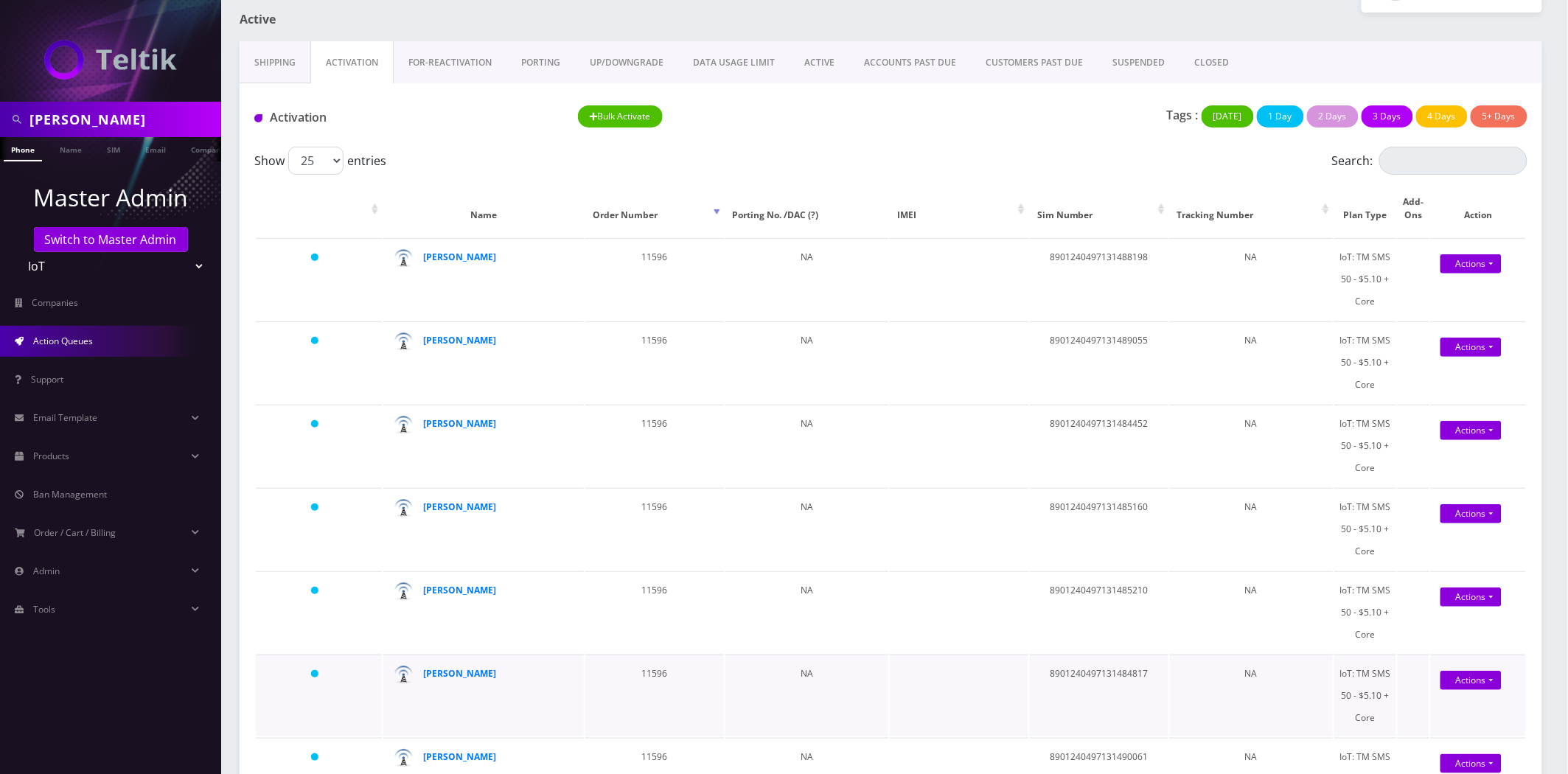
scroll to position [491, 0]
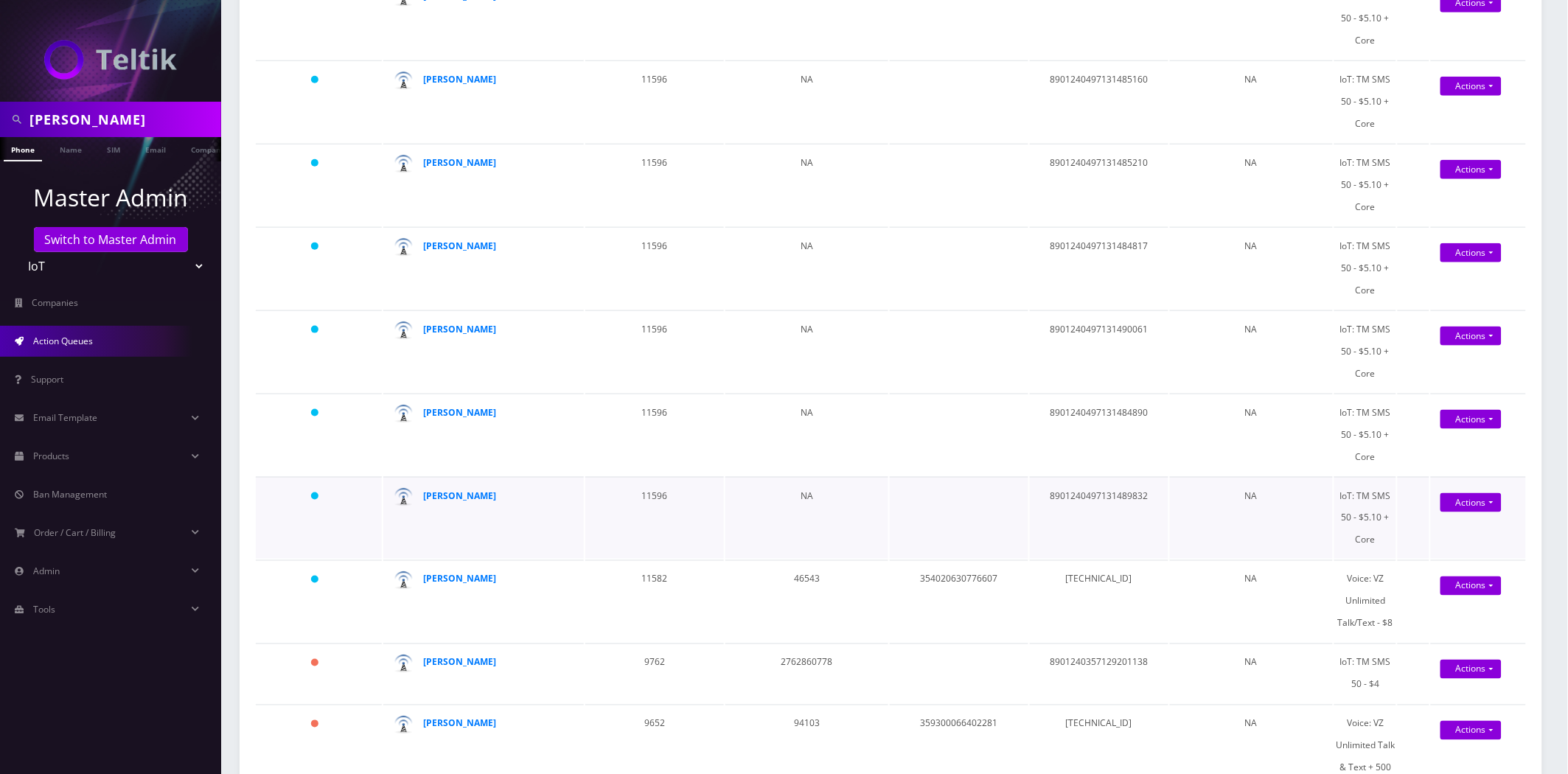
click at [1096, 477] on td "8901240497131489832" at bounding box center [1099, 518] width 139 height 82
copy td "8901240497131489832"
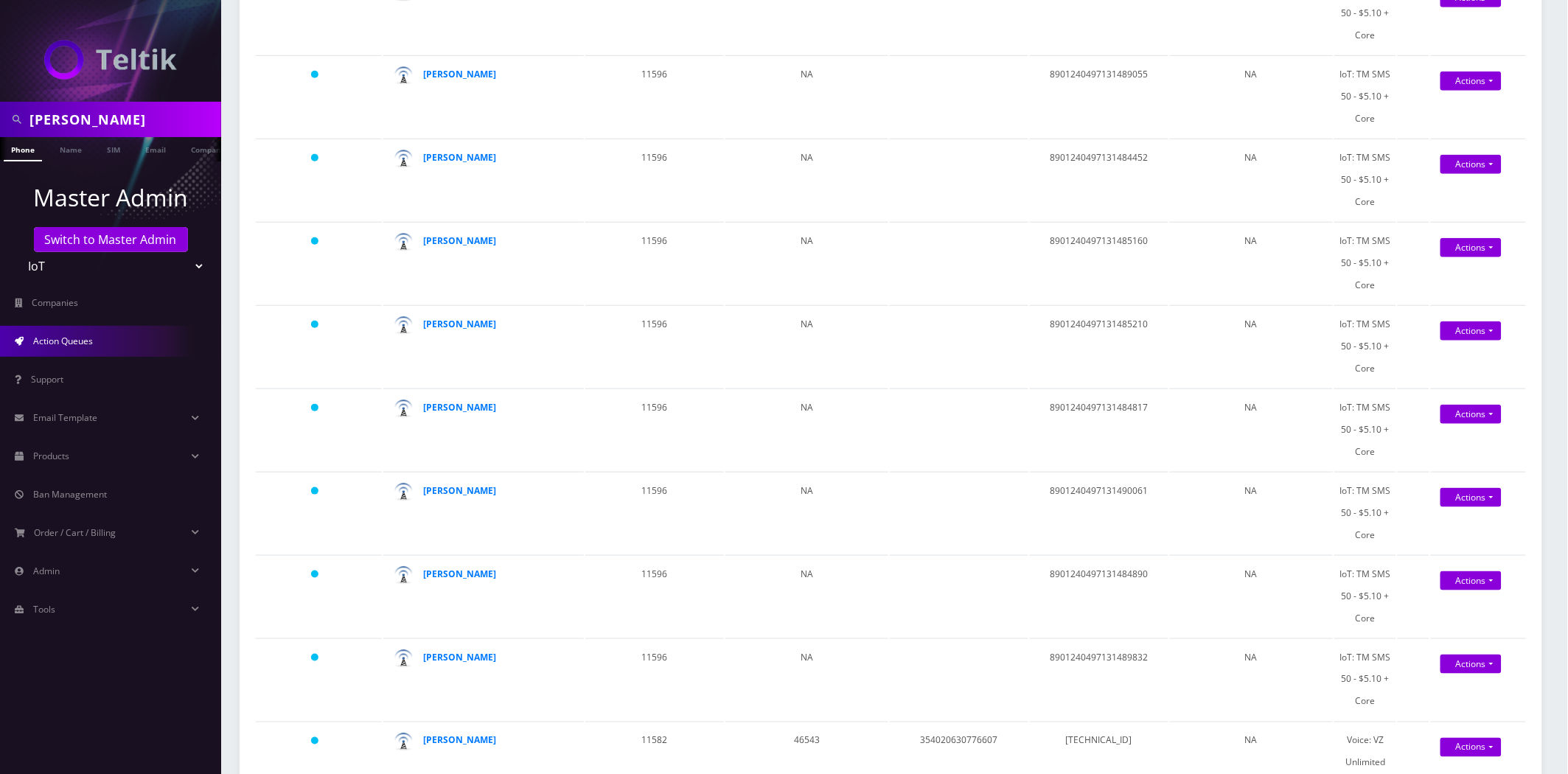
scroll to position [0, 0]
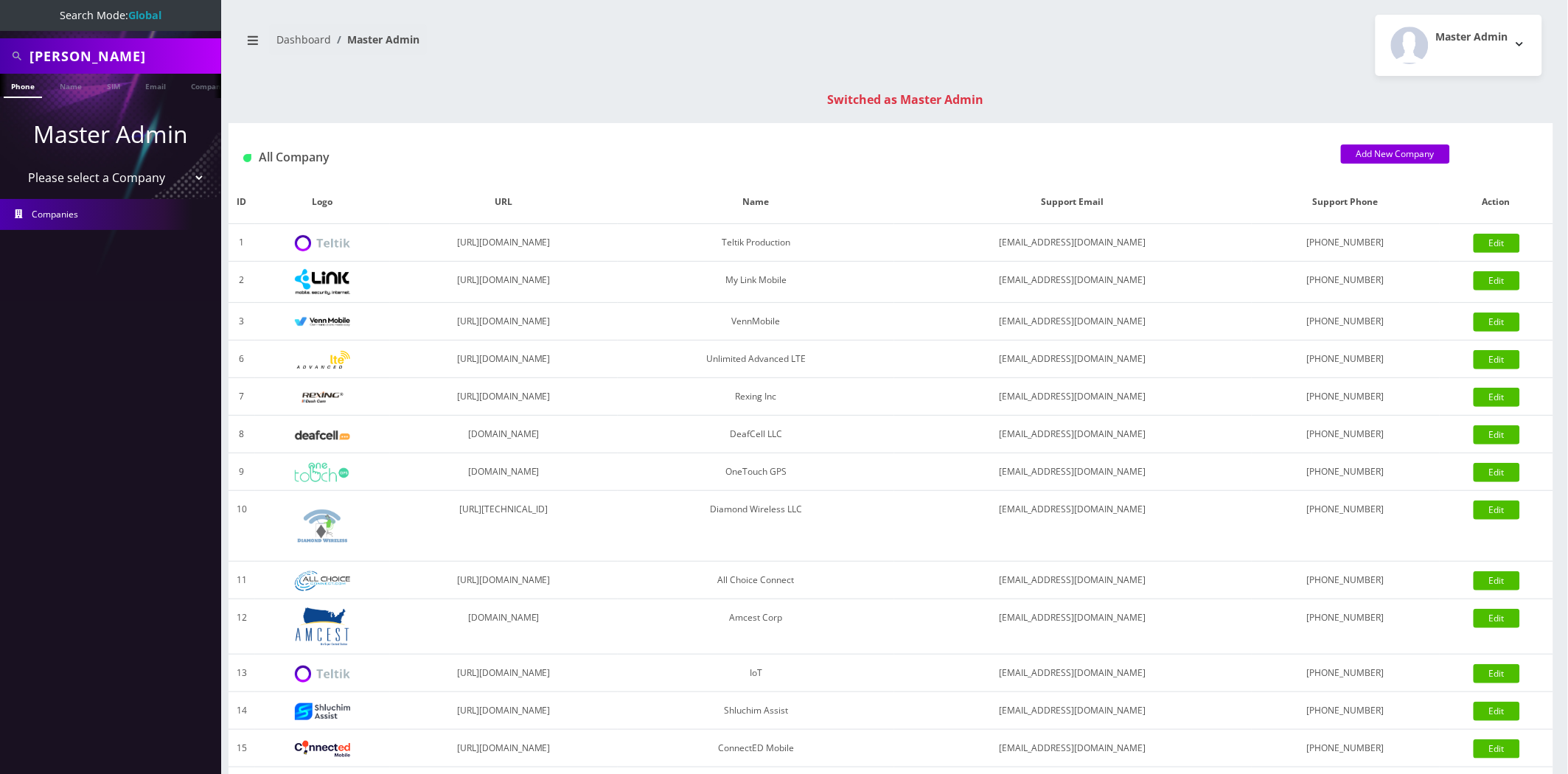
click at [121, 57] on input "yahel cohen" at bounding box center [123, 55] width 188 height 28
paste input "8901240357127242696"
type input "8901240357127242696"
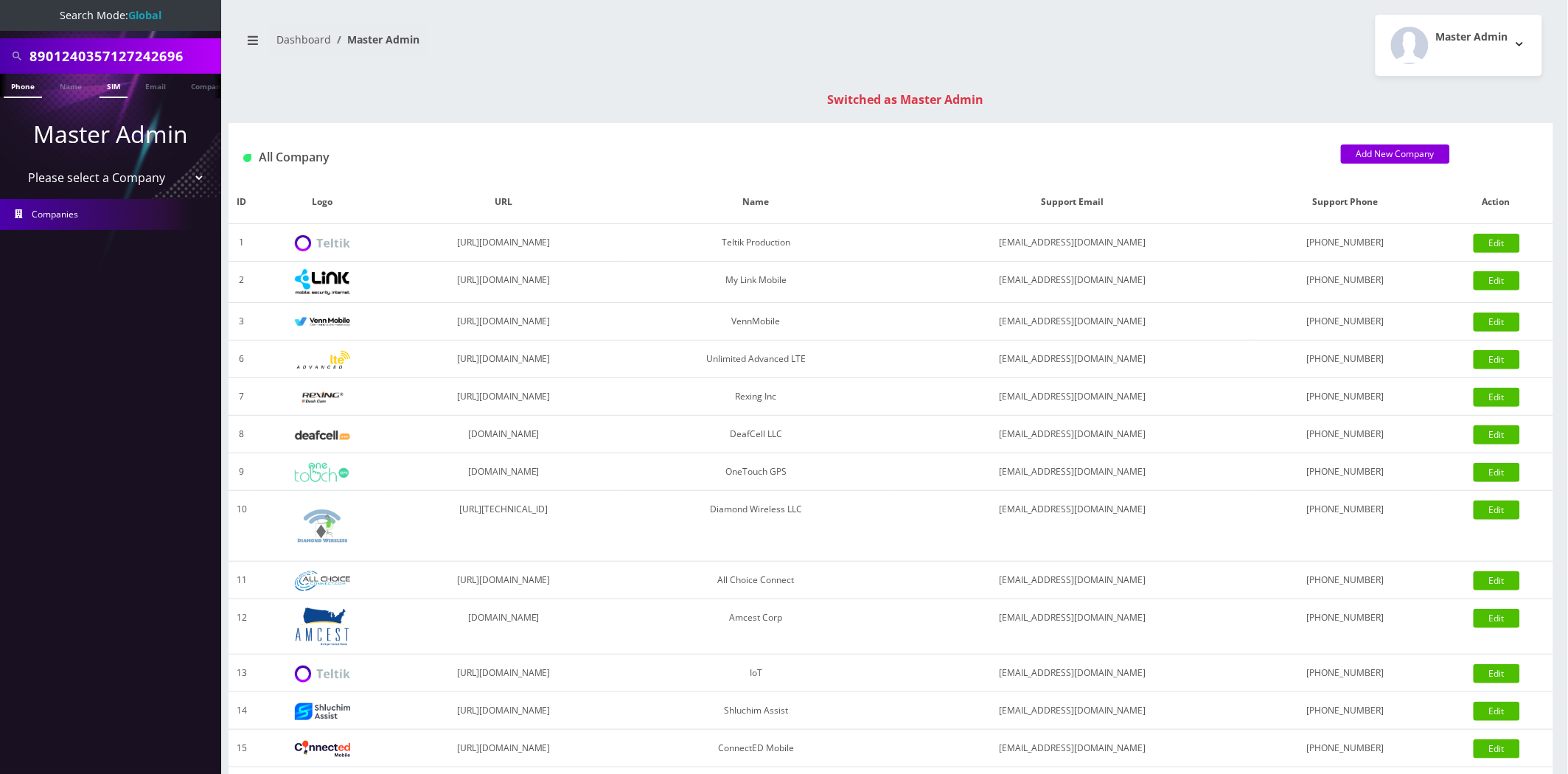
click at [117, 79] on link "SIM" at bounding box center [113, 85] width 28 height 24
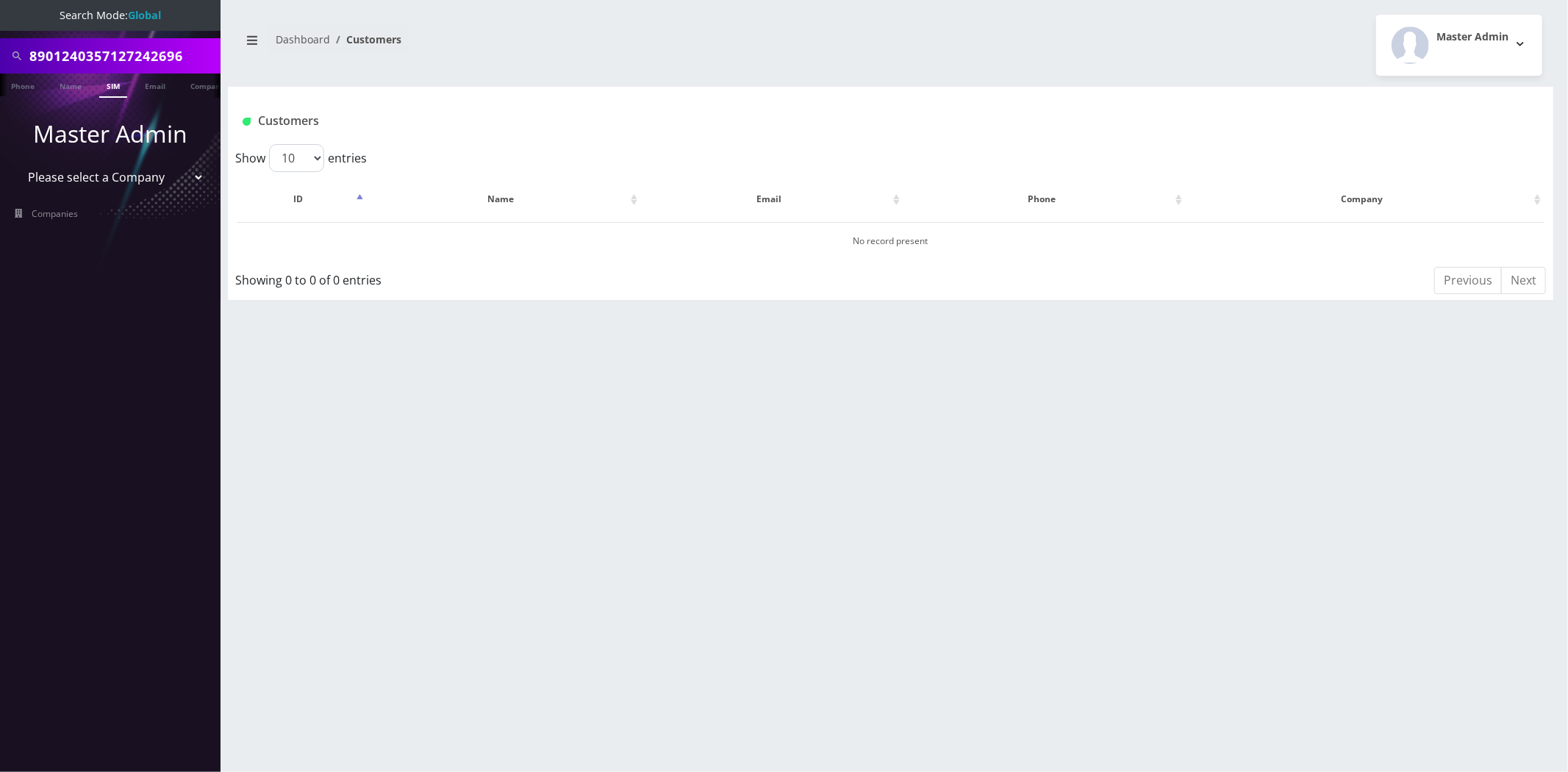
click at [30, 59] on input "8901240357127242696" at bounding box center [122, 55] width 187 height 28
click at [109, 45] on input "8901240357127242696" at bounding box center [122, 55] width 187 height 28
paste input "497131703638"
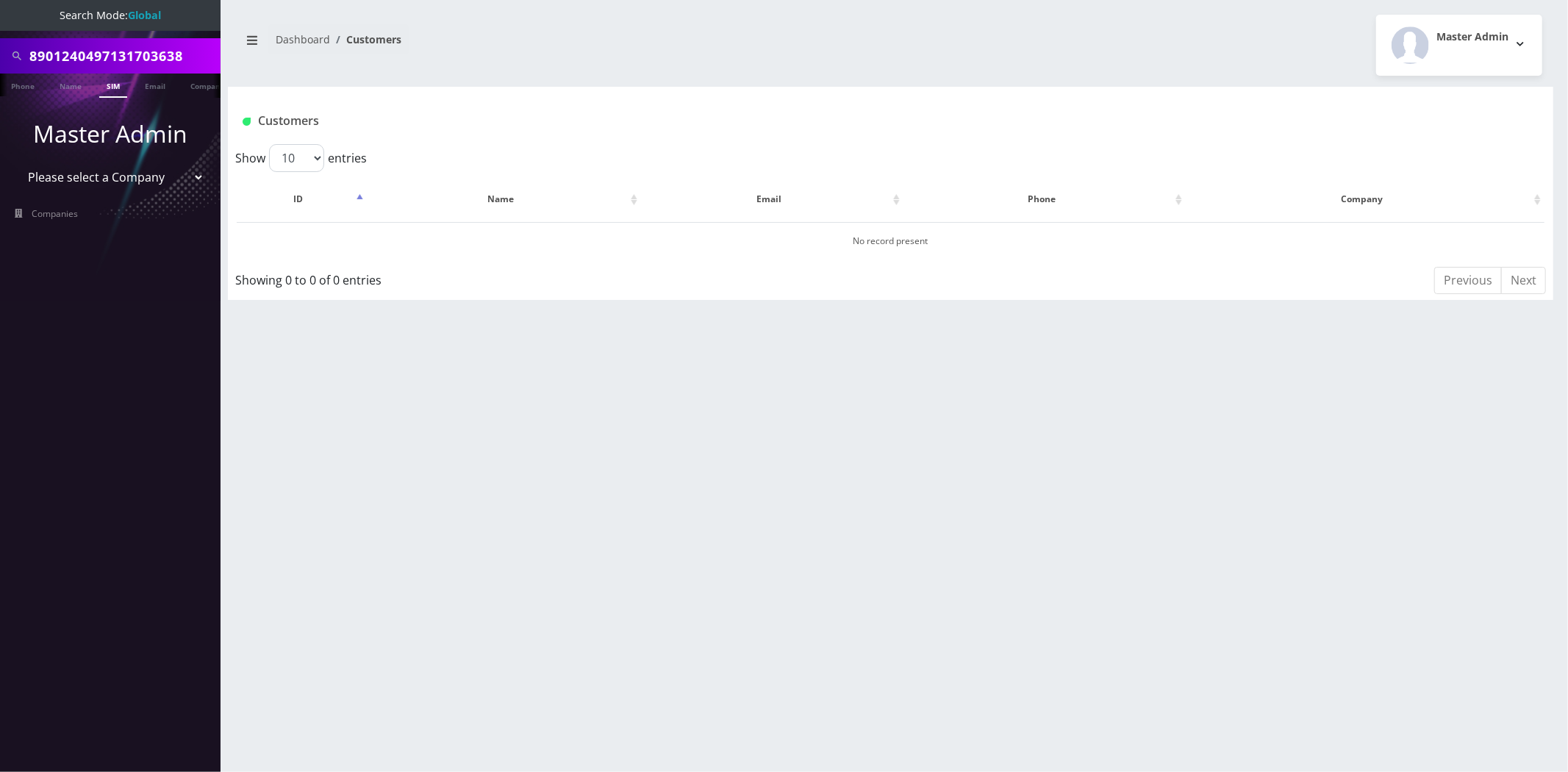
type input "8901240497131703638"
click at [121, 76] on link "SIM" at bounding box center [113, 85] width 28 height 24
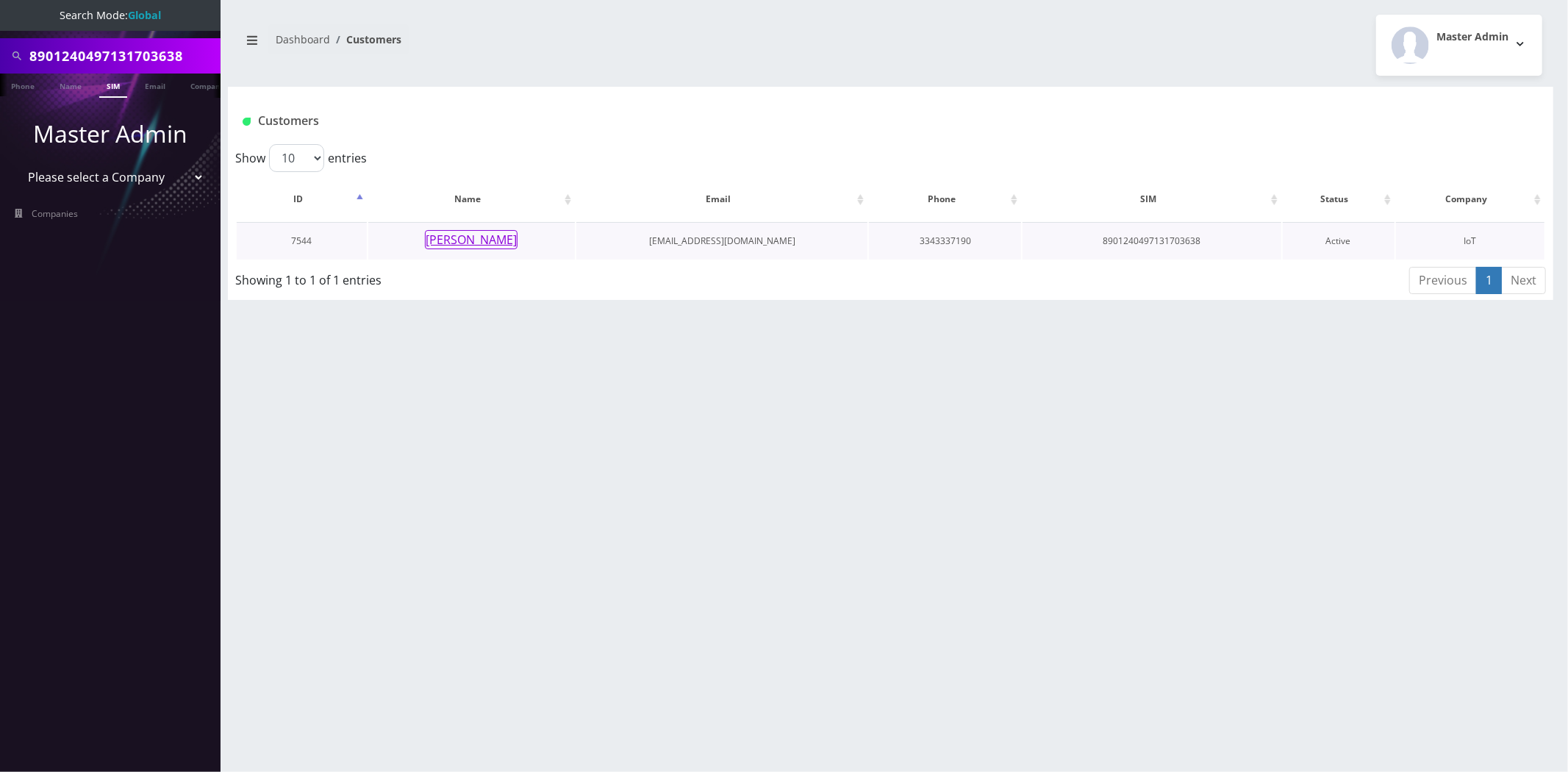
click at [467, 238] on button "[PERSON_NAME]" at bounding box center [471, 240] width 92 height 20
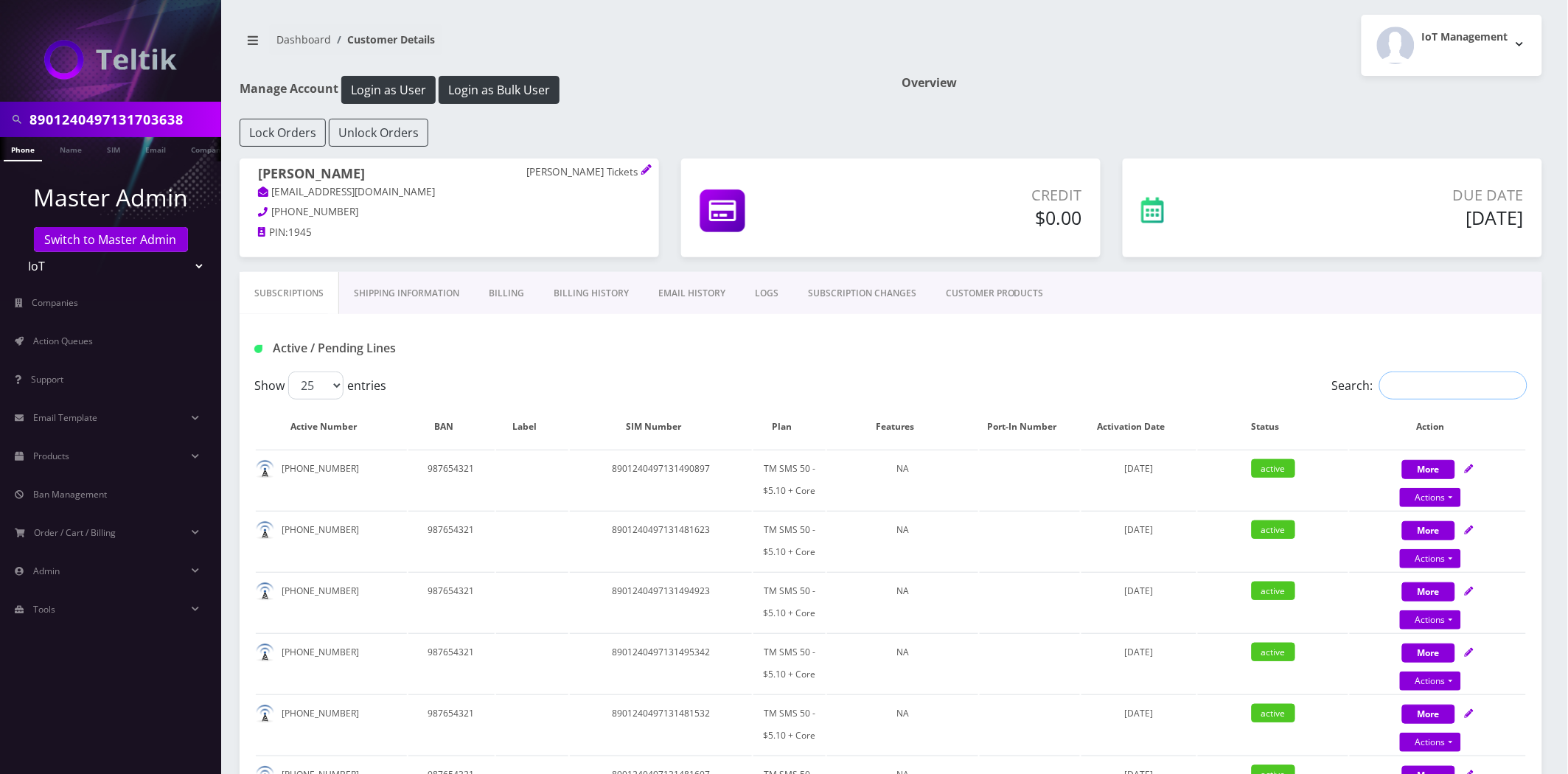
click at [1437, 374] on input "Search:" at bounding box center [1453, 385] width 149 height 28
paste input "8901240497131703638"
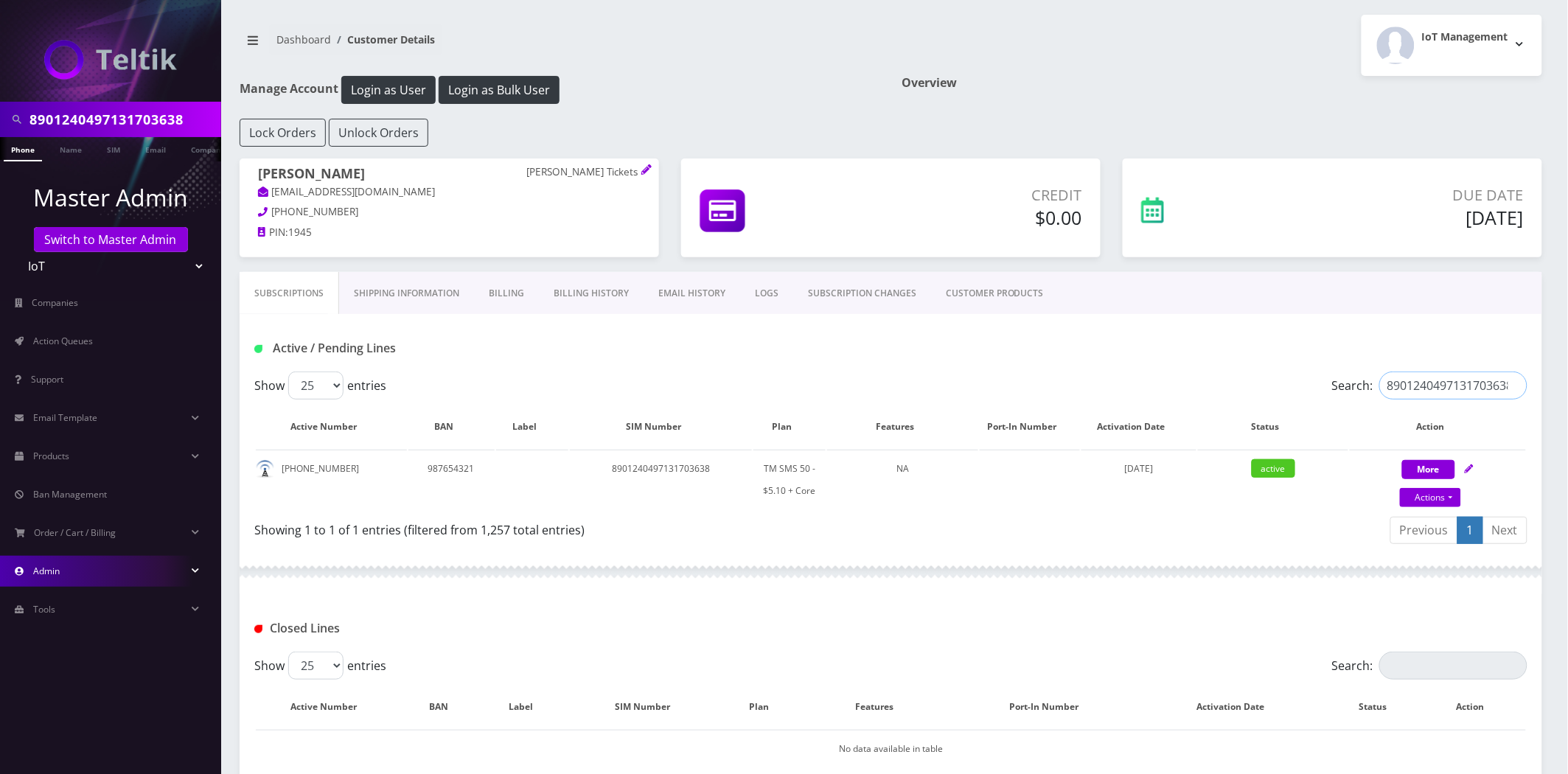
type input "8901240497131703638"
